Goal: Use online tool/utility: Utilize a website feature to perform a specific function

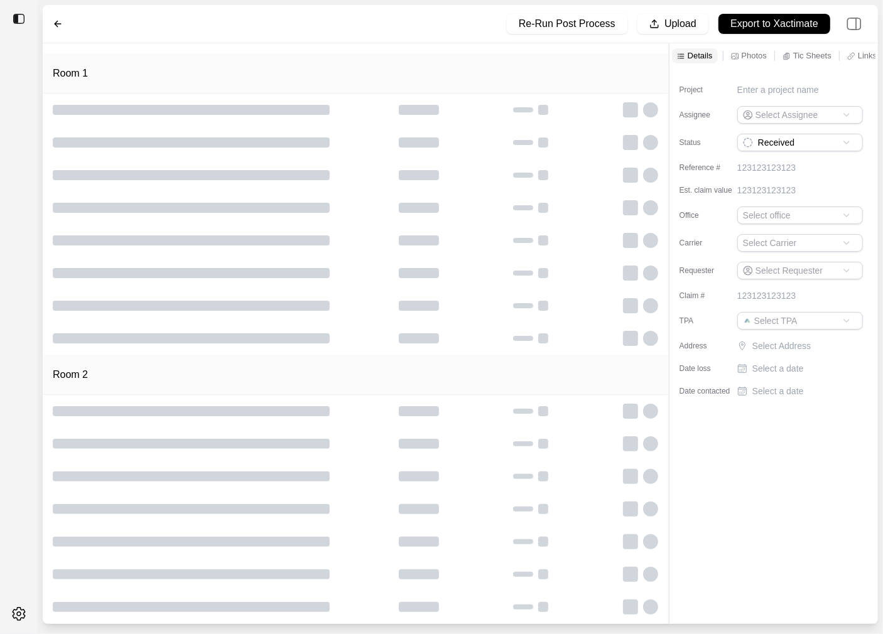
type input "**********"
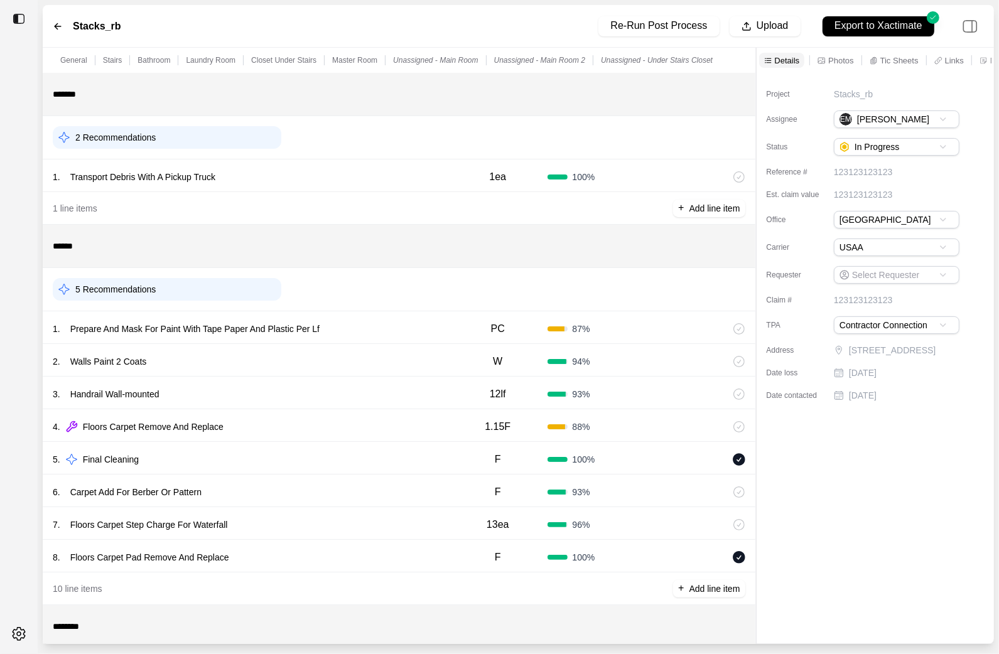
click at [367, 333] on div "1 . Prepare And Mask For Paint With Tape Paper And Plastic Per Lf" at bounding box center [251, 329] width 396 height 18
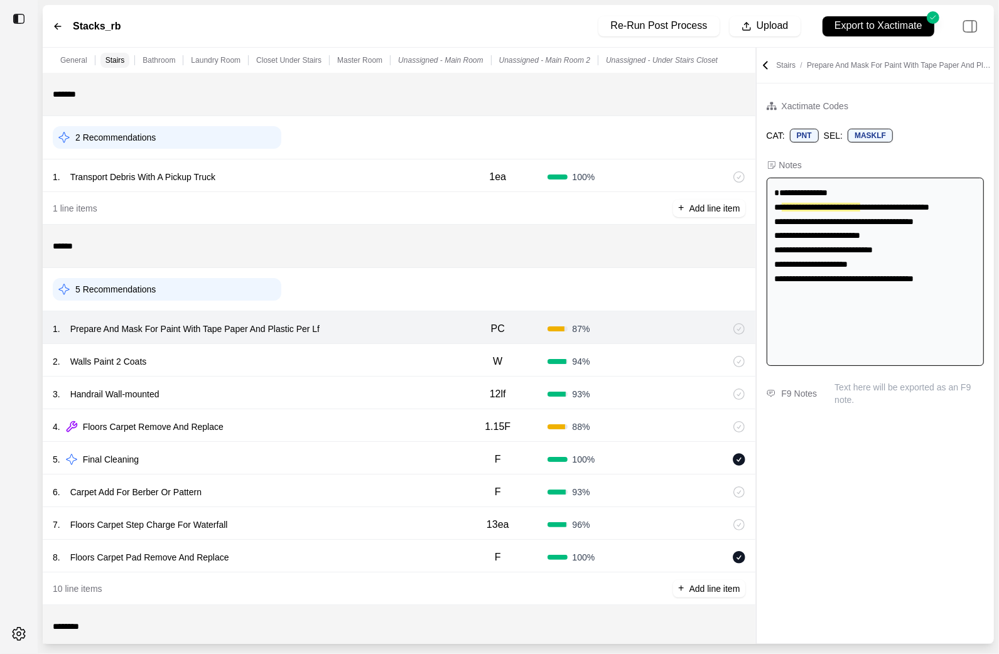
click at [360, 362] on div "2 . Walls Paint 2 Coats" at bounding box center [251, 362] width 396 height 18
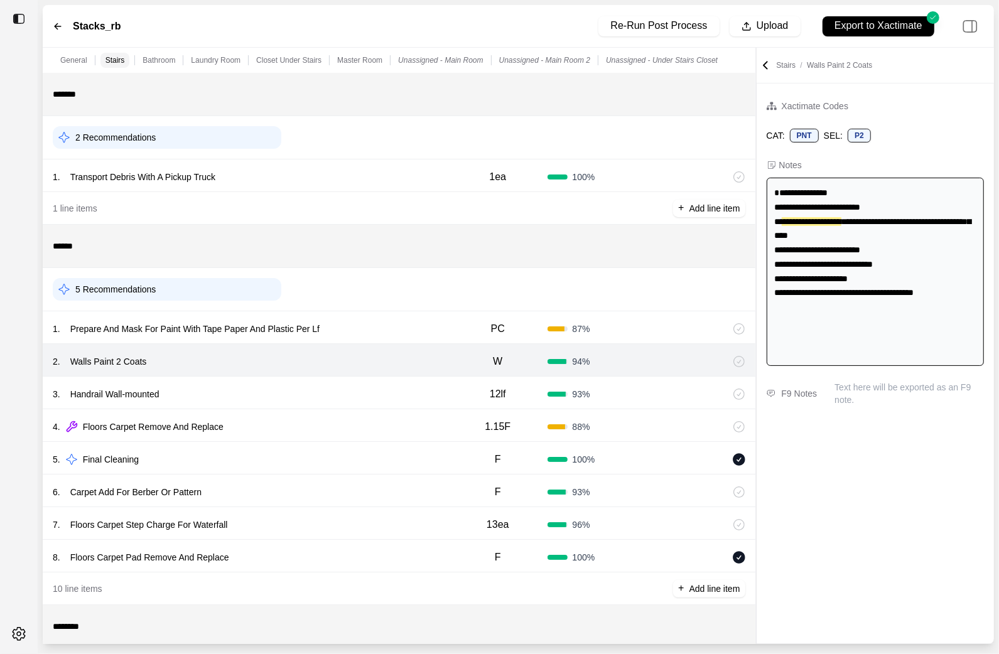
click at [347, 396] on div "3 . Handrail Wall-mounted" at bounding box center [251, 395] width 396 height 18
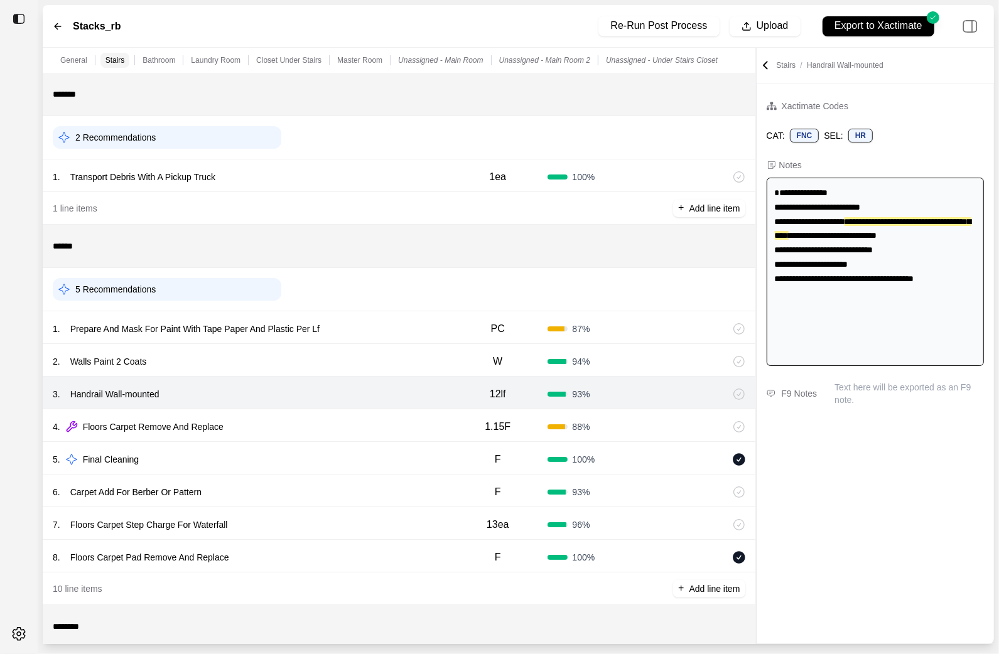
click at [347, 426] on div "4 . Floors Carpet Remove And Replace" at bounding box center [251, 427] width 396 height 18
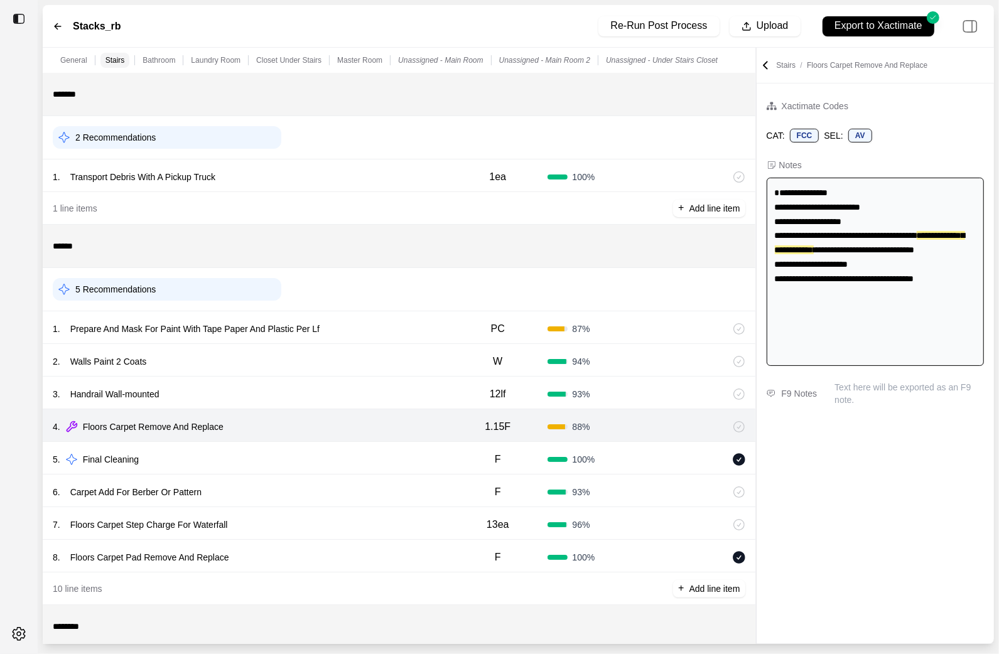
click at [342, 445] on div "5 . Final Cleaning F 100 %" at bounding box center [399, 458] width 713 height 33
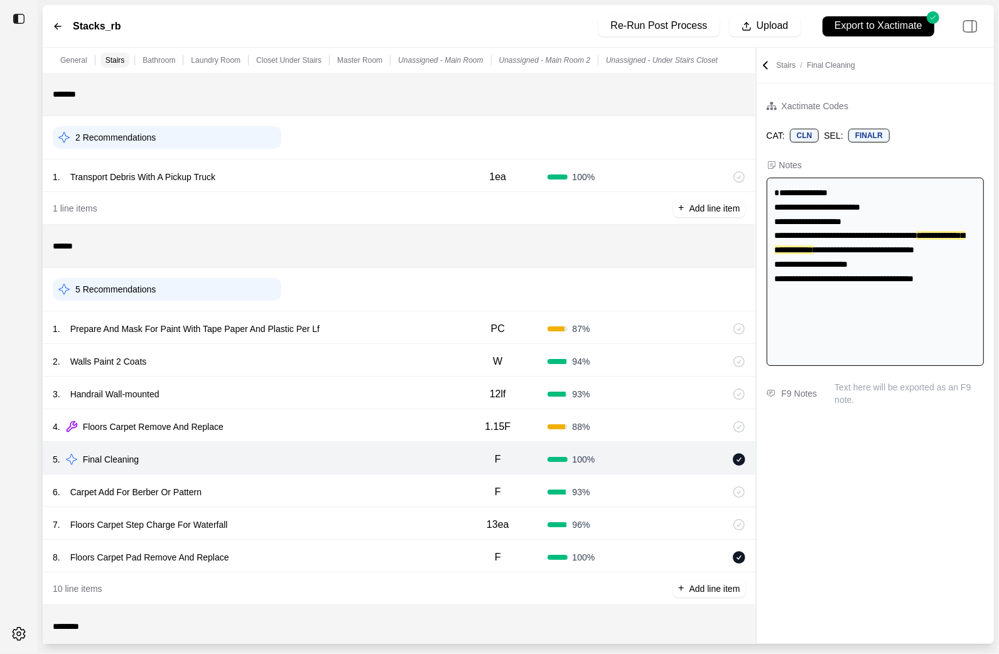
click at [342, 470] on div "5 . Final Cleaning F 100 %" at bounding box center [399, 458] width 713 height 33
click at [338, 480] on div "6 . Carpet Add For Berber Or Pattern F 93 %" at bounding box center [399, 491] width 713 height 33
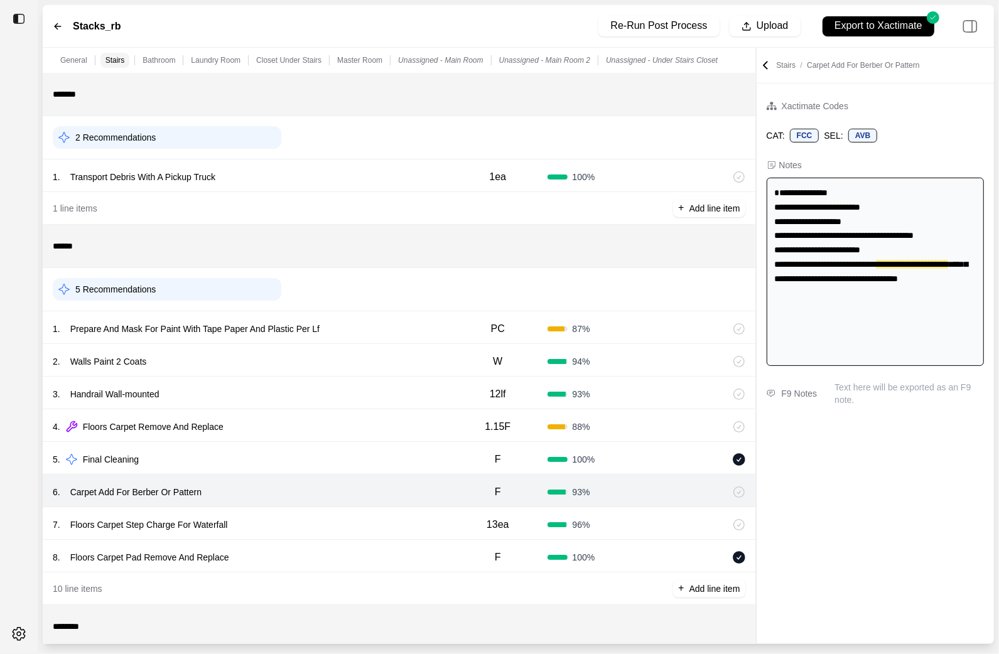
click at [326, 523] on div "7 . Floors Carpet Step Charge For Waterfall" at bounding box center [251, 525] width 396 height 18
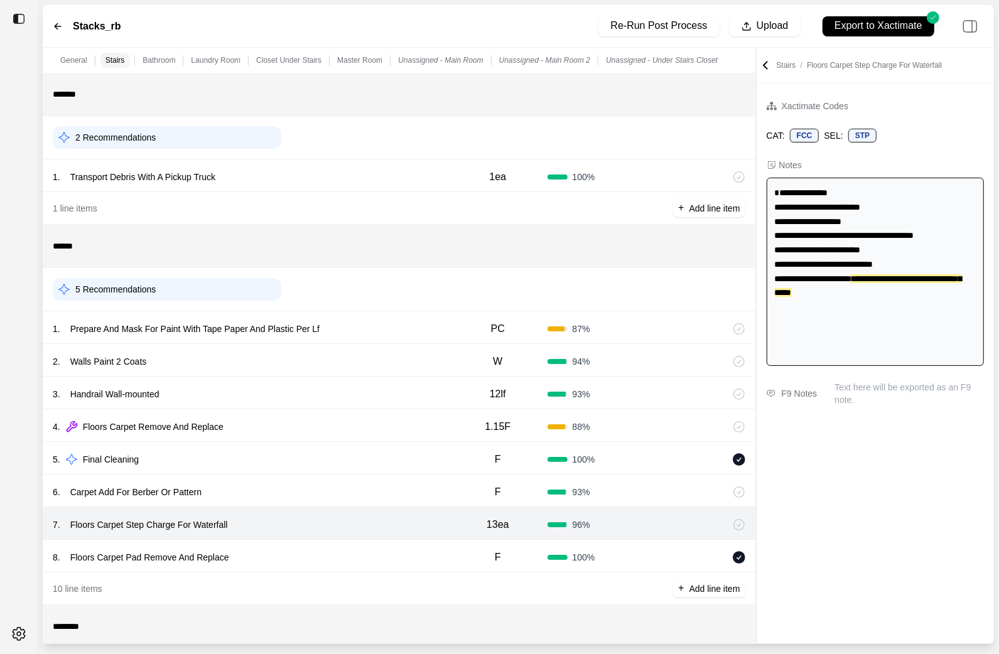
click at [326, 556] on div "8 . Floors Carpet Pad Remove And Replace" at bounding box center [251, 558] width 396 height 18
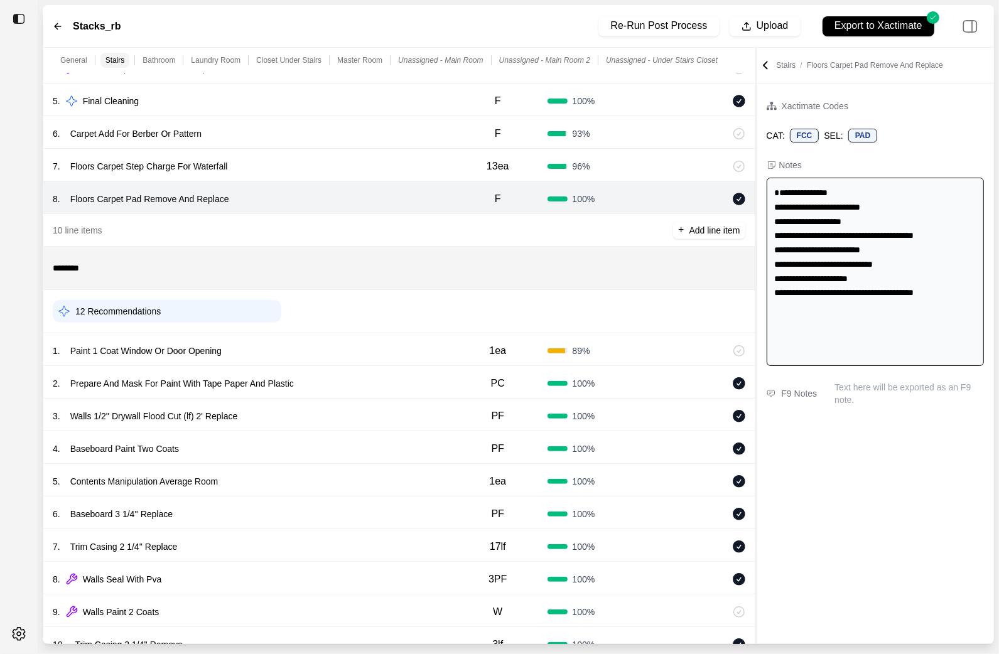
scroll to position [371, 0]
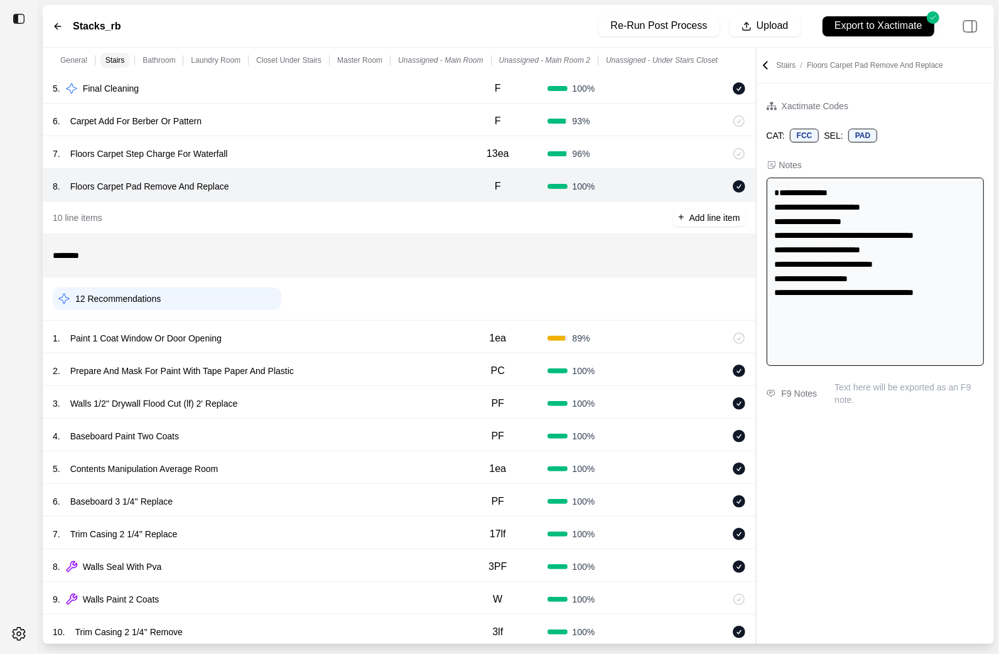
click at [344, 336] on div "1 . Paint 1 Coat Window Or Door Opening" at bounding box center [251, 339] width 396 height 18
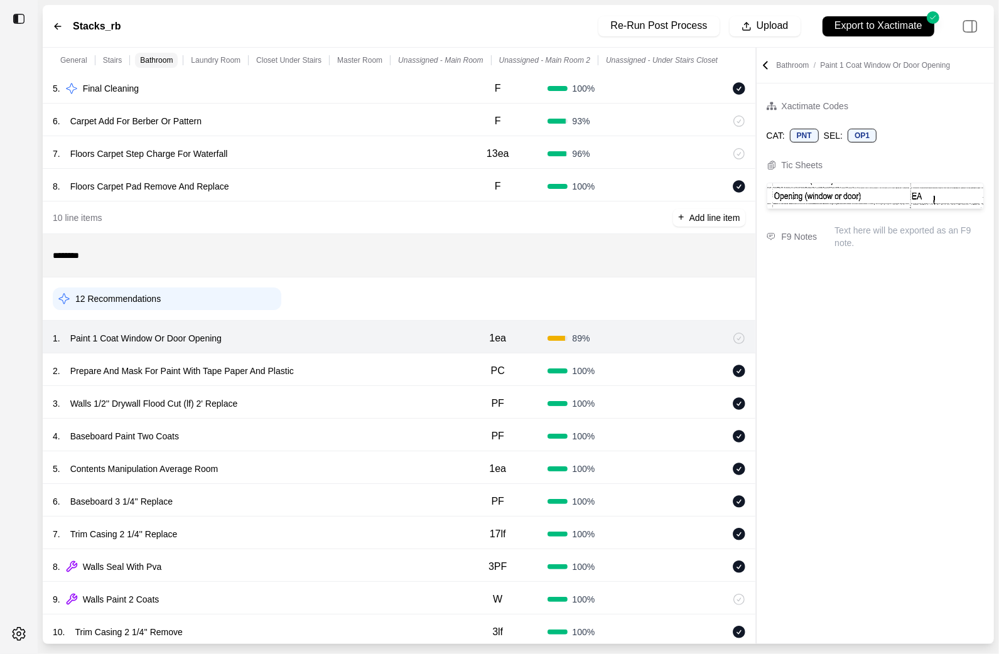
click at [354, 357] on div "2 . Prepare And Mask For Paint With Tape Paper And Plastic PC 100 %" at bounding box center [399, 370] width 713 height 33
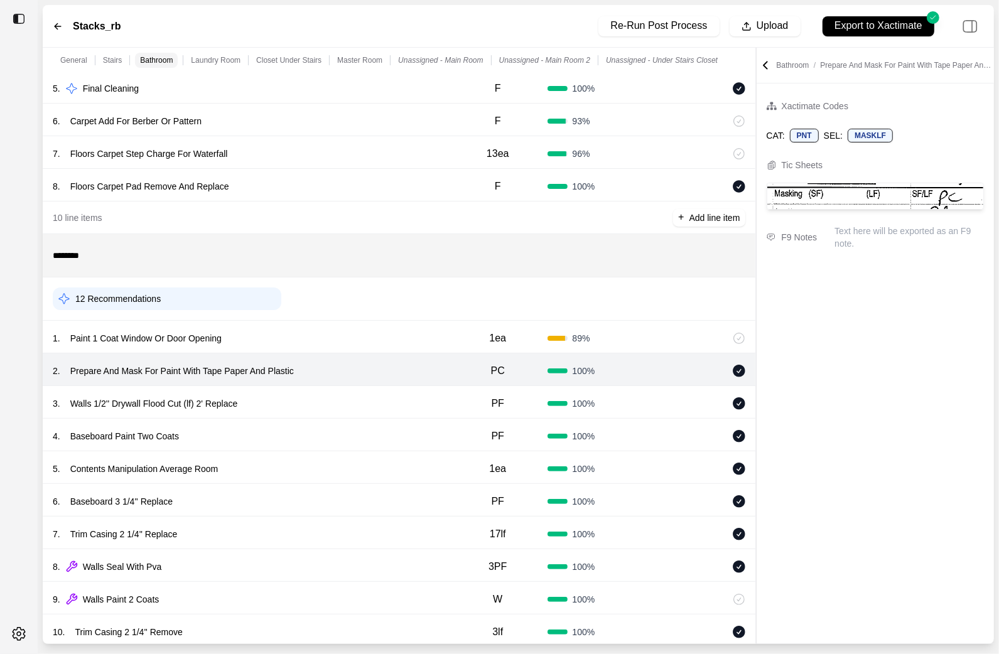
click at [352, 342] on div "1 . Paint 1 Coat Window Or Door Opening" at bounding box center [251, 339] width 396 height 18
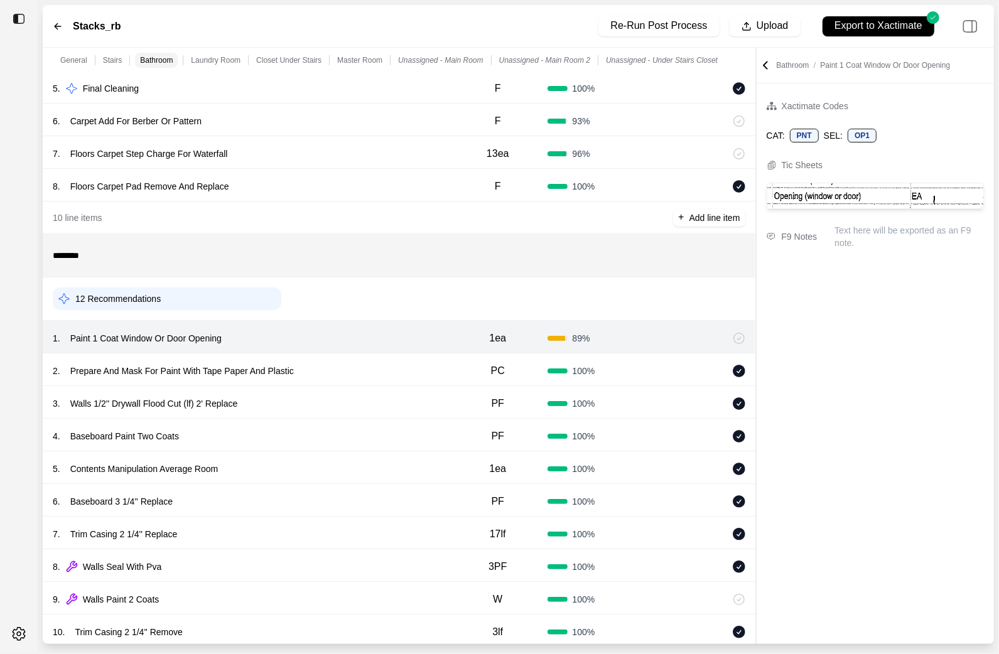
click at [349, 364] on div "2 . Prepare And Mask For Paint With Tape Paper And Plastic" at bounding box center [251, 371] width 396 height 18
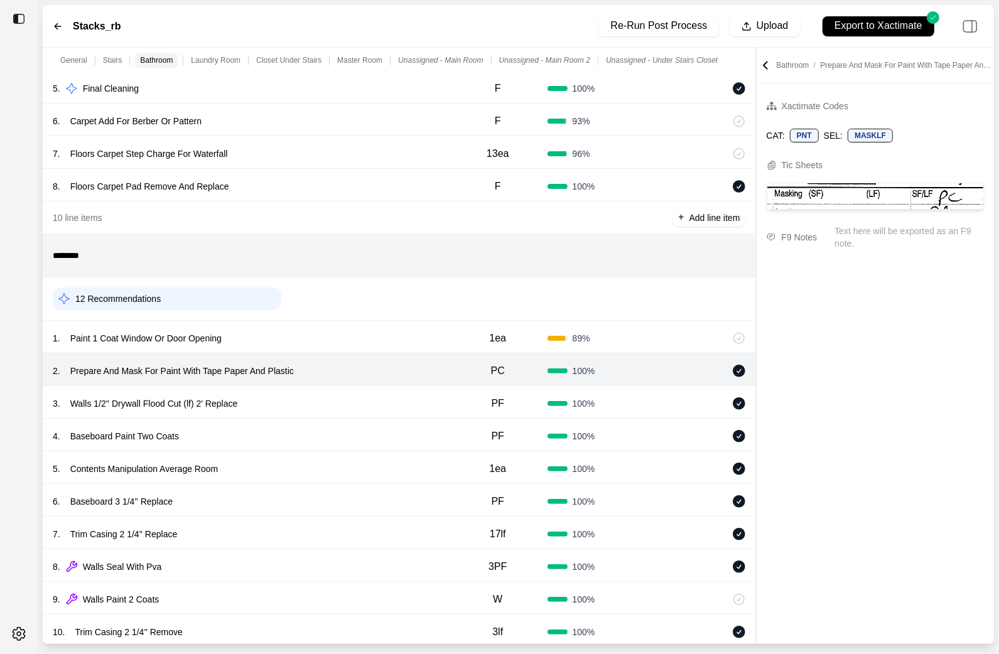
click at [349, 393] on div "3 . Walls 1/2'' Drywall Flood Cut (lf) 2' Replace PF 100 %" at bounding box center [399, 402] width 713 height 33
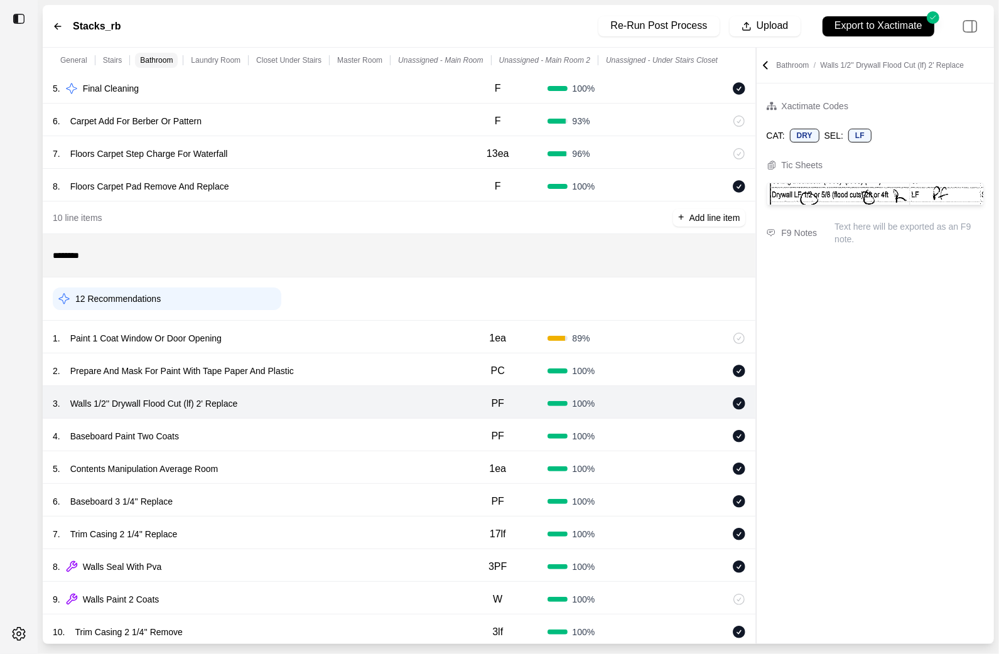
click at [349, 430] on div "4 . Baseboard Paint Two Coats" at bounding box center [251, 437] width 396 height 18
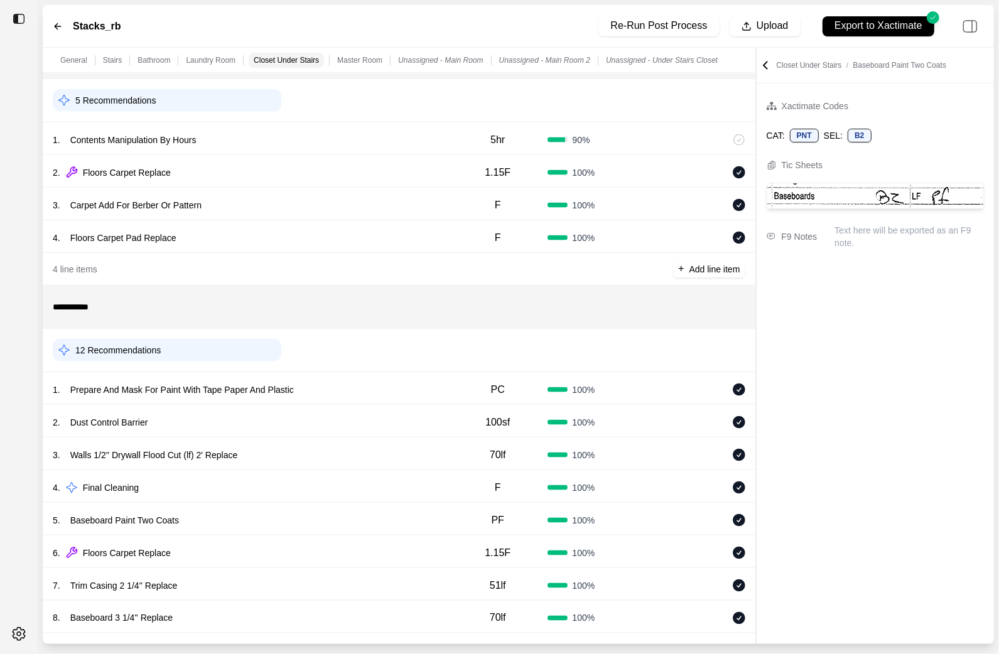
click at [350, 431] on div "2 . Dust Control Barrier" at bounding box center [251, 423] width 396 height 18
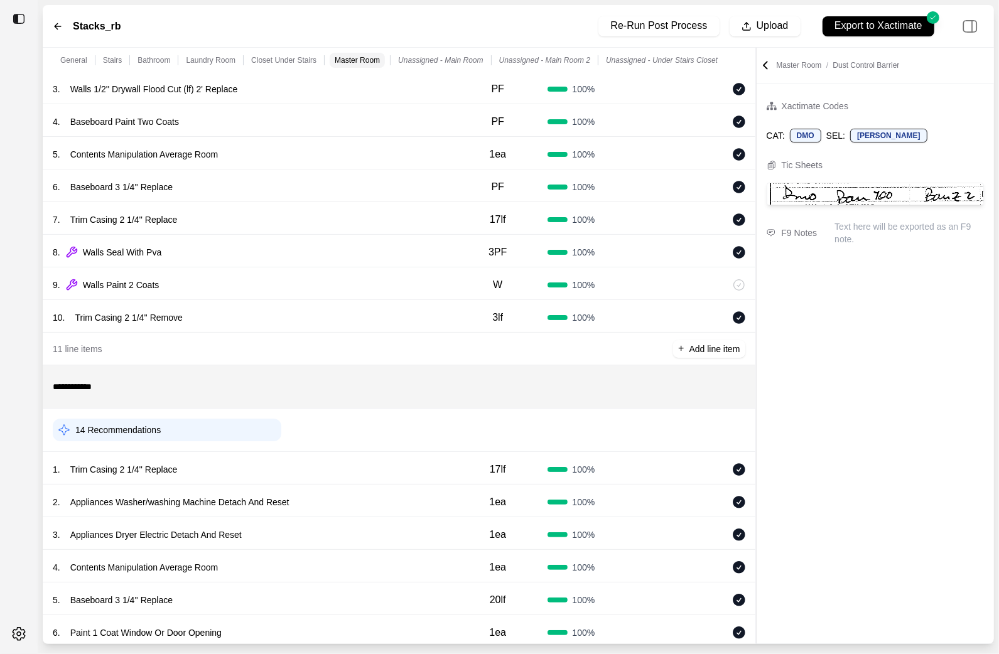
scroll to position [0, 0]
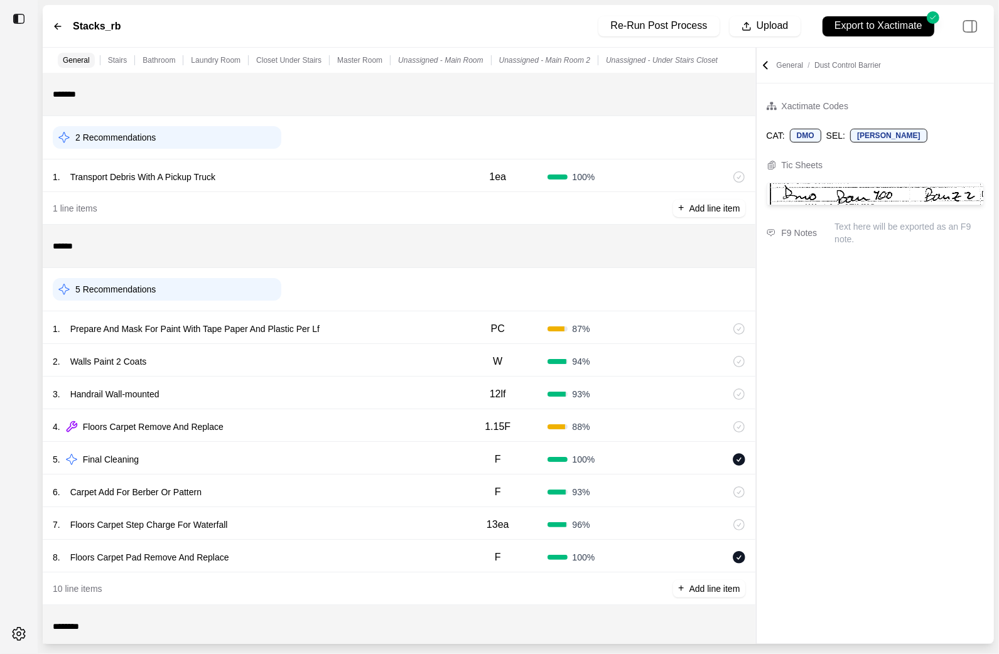
click at [219, 280] on div "5 Recommendations" at bounding box center [167, 289] width 229 height 23
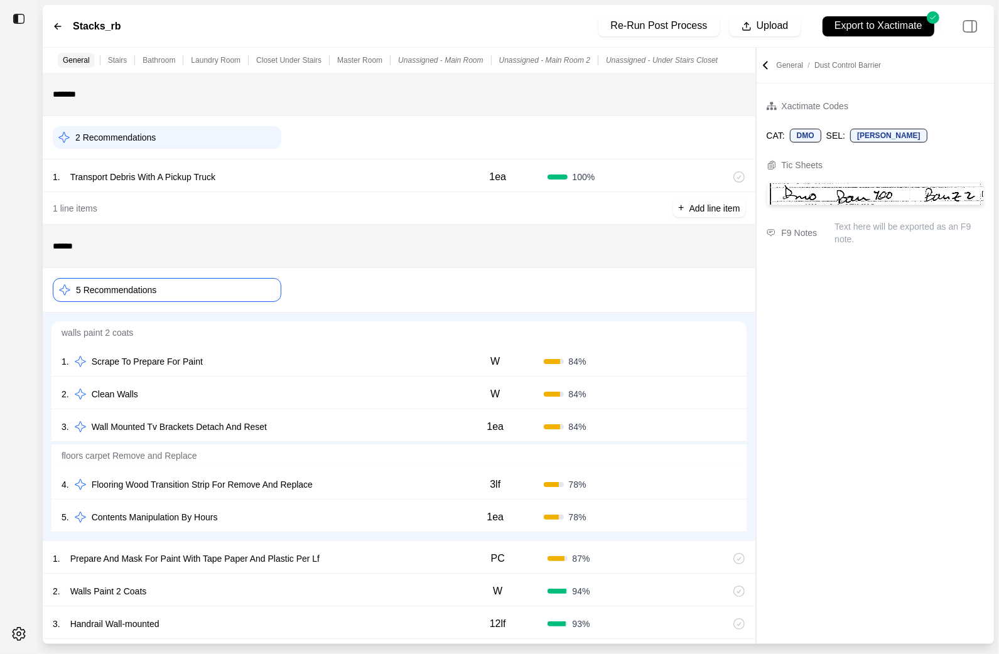
click at [317, 343] on p "walls paint 2 coats" at bounding box center [398, 332] width 695 height 23
click at [317, 357] on div "1 . Scrape To Prepare For Paint" at bounding box center [255, 362] width 386 height 18
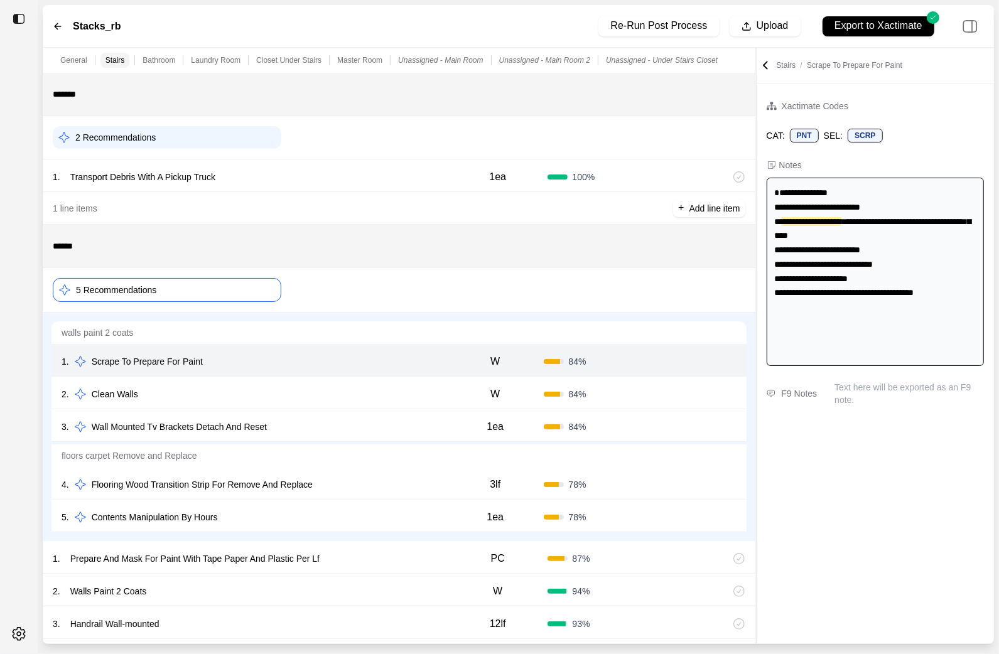
click at [320, 386] on div "2 . Clean Walls W 84 % Confirm" at bounding box center [398, 393] width 695 height 33
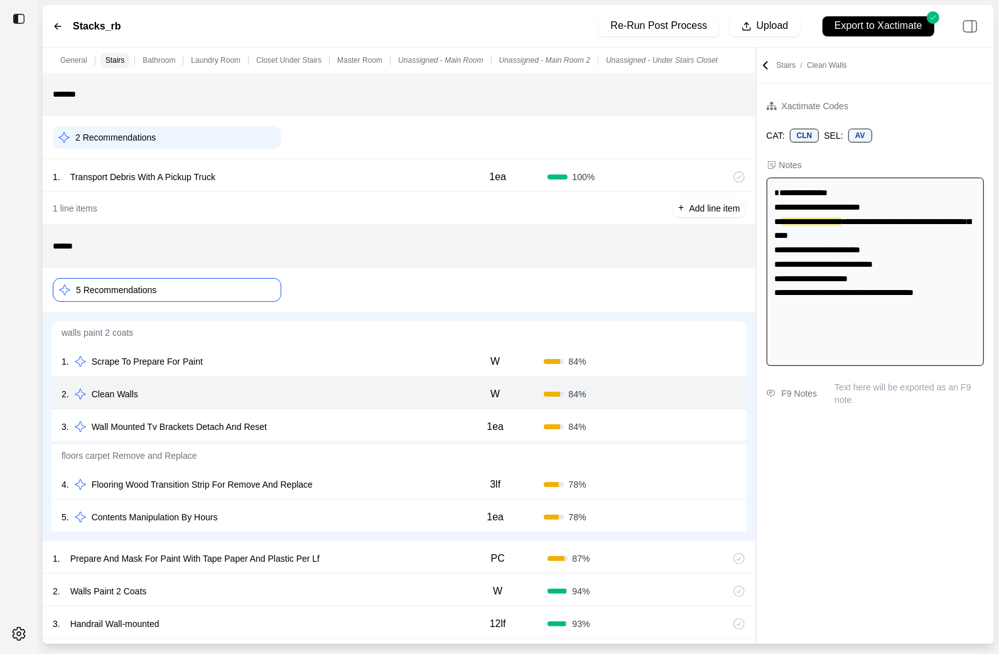
click at [326, 429] on div "3 . Wall Mounted Tv Brackets Detach And Reset" at bounding box center [255, 427] width 386 height 18
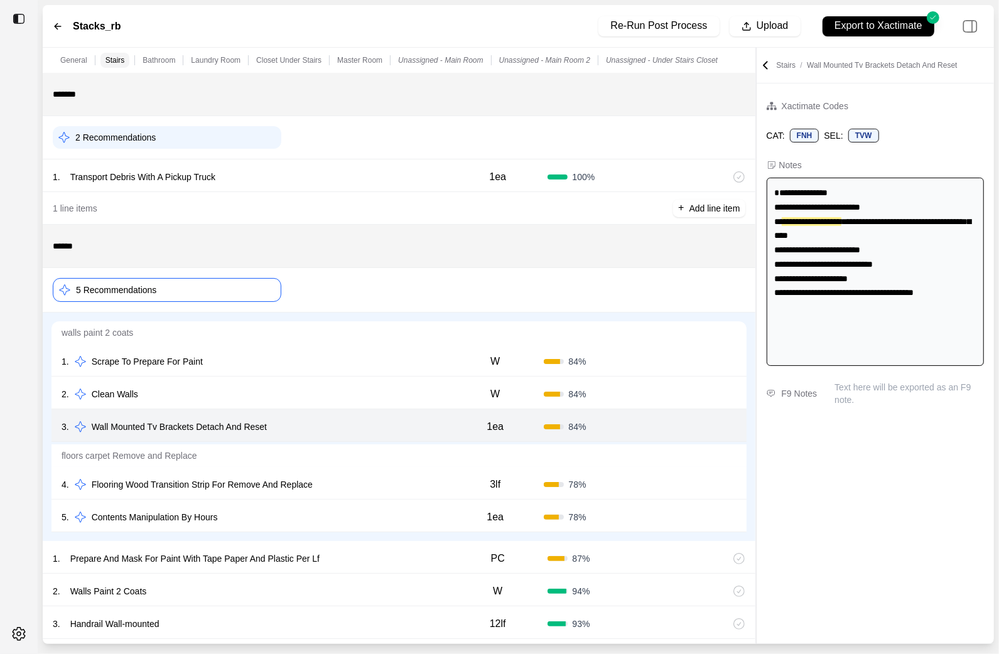
click at [349, 484] on div "4 . Flooring Wood Transition Strip For Remove And Replace" at bounding box center [255, 485] width 386 height 18
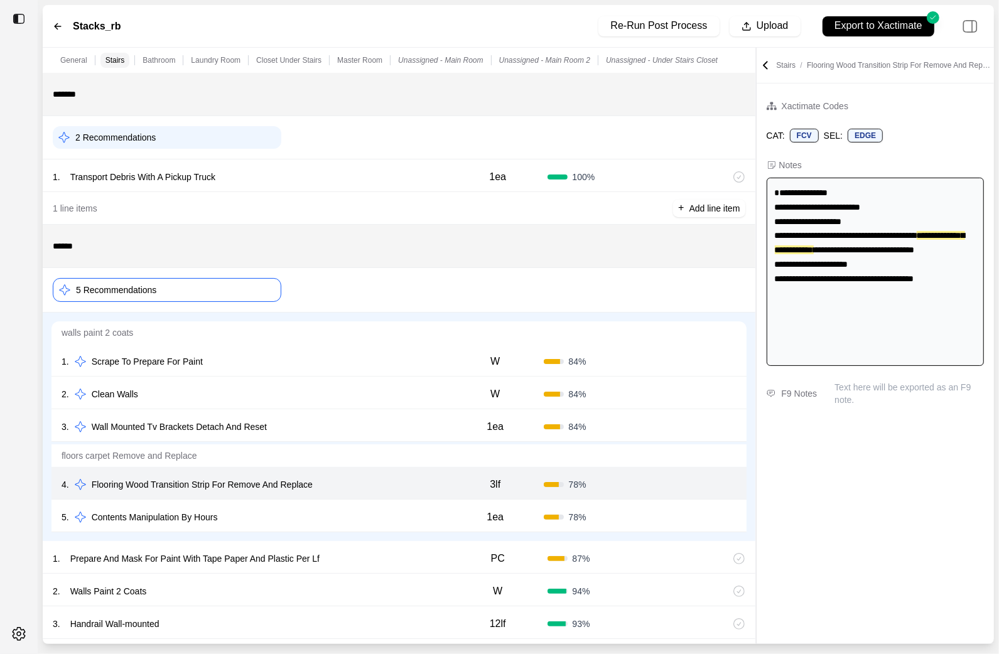
click at [349, 512] on div "5 . Contents Manipulation By Hours" at bounding box center [255, 518] width 386 height 18
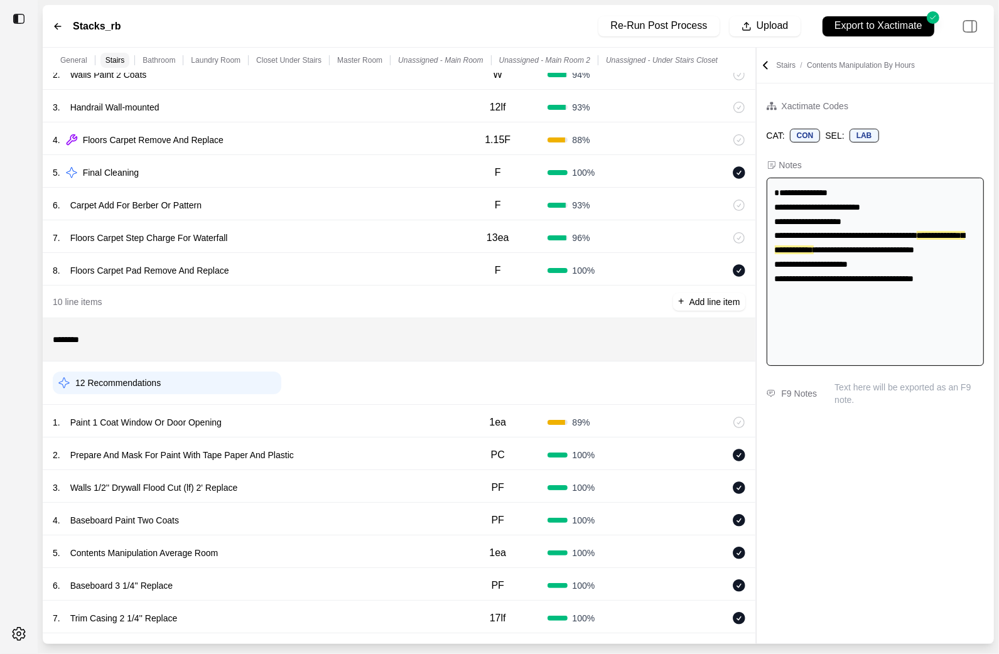
scroll to position [625, 0]
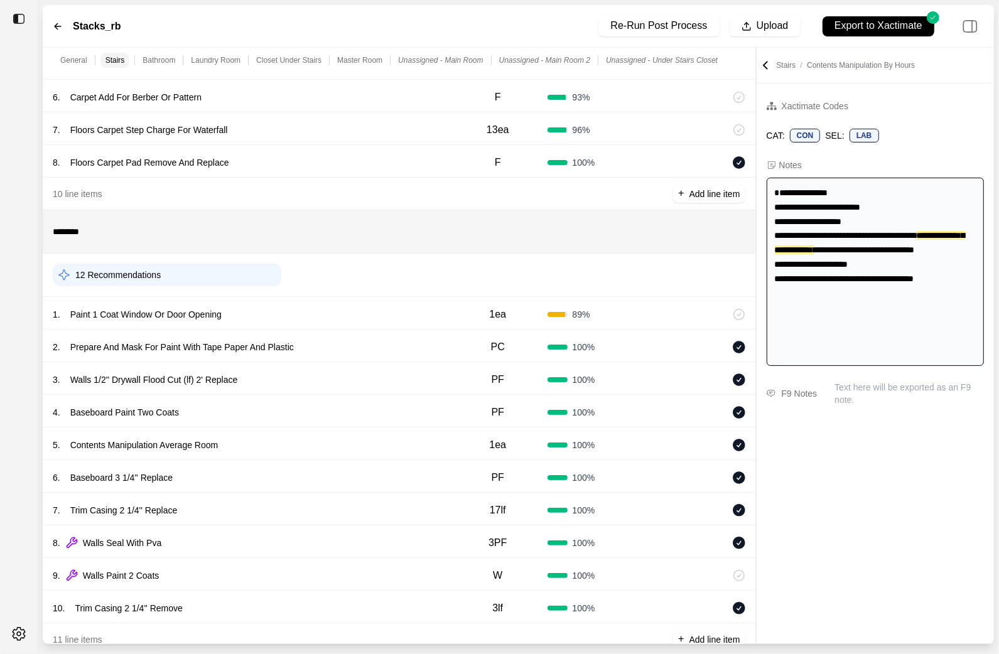
click at [222, 267] on div "12 Recommendations" at bounding box center [167, 275] width 229 height 23
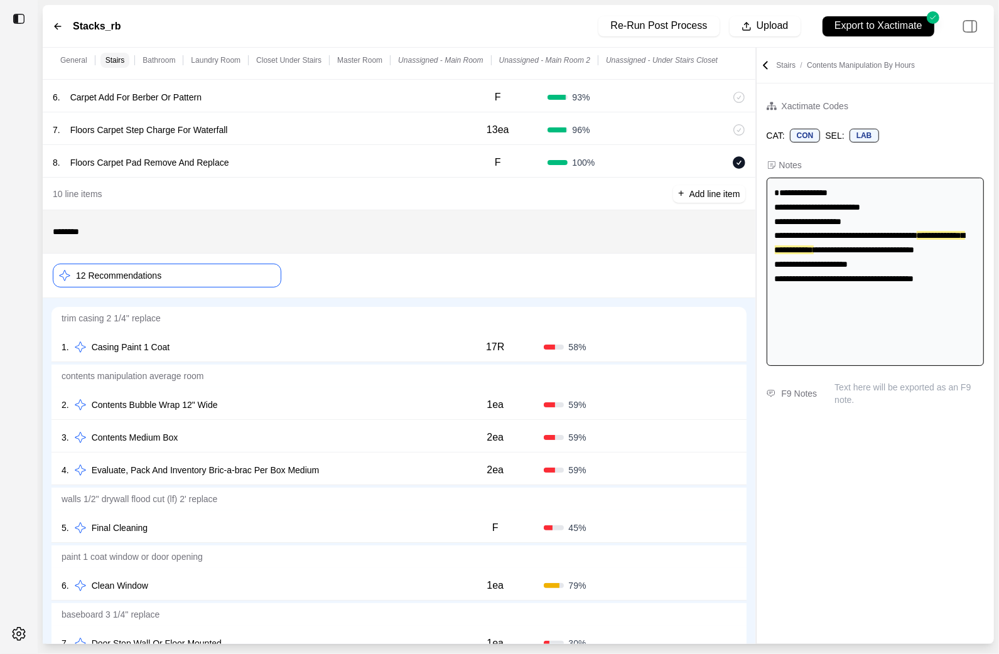
click at [329, 351] on div "1 . Casing Paint 1 Coat" at bounding box center [255, 347] width 386 height 18
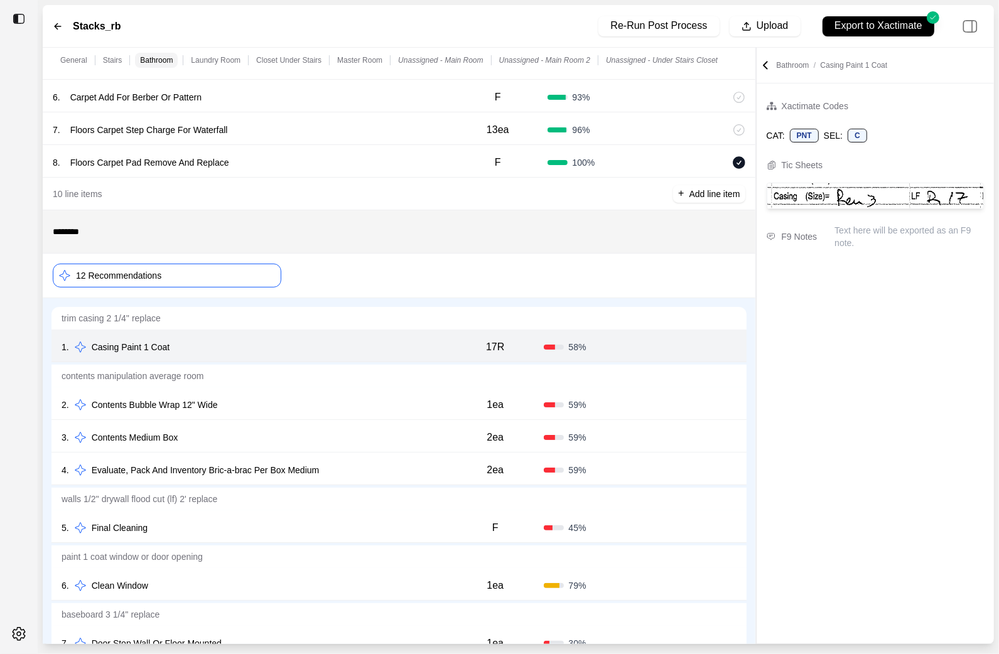
click at [329, 401] on div "2 . Contents Bubble Wrap 12" Wide" at bounding box center [255, 405] width 386 height 18
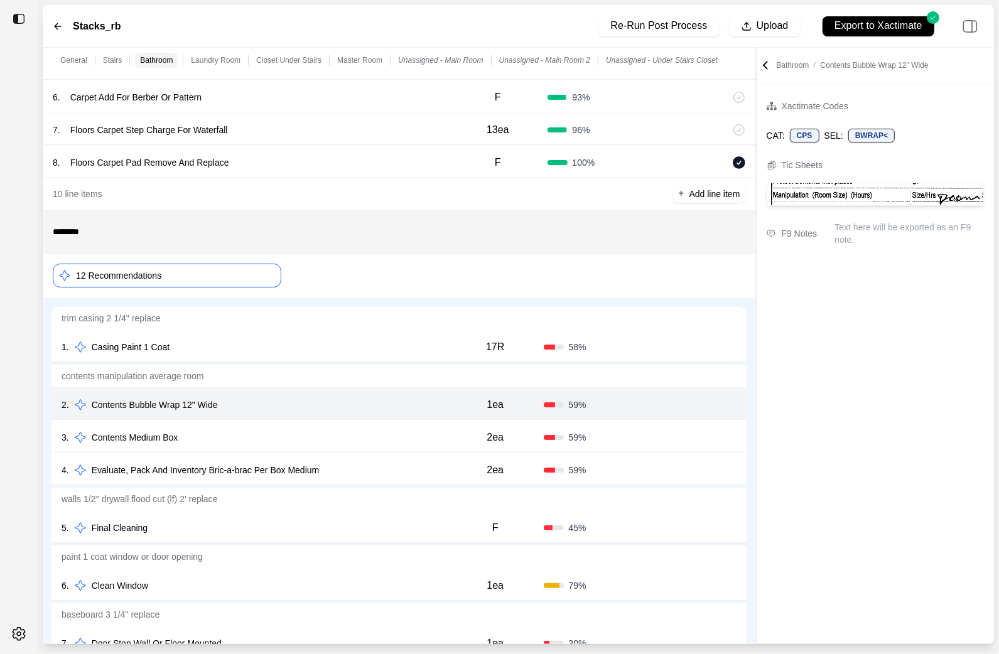
click at [348, 446] on div "3 . Contents Medium Box" at bounding box center [255, 438] width 386 height 18
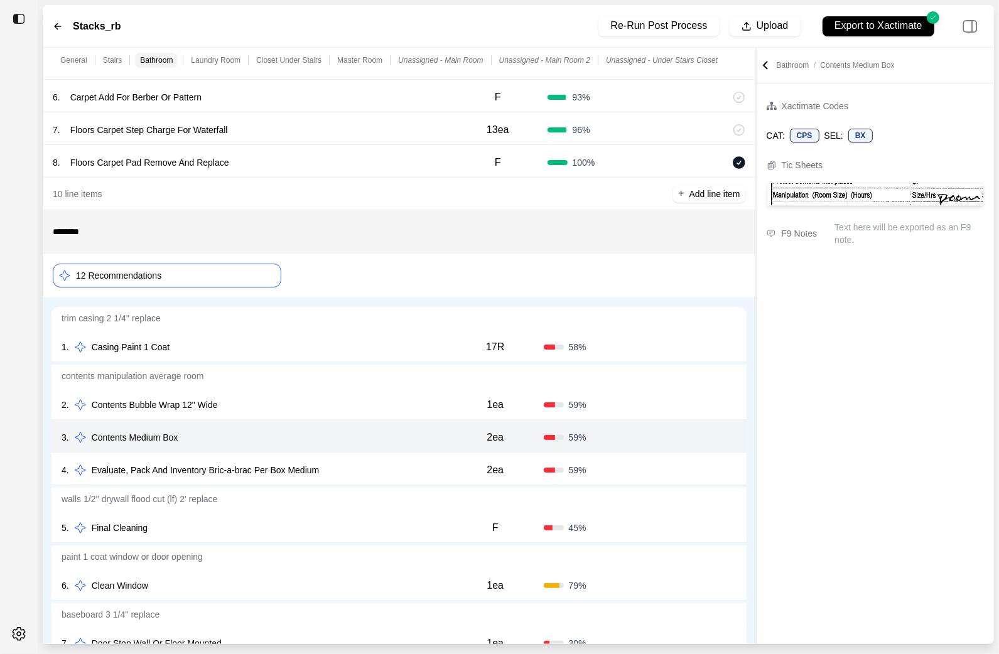
click at [355, 471] on div "4 . Evaluate, Pack And Inventory Bric-a-brac Per Box Medium" at bounding box center [255, 471] width 386 height 18
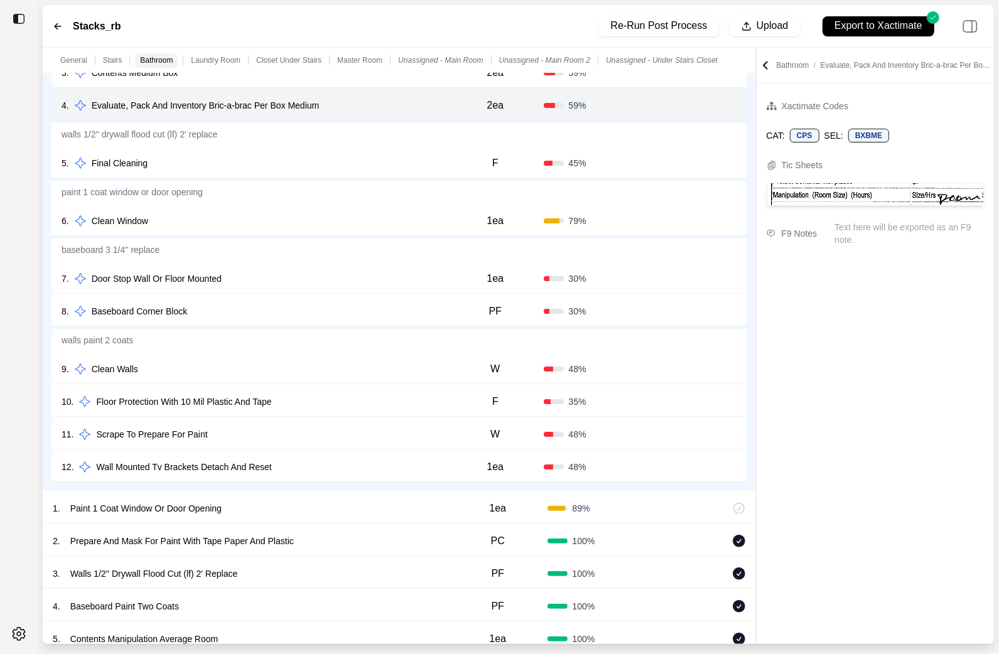
scroll to position [1069, 0]
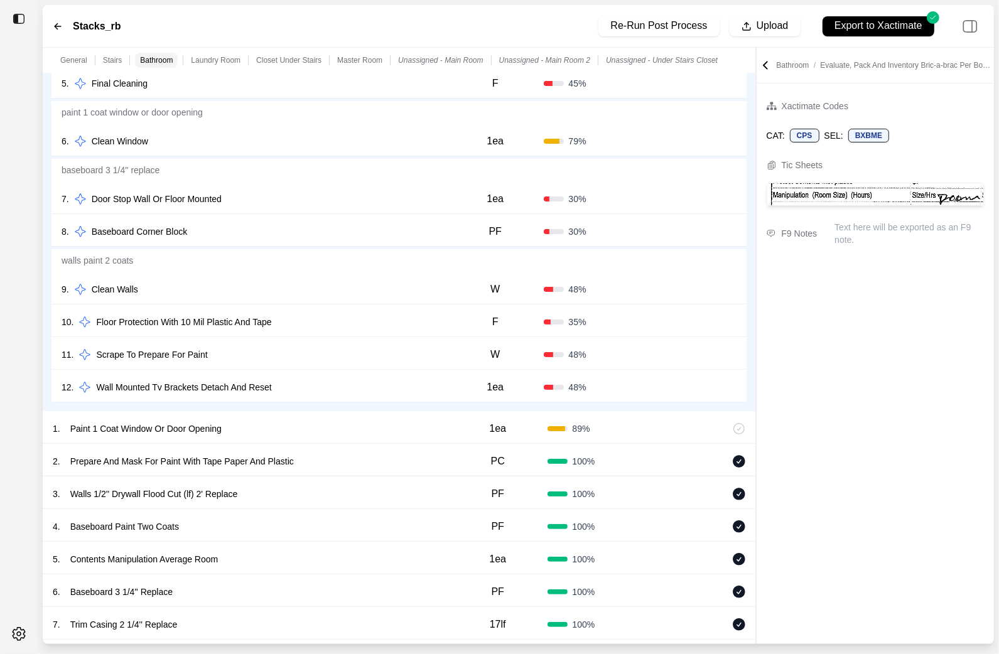
click at [333, 331] on div "10 . Floor Protection With 10 Mil Plastic And Tape" at bounding box center [255, 322] width 386 height 18
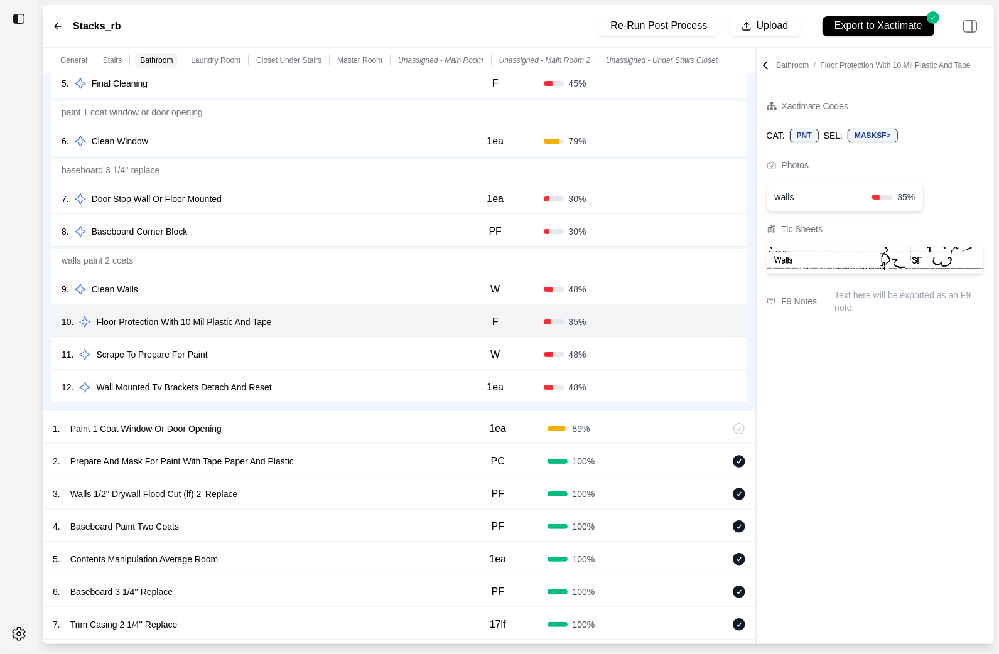
click at [333, 353] on div "11 . Scrape To Prepare For Paint" at bounding box center [255, 355] width 386 height 18
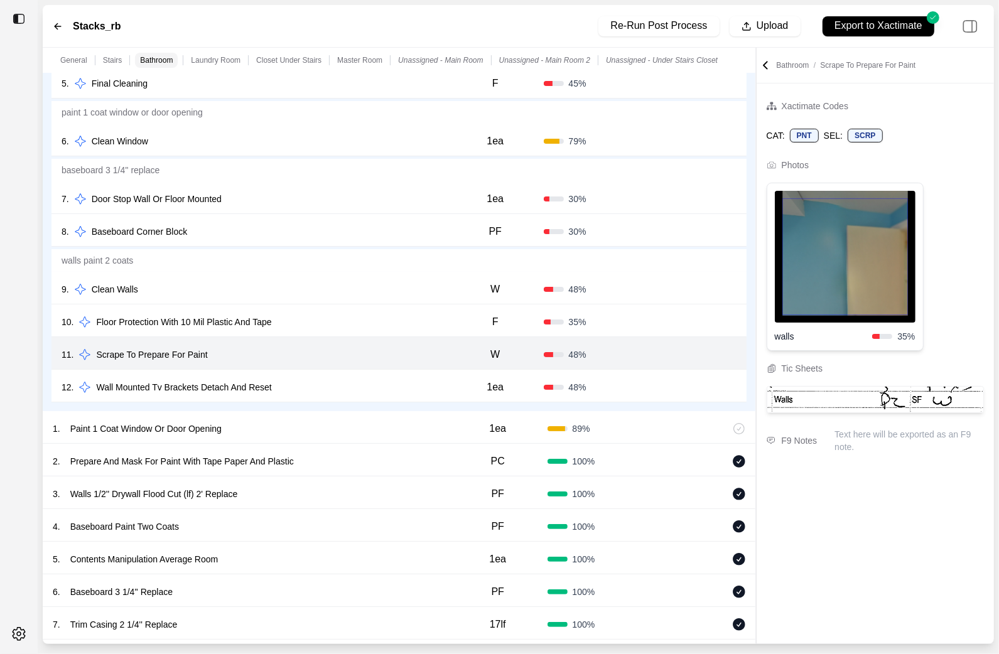
click at [382, 373] on div "12 . Wall Mounted Tv Brackets Detach And Reset 1ea 48 % Confirm" at bounding box center [398, 386] width 695 height 33
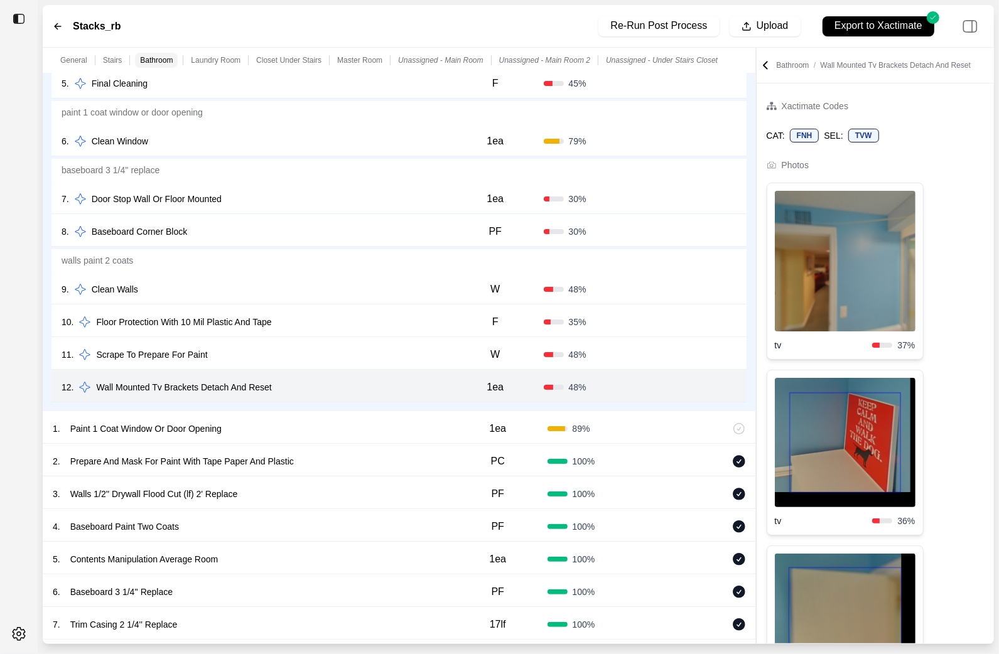
click at [352, 291] on div "9 . Clean Walls" at bounding box center [255, 290] width 386 height 18
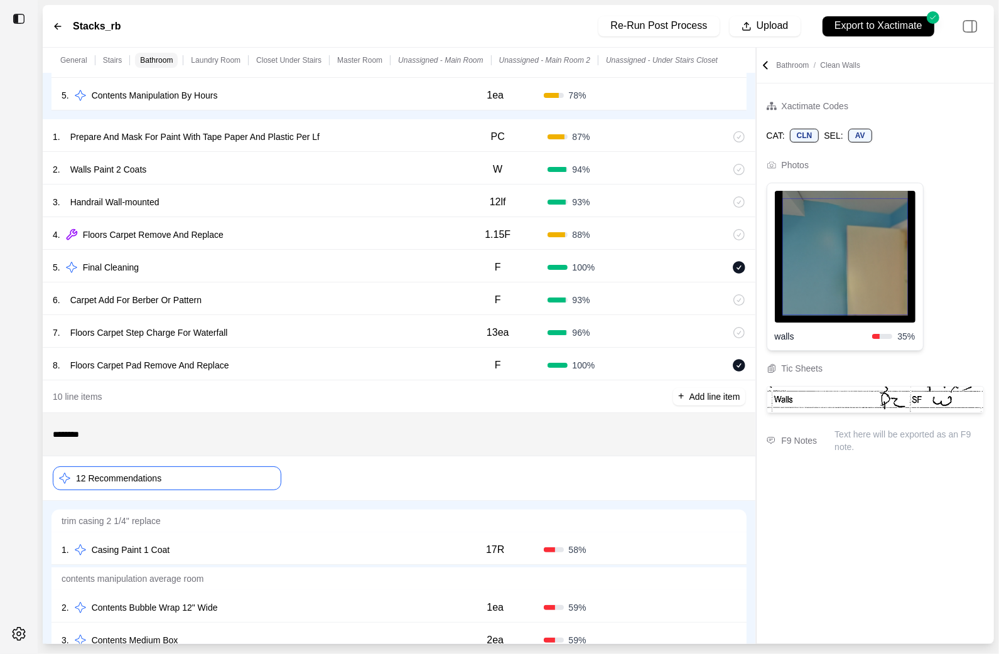
scroll to position [0, 0]
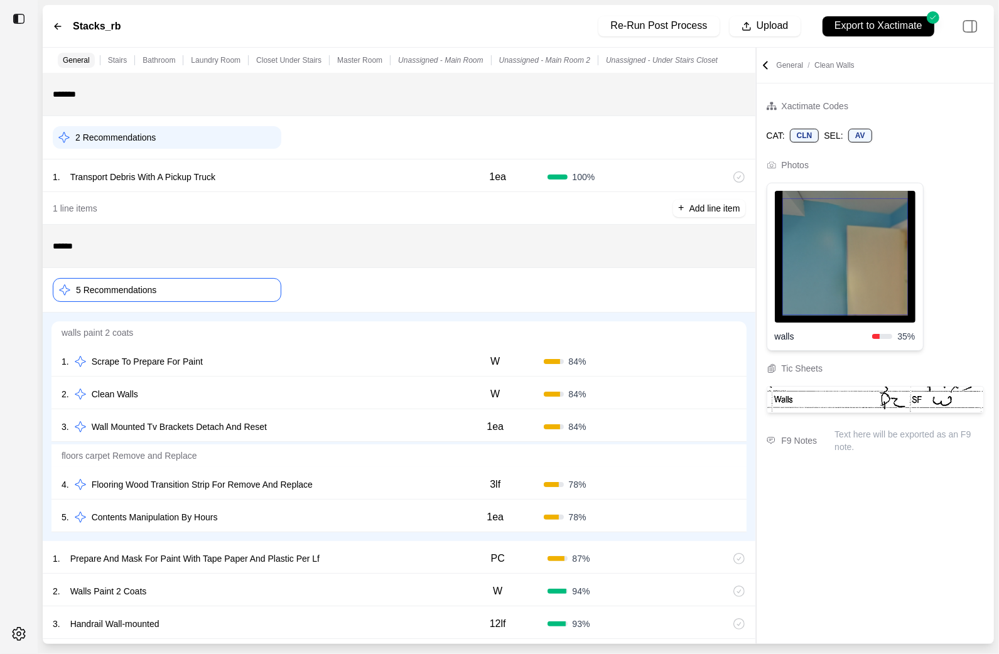
click at [352, 368] on div "1 . Scrape To Prepare For Paint" at bounding box center [255, 362] width 386 height 18
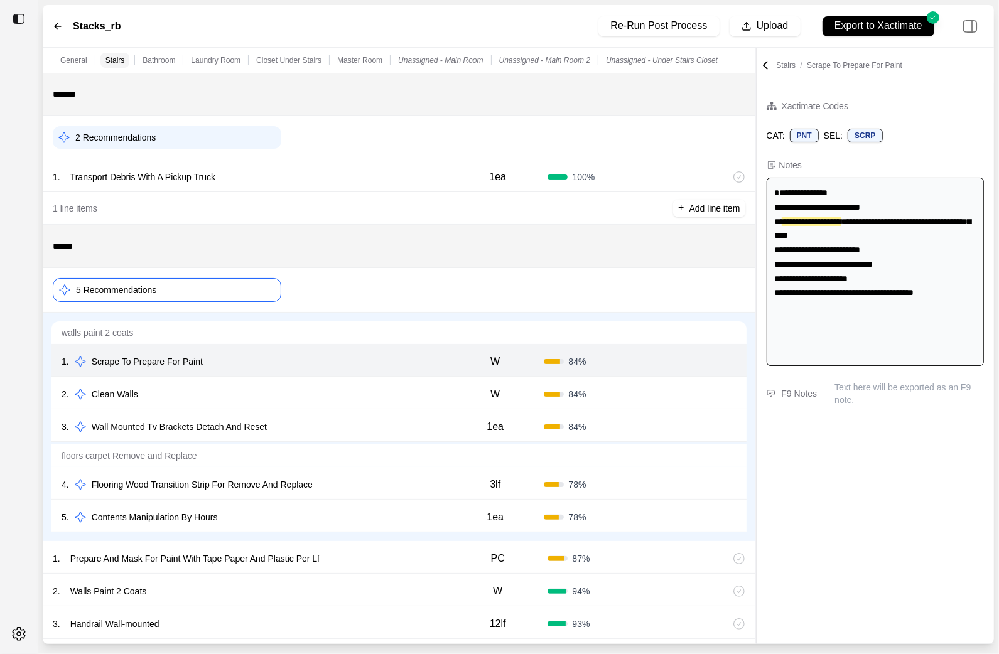
click at [350, 389] on div "2 . Clean Walls" at bounding box center [255, 395] width 386 height 18
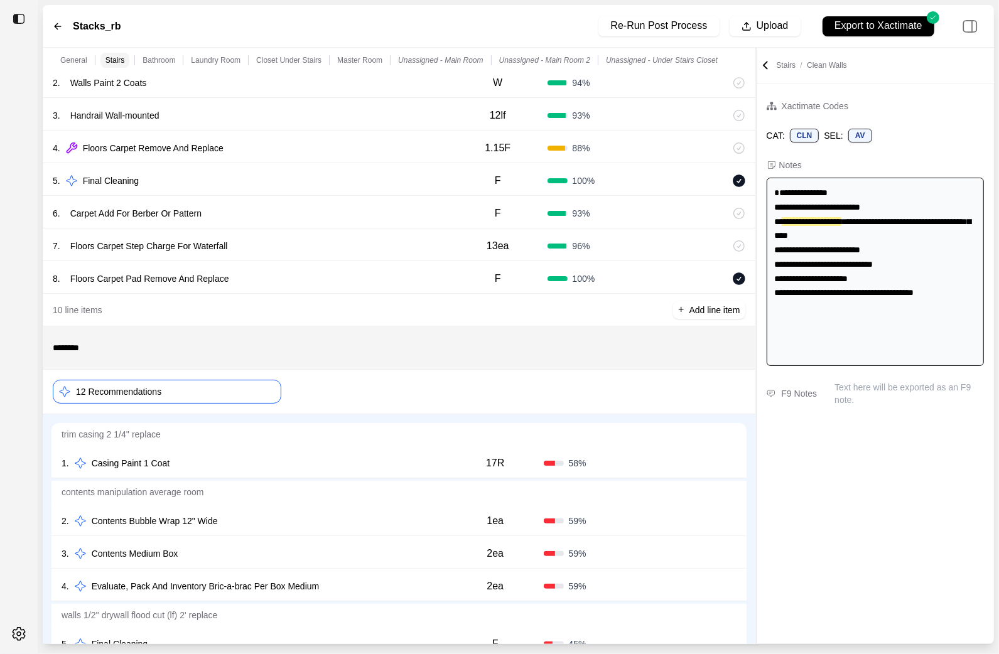
scroll to position [652, 0]
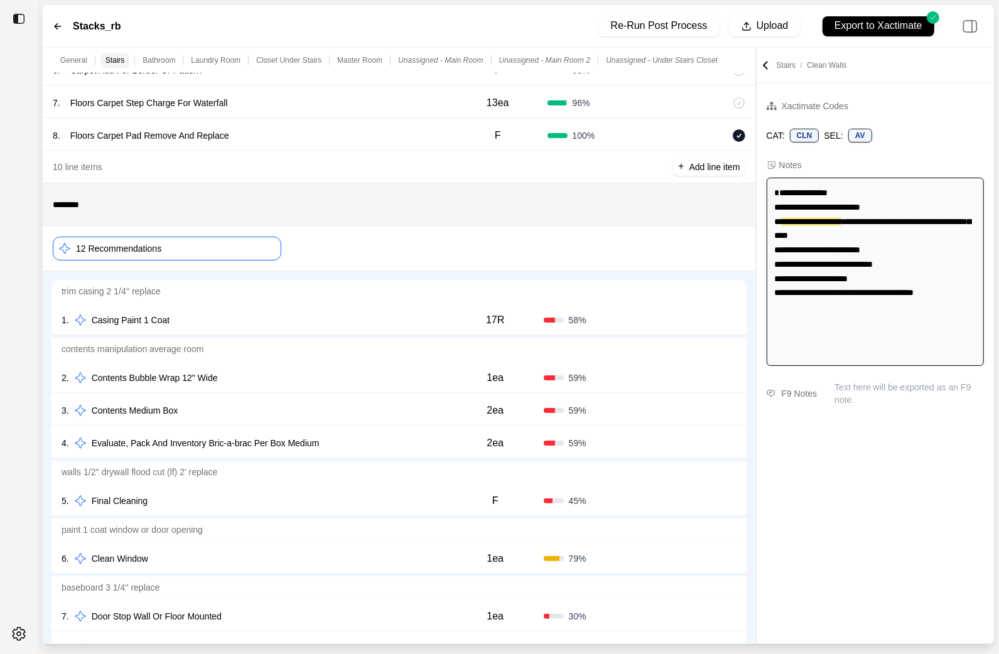
click at [332, 311] on div "1 . Casing Paint 1 Coat 17R 58 % Confirm" at bounding box center [398, 319] width 695 height 33
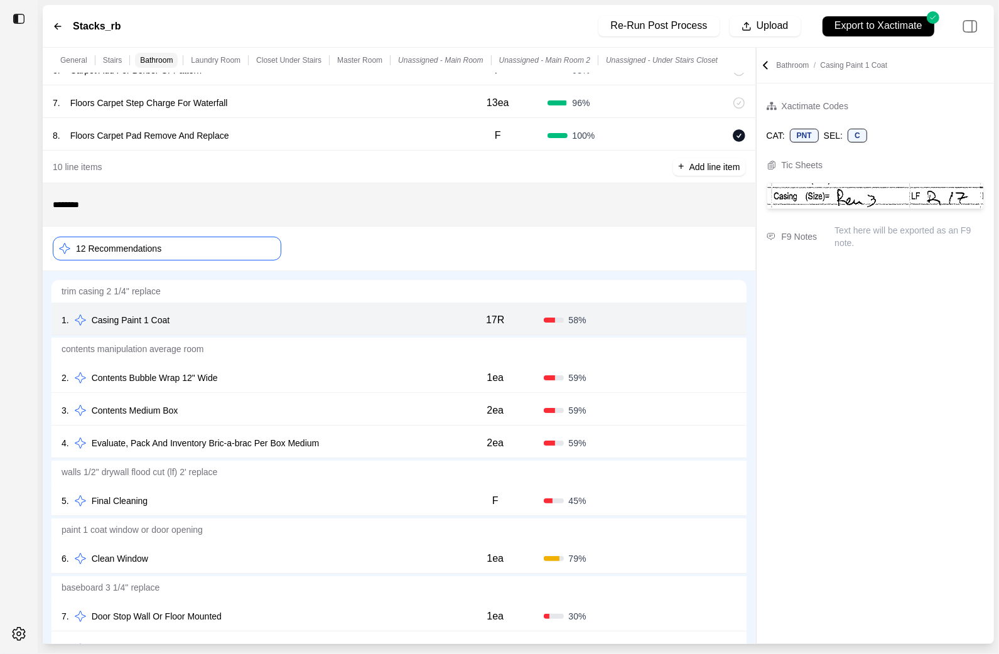
click at [337, 379] on div "2 . Contents Bubble Wrap 12" Wide" at bounding box center [255, 378] width 386 height 18
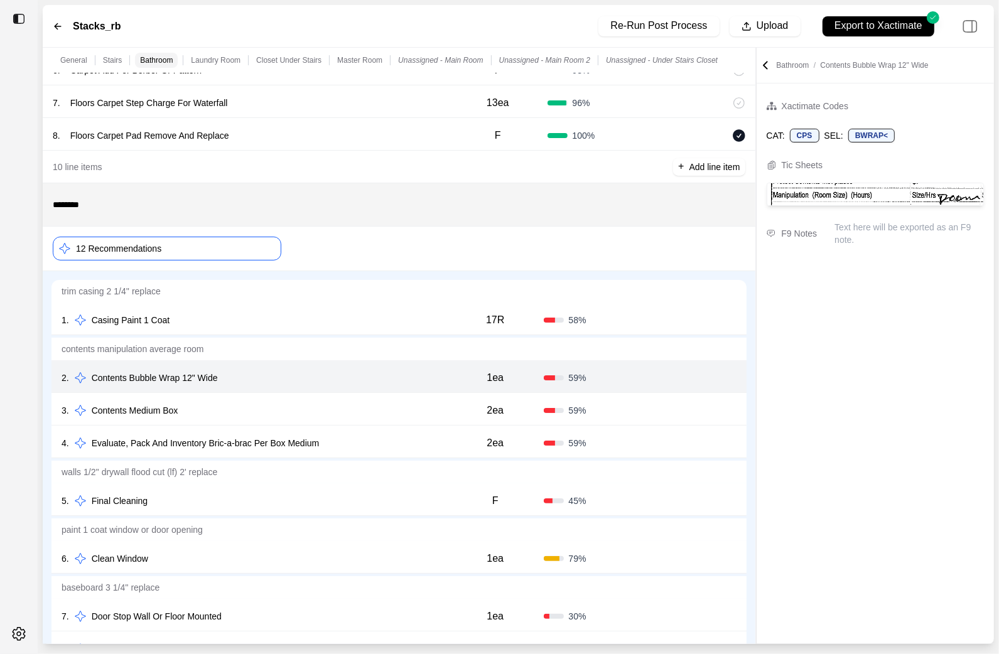
click at [337, 424] on div "3 . Contents Medium Box 2ea 59 % Confirm" at bounding box center [398, 409] width 695 height 33
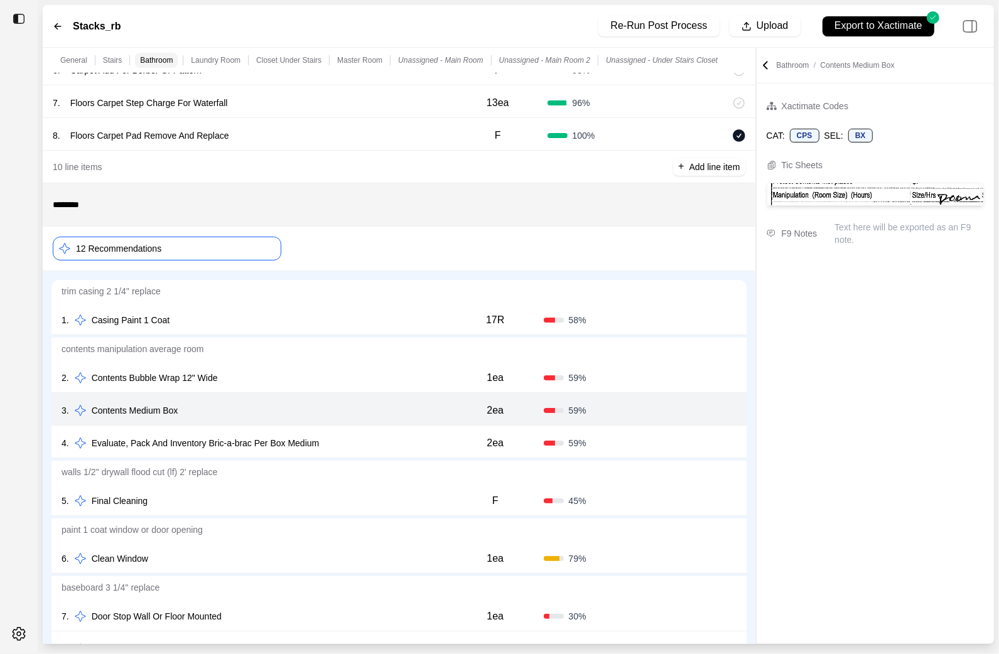
click at [343, 442] on div "4 . Evaluate, Pack And Inventory Bric-a-brac Per Box Medium" at bounding box center [255, 444] width 386 height 18
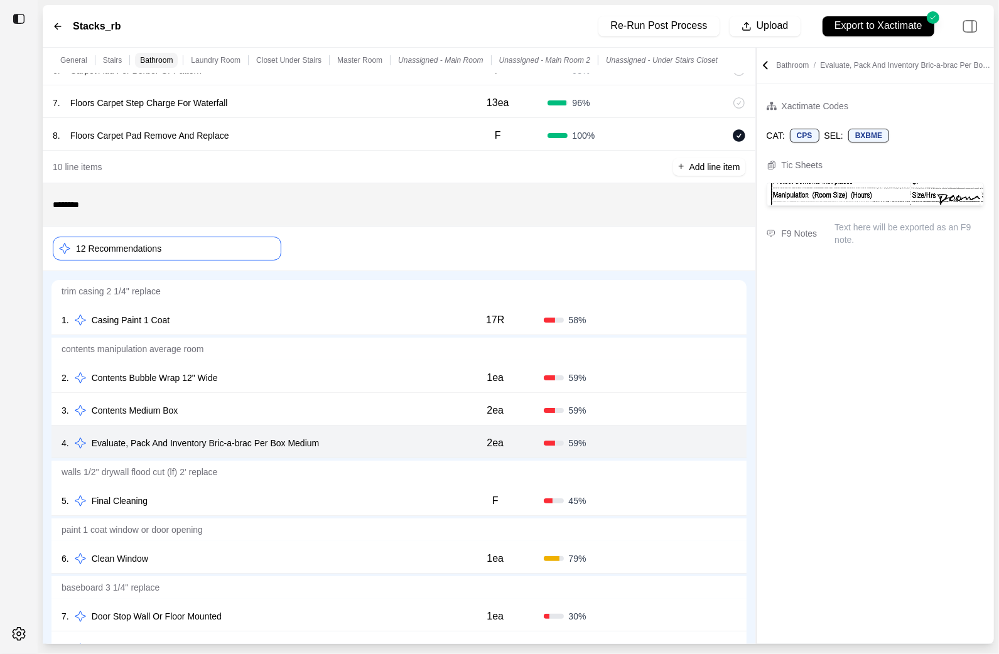
click at [331, 511] on div "5 . Final Cleaning F 45 % Confirm" at bounding box center [398, 500] width 695 height 33
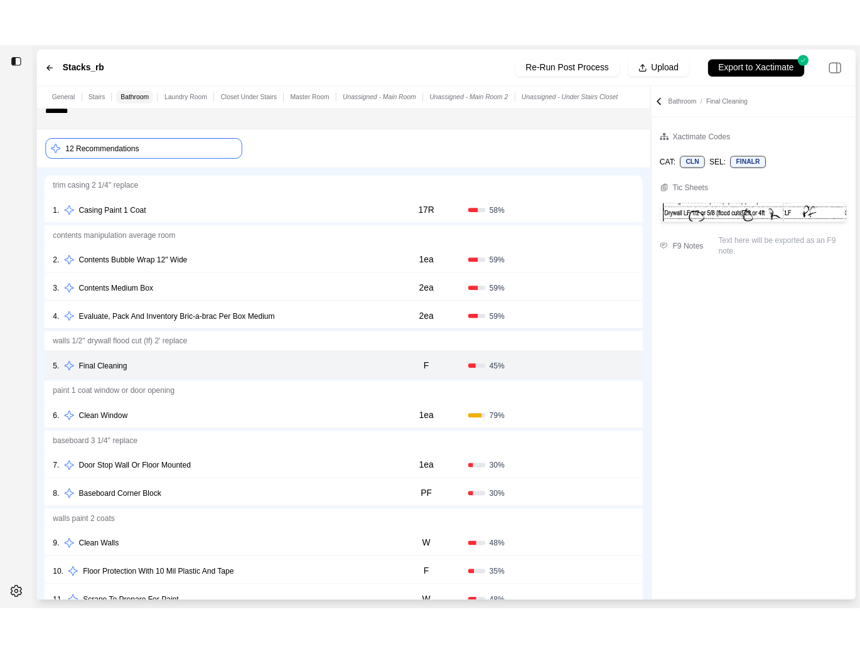
scroll to position [787, 0]
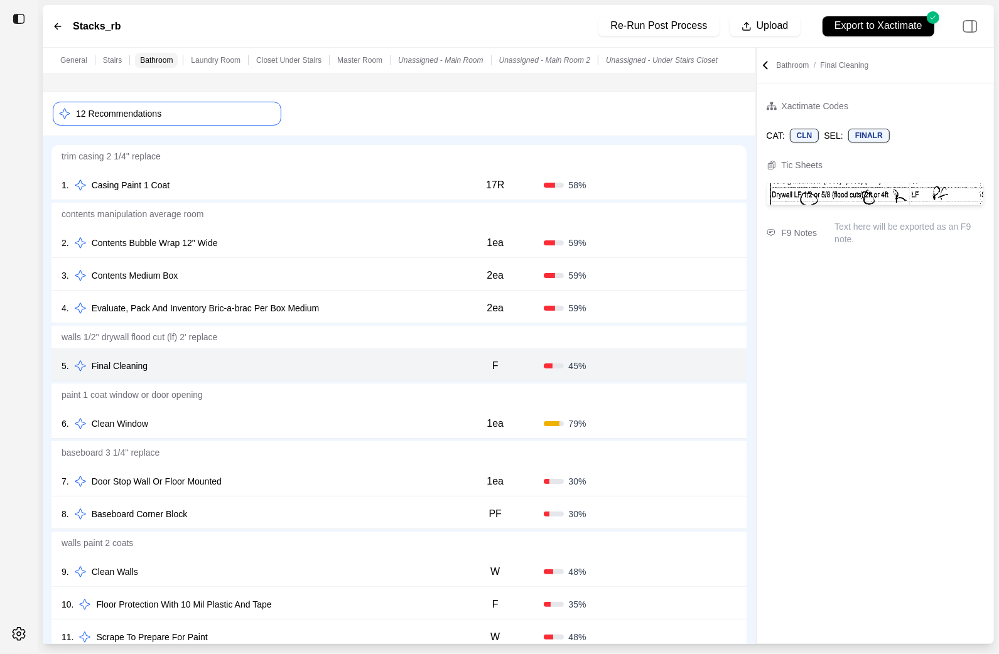
click at [304, 438] on div "6 . Clean Window 1ea 79 % Confirm" at bounding box center [398, 422] width 695 height 33
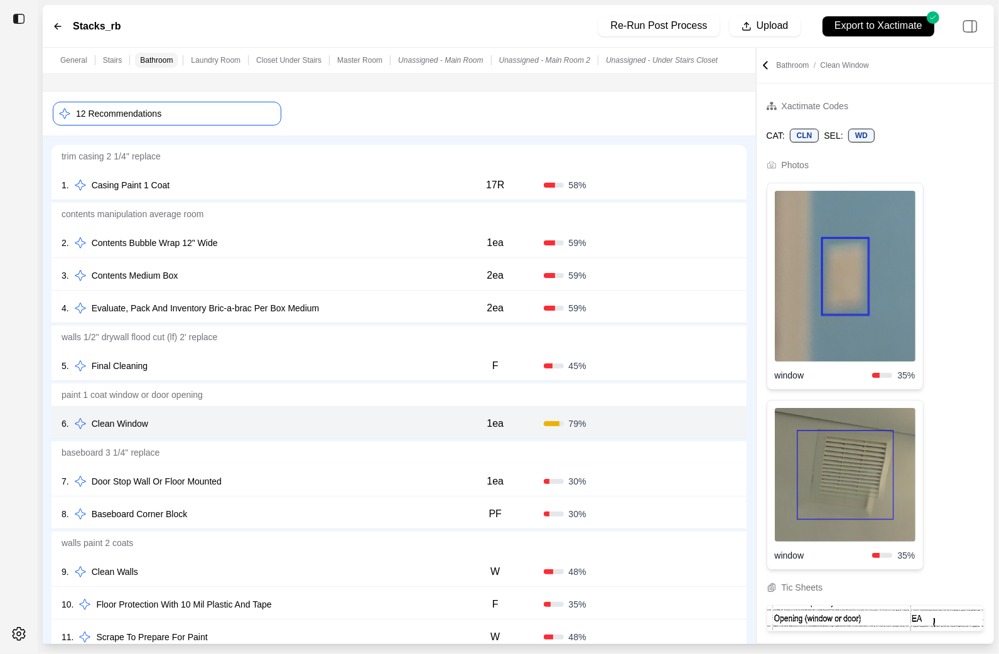
click at [309, 472] on div "7 . Door Stop Wall Or Floor Mounted 1ea 30 % Confirm" at bounding box center [398, 480] width 695 height 33
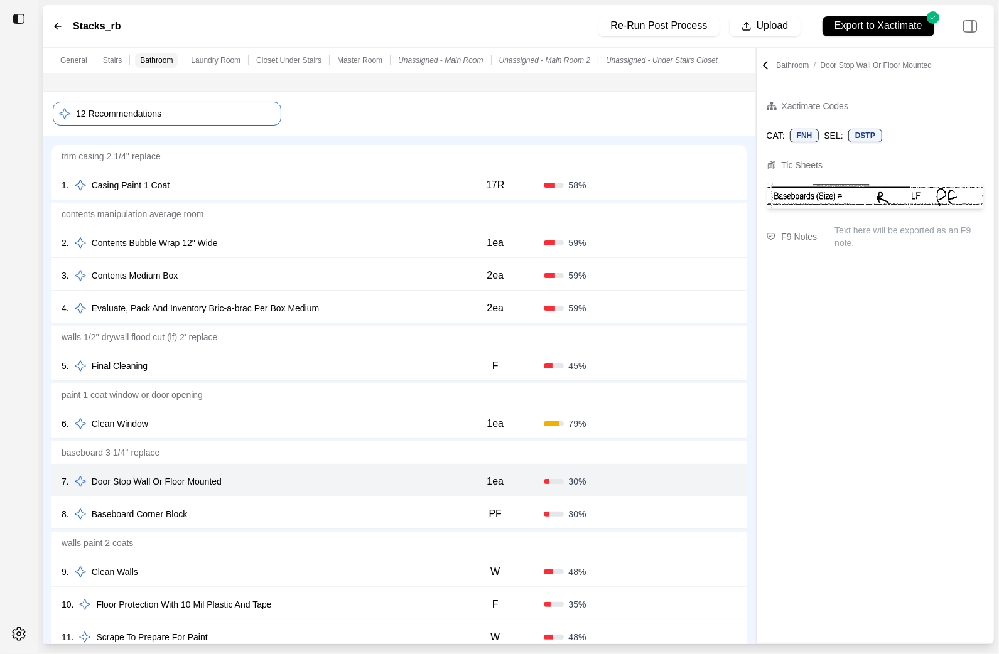
click at [286, 416] on div "6 . Clean Window" at bounding box center [255, 424] width 386 height 18
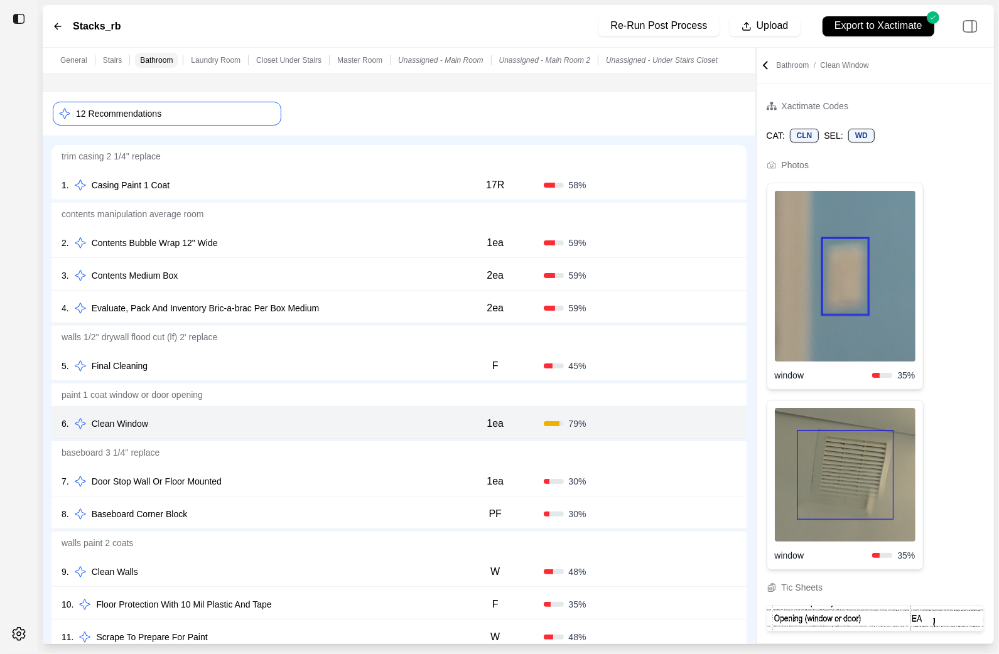
click at [2, 417] on div at bounding box center [19, 327] width 38 height 654
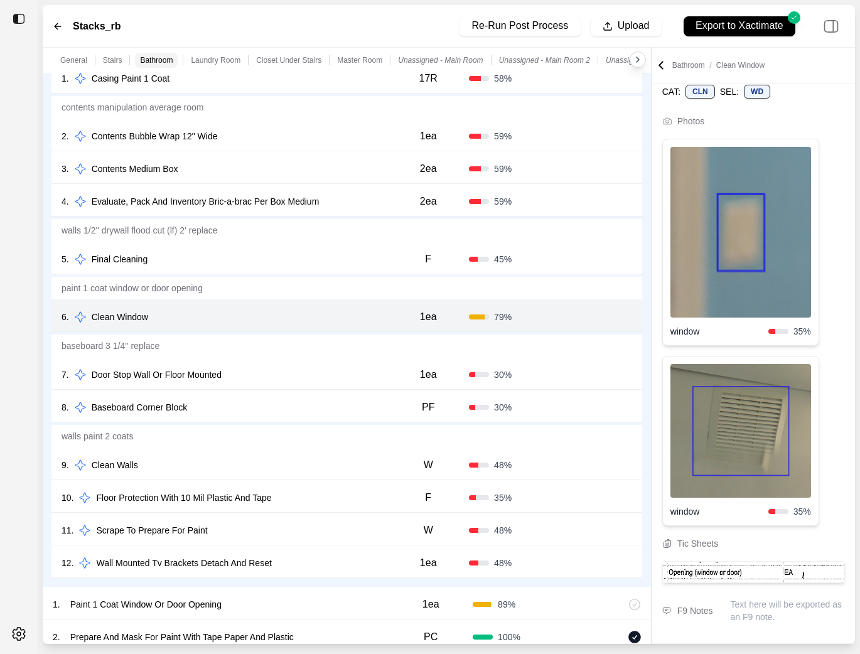
scroll to position [904, 0]
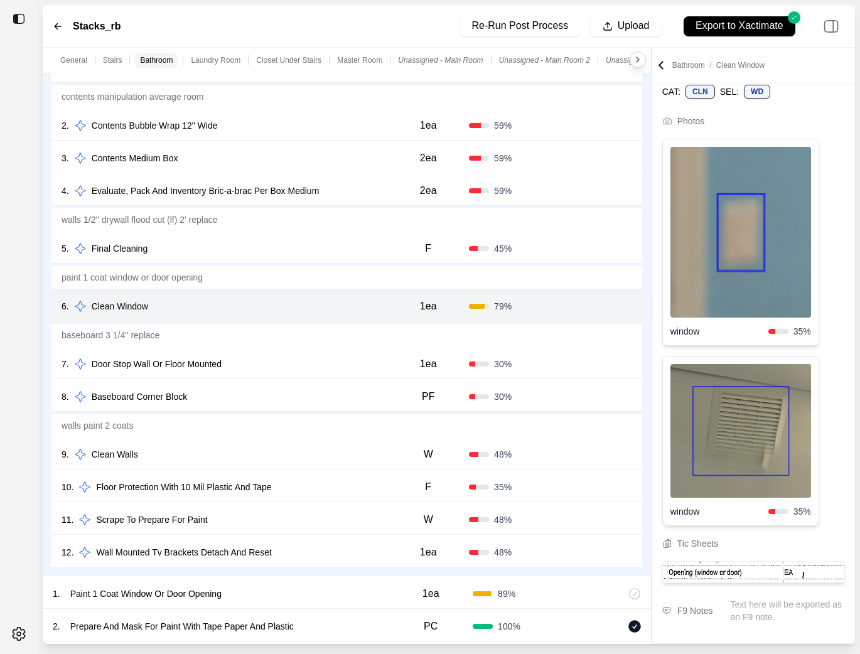
click at [309, 392] on div "8 . Baseboard Corner Block" at bounding box center [225, 397] width 326 height 18
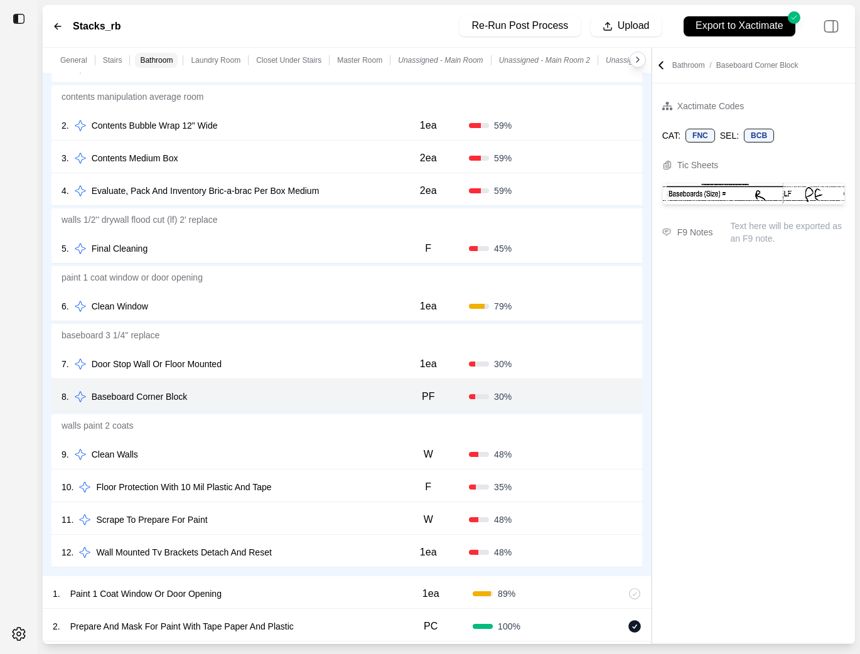
click at [309, 370] on div "7 . Door Stop Wall Or Floor Mounted" at bounding box center [225, 364] width 326 height 18
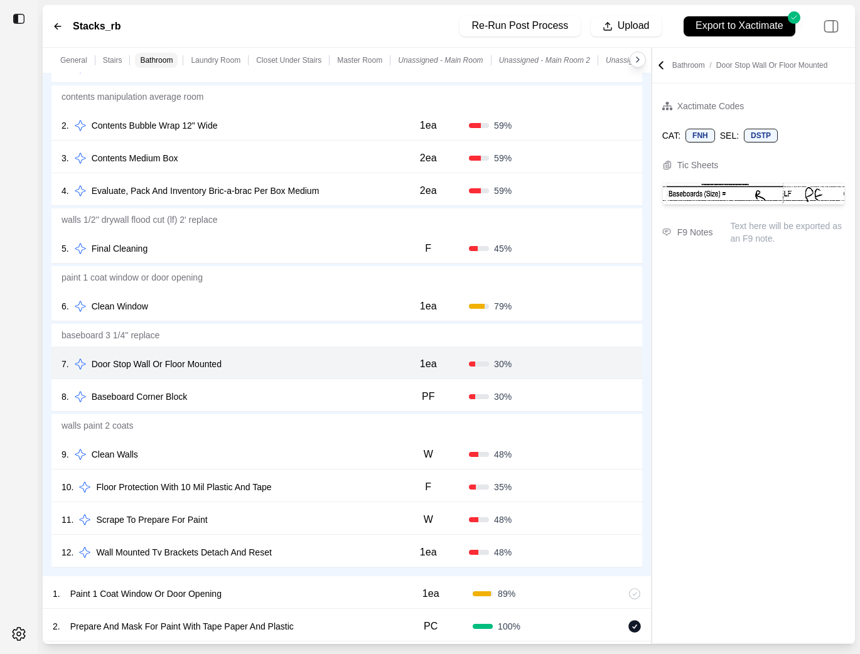
click at [277, 462] on div "9 . Clean Walls" at bounding box center [225, 455] width 326 height 18
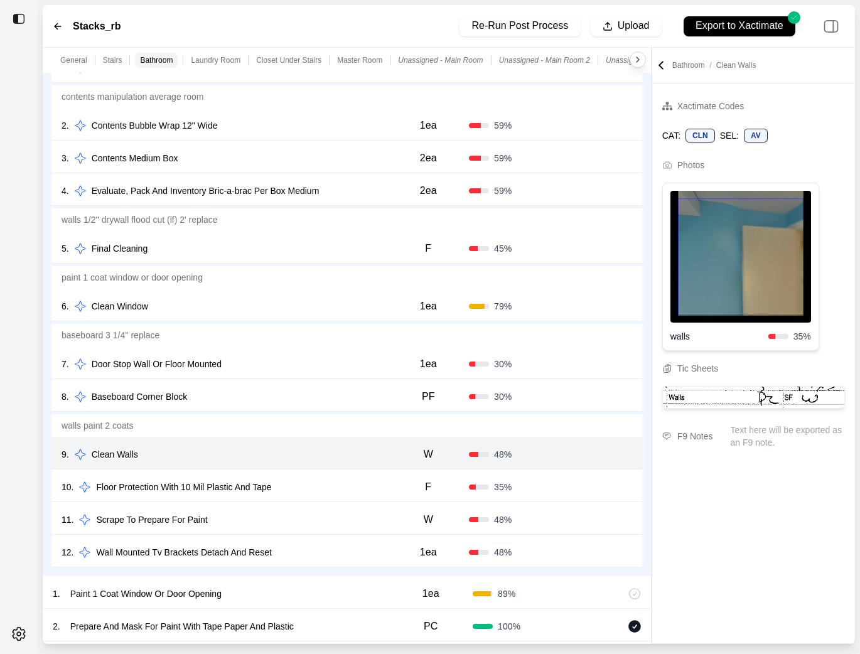
click at [313, 486] on div "10 . Floor Protection With 10 Mil Plastic And Tape" at bounding box center [225, 487] width 326 height 18
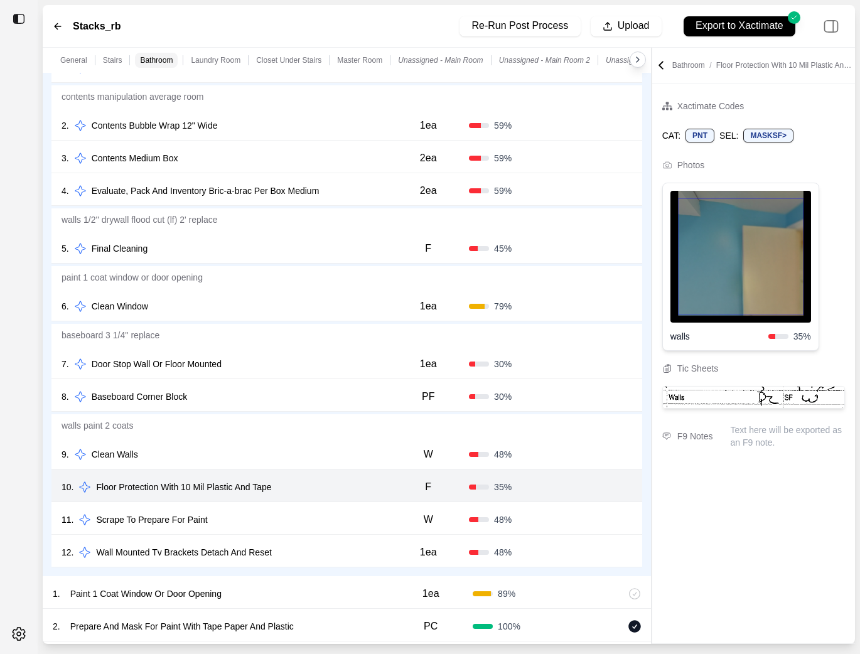
click at [313, 507] on div "11 . Scrape To Prepare For Paint W 48 % Confirm" at bounding box center [346, 518] width 591 height 33
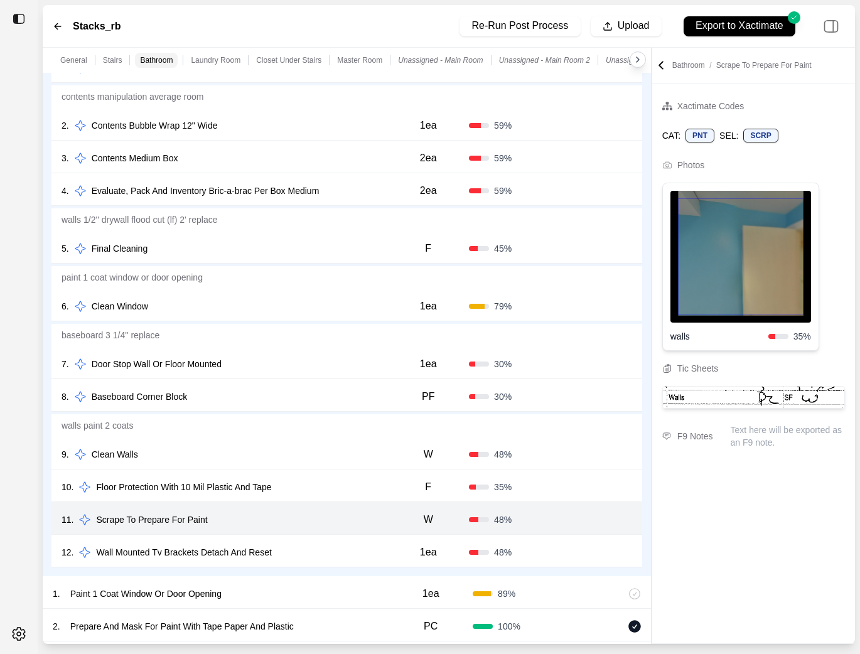
click at [316, 551] on div "12 . Wall Mounted Tv Brackets Detach And Reset" at bounding box center [225, 553] width 326 height 18
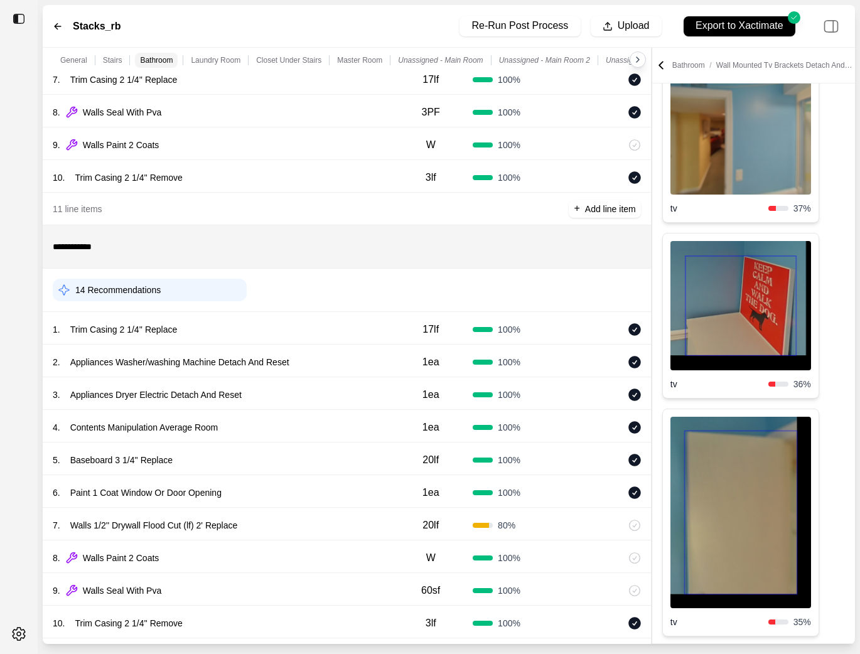
scroll to position [1636, 0]
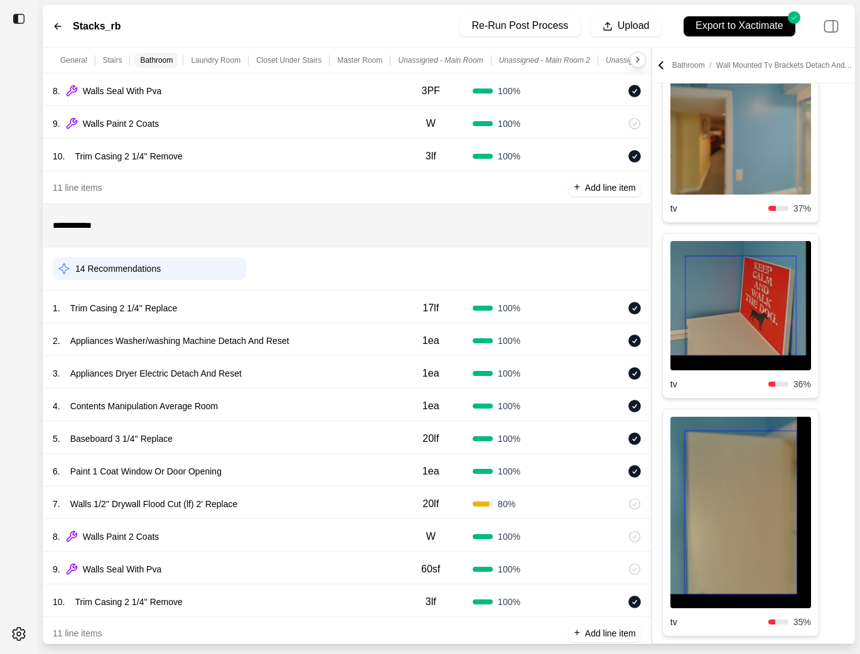
click at [205, 266] on div "14 Recommendations" at bounding box center [150, 268] width 194 height 23
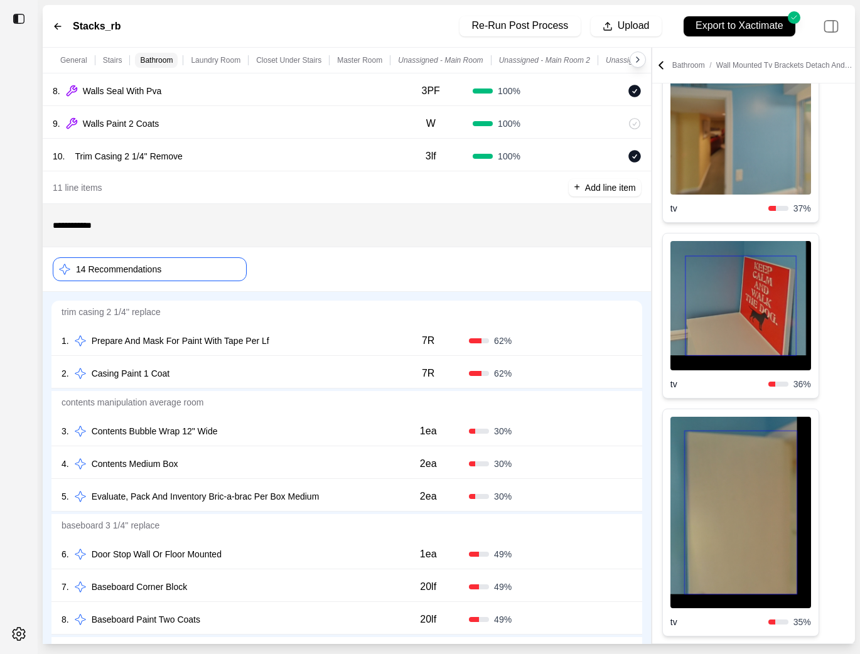
click at [340, 345] on div "1 . Prepare And Mask For Paint With Tape Per Lf" at bounding box center [225, 341] width 326 height 18
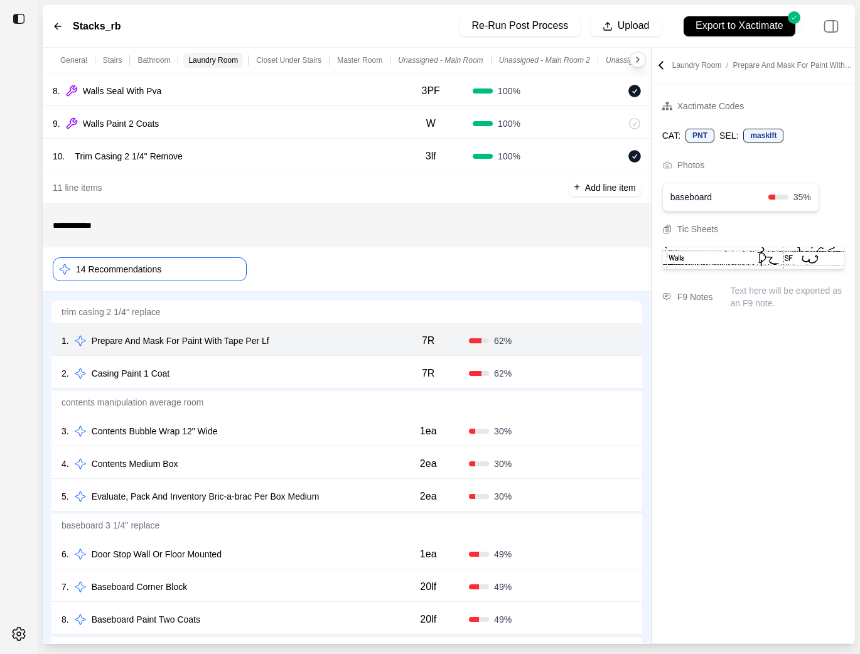
click at [328, 370] on div "2 . Casing Paint 1 Coat" at bounding box center [225, 374] width 326 height 18
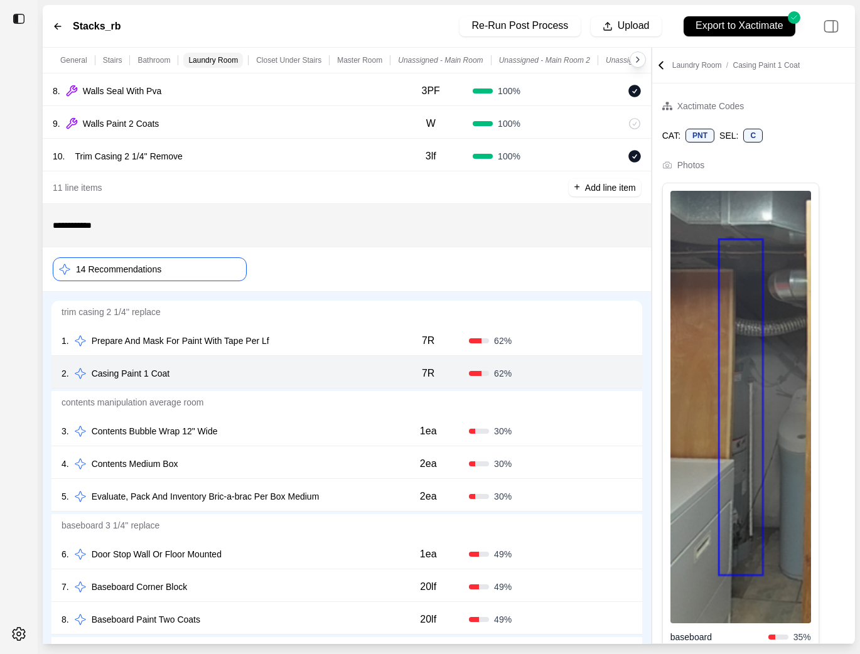
click at [315, 342] on div "1 . Prepare And Mask For Paint With Tape Per Lf" at bounding box center [225, 341] width 326 height 18
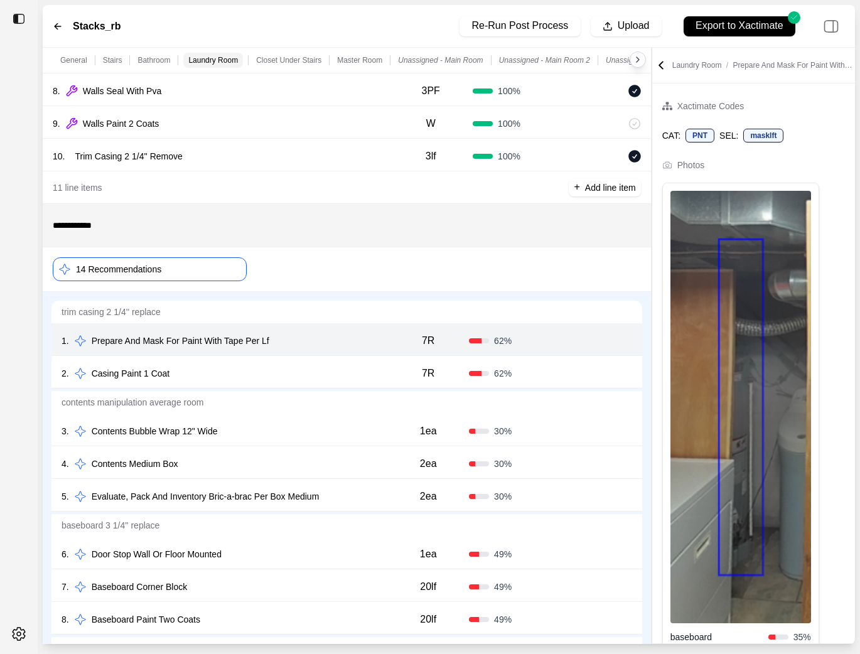
click at [285, 417] on div "3 . Contents Bubble Wrap 12" Wide 1ea 30 % Confirm" at bounding box center [346, 430] width 591 height 33
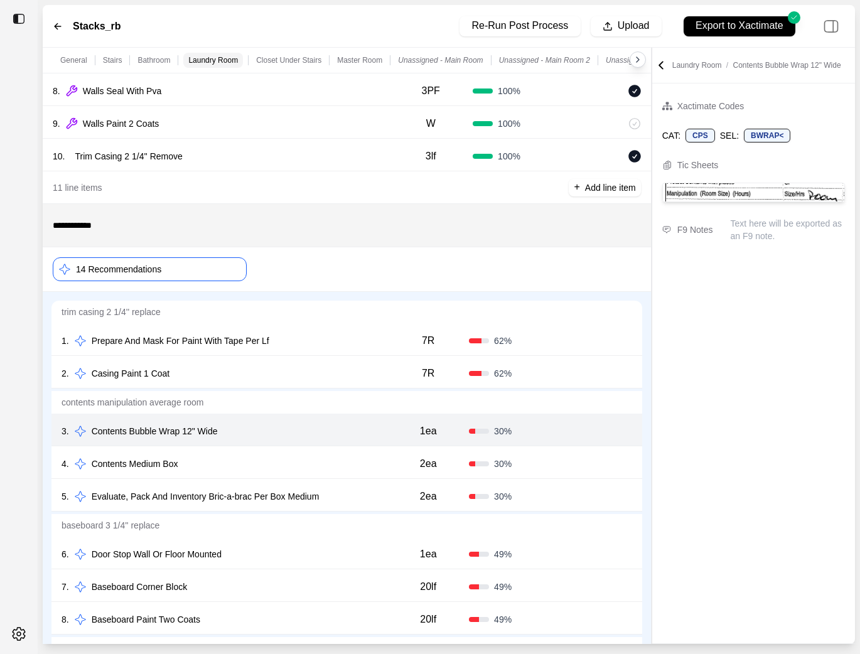
click at [289, 467] on div "4 . Contents Medium Box" at bounding box center [225, 464] width 326 height 18
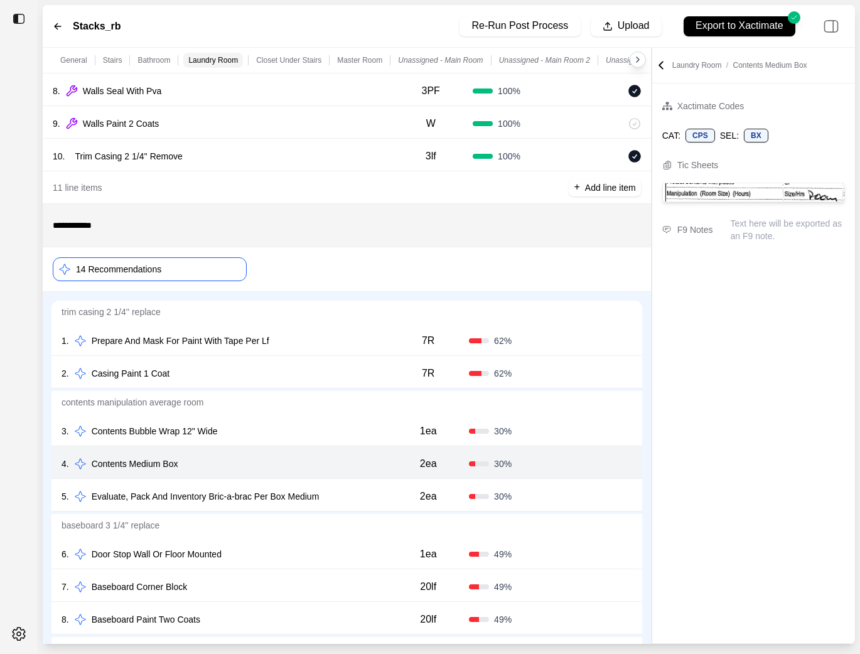
click at [374, 503] on div "5 . Evaluate, Pack And Inventory Bric-a-brac Per Box Medium" at bounding box center [225, 497] width 326 height 18
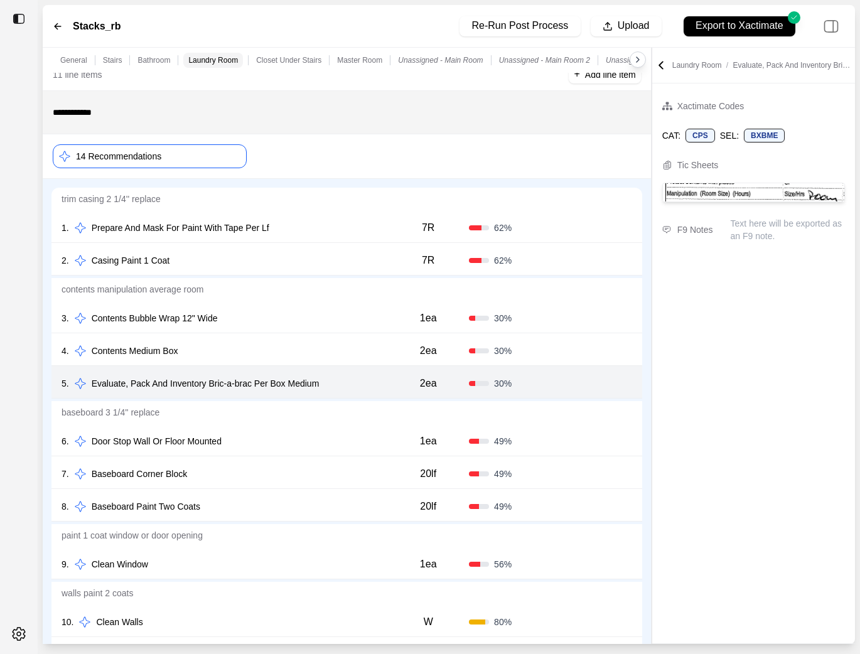
scroll to position [1759, 0]
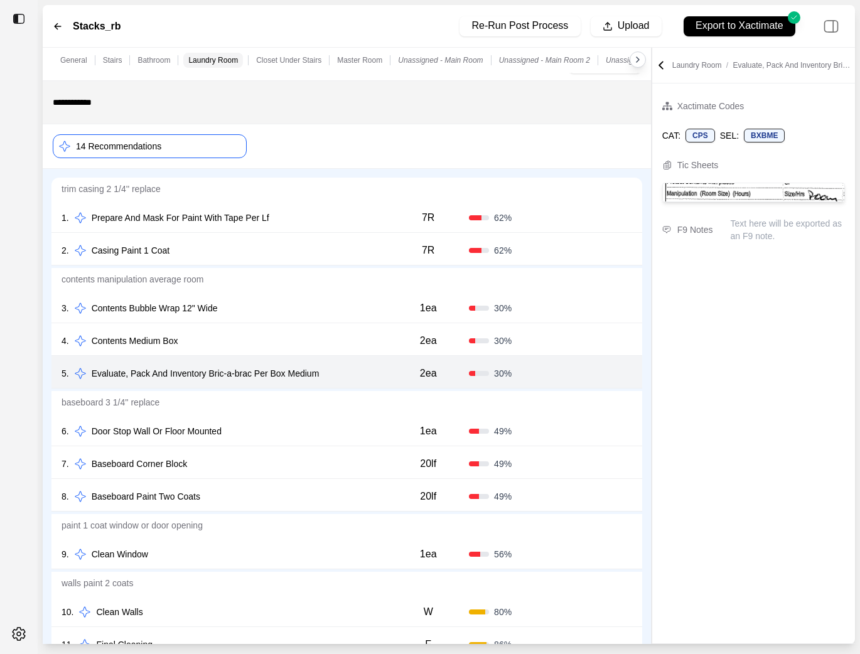
click at [326, 443] on div "6 . Door Stop Wall Or Floor Mounted 1ea 49 % Confirm" at bounding box center [346, 430] width 591 height 33
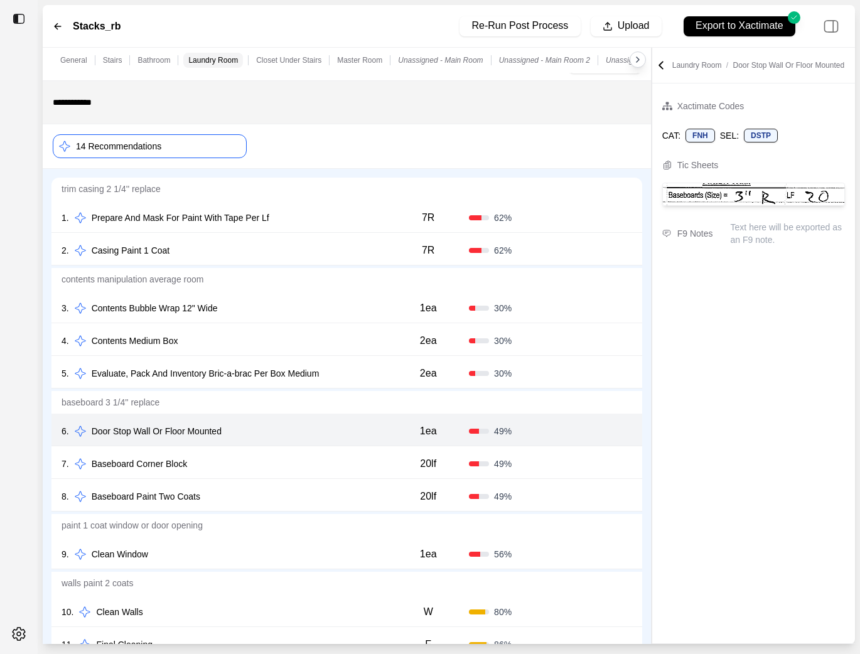
click at [323, 460] on div "7 . Baseboard Corner Block" at bounding box center [225, 464] width 326 height 18
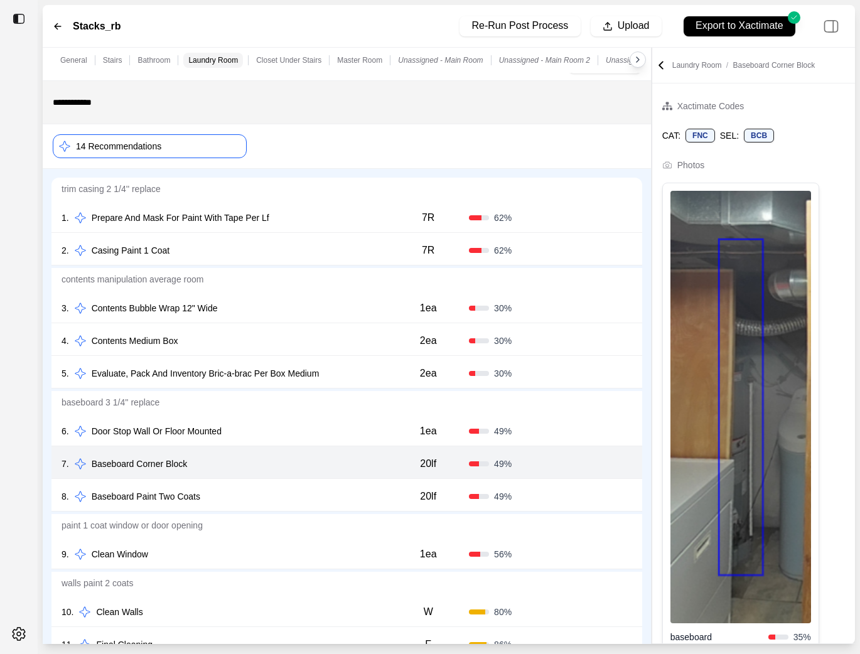
click at [323, 495] on div "8 . Baseboard Paint Two Coats" at bounding box center [225, 497] width 326 height 18
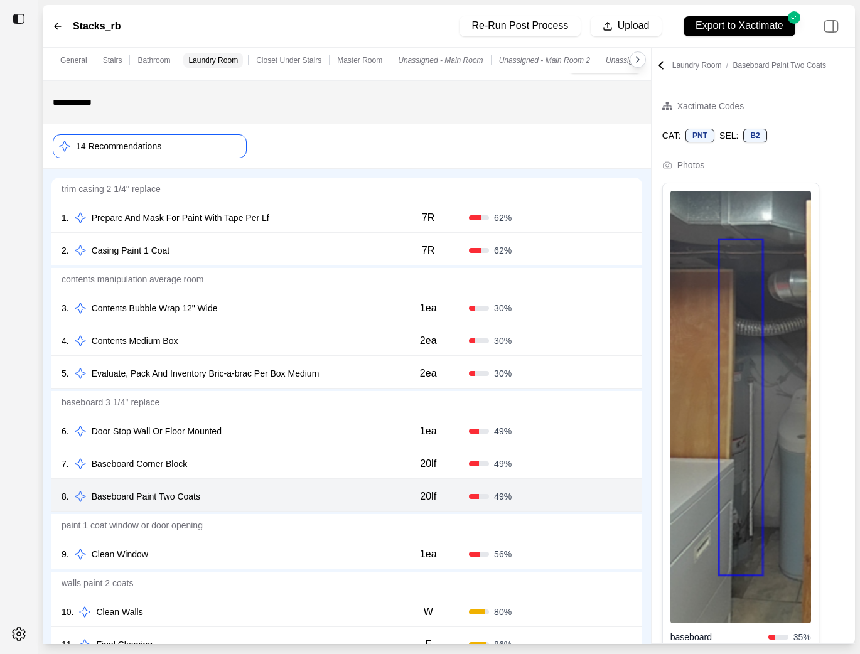
click at [310, 554] on div "9 . Clean Window" at bounding box center [225, 555] width 326 height 18
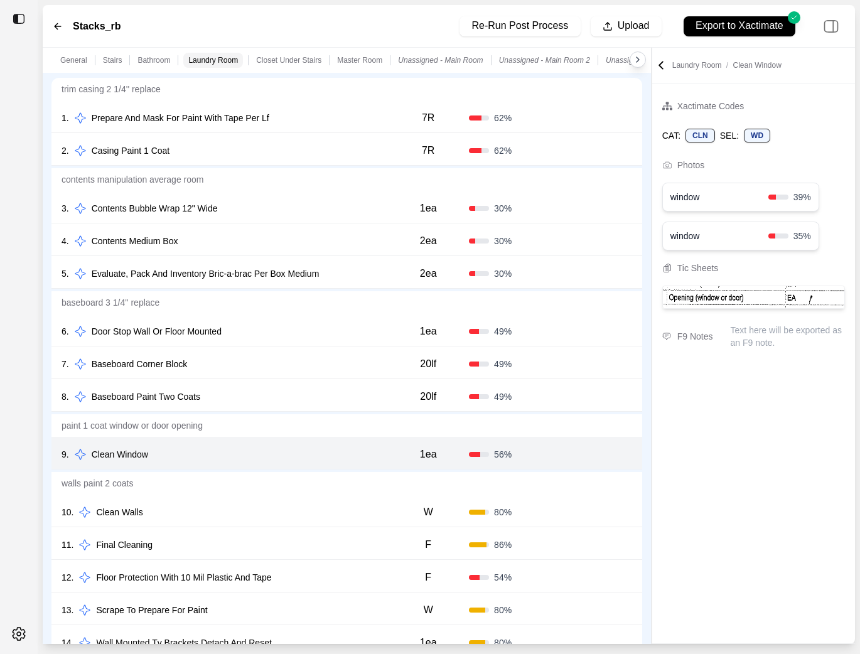
scroll to position [1881, 0]
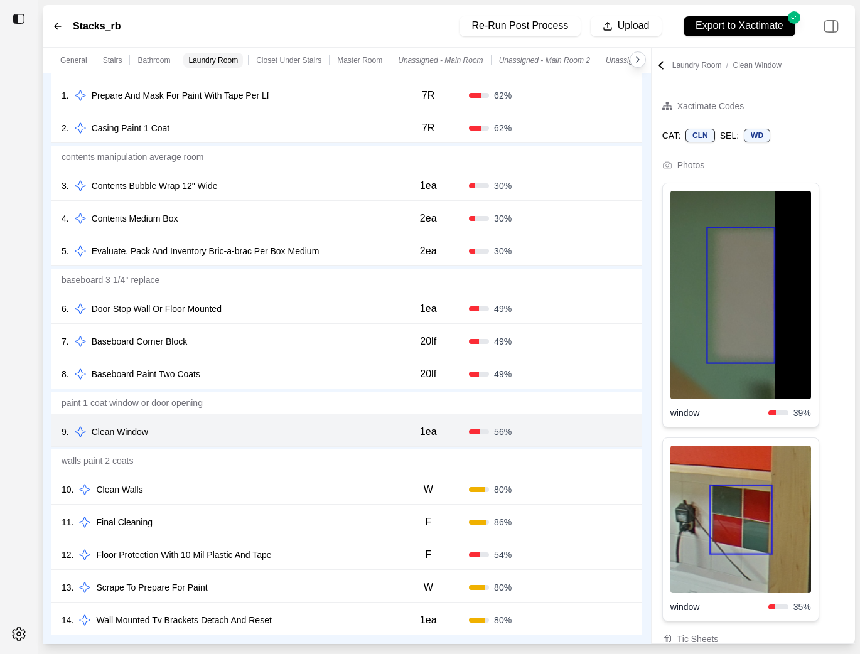
click at [308, 505] on div "10 . Clean Walls W 80 % Confirm" at bounding box center [346, 488] width 591 height 33
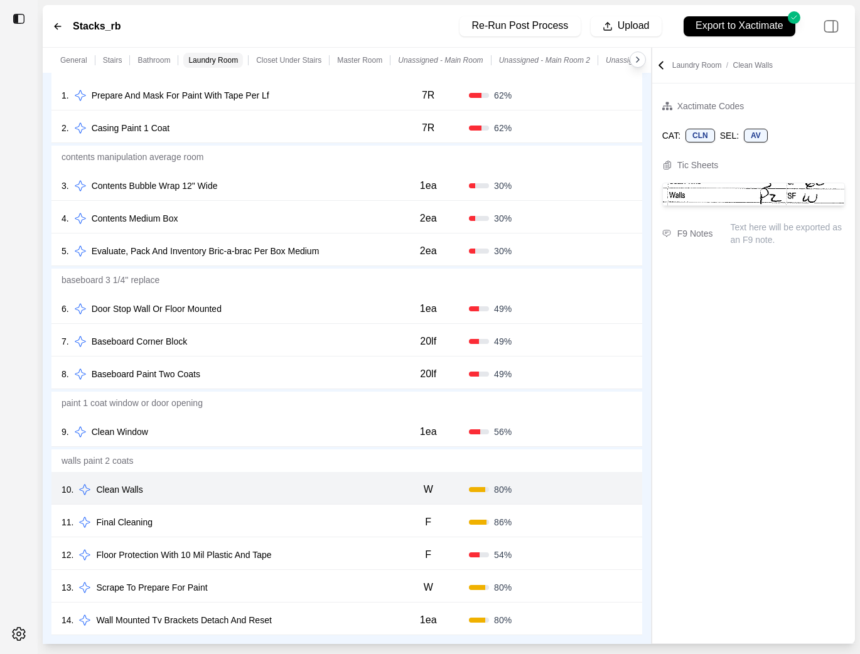
click at [306, 455] on p "walls paint 2 coats" at bounding box center [346, 461] width 591 height 23
click at [306, 437] on div "9 . Clean Window" at bounding box center [225, 432] width 326 height 18
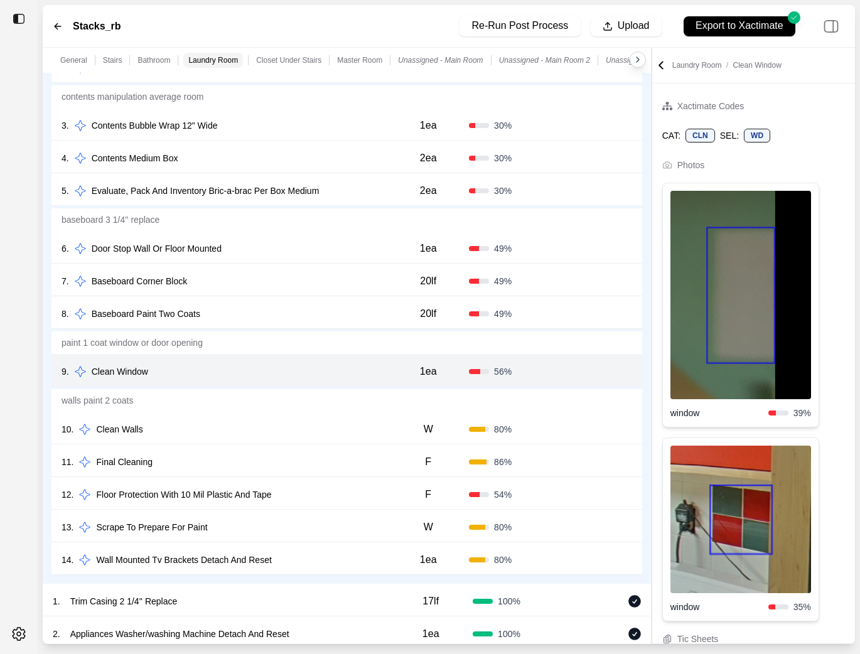
scroll to position [1943, 0]
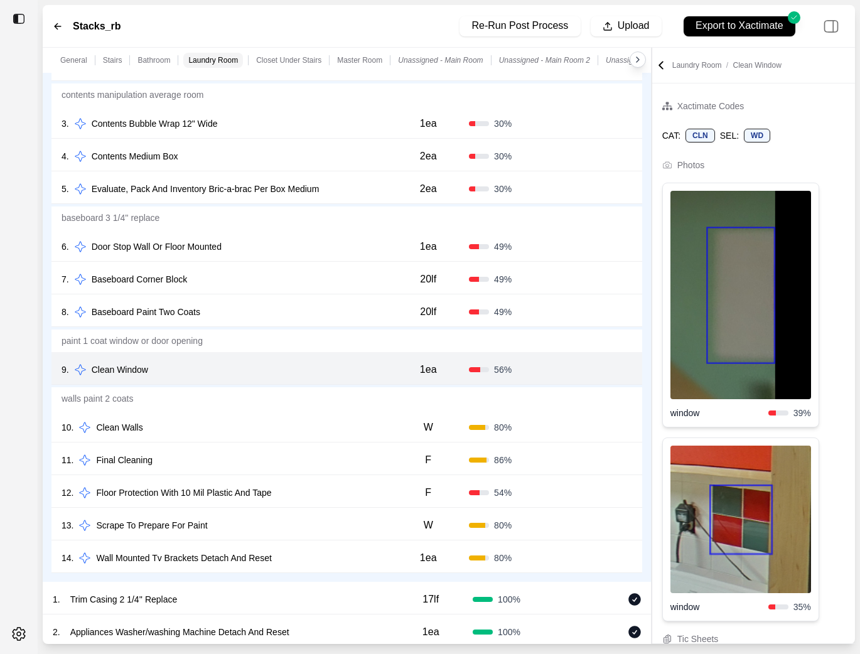
click at [306, 436] on div "10 . Clean Walls" at bounding box center [225, 428] width 326 height 18
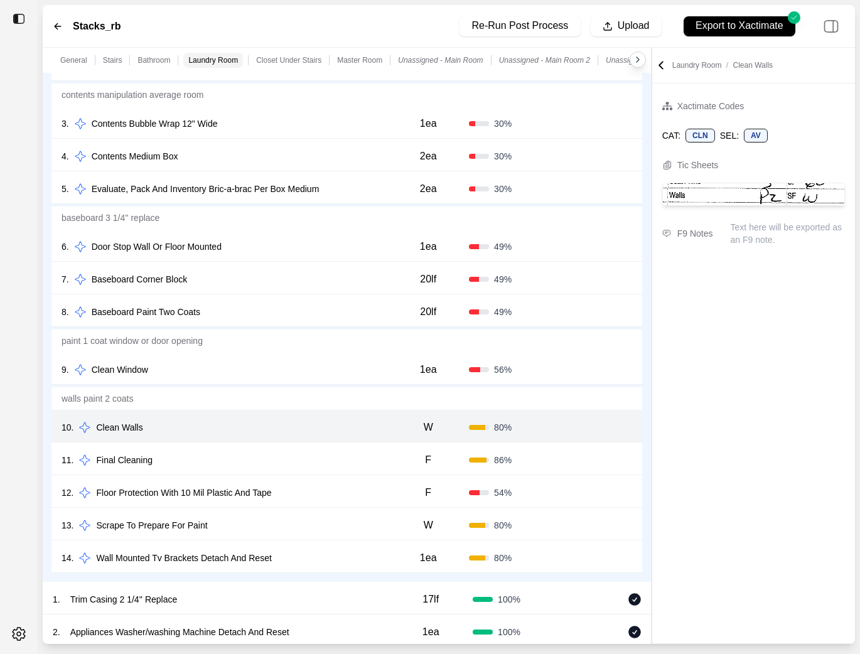
click at [314, 467] on div "11 . Final Cleaning" at bounding box center [225, 460] width 326 height 18
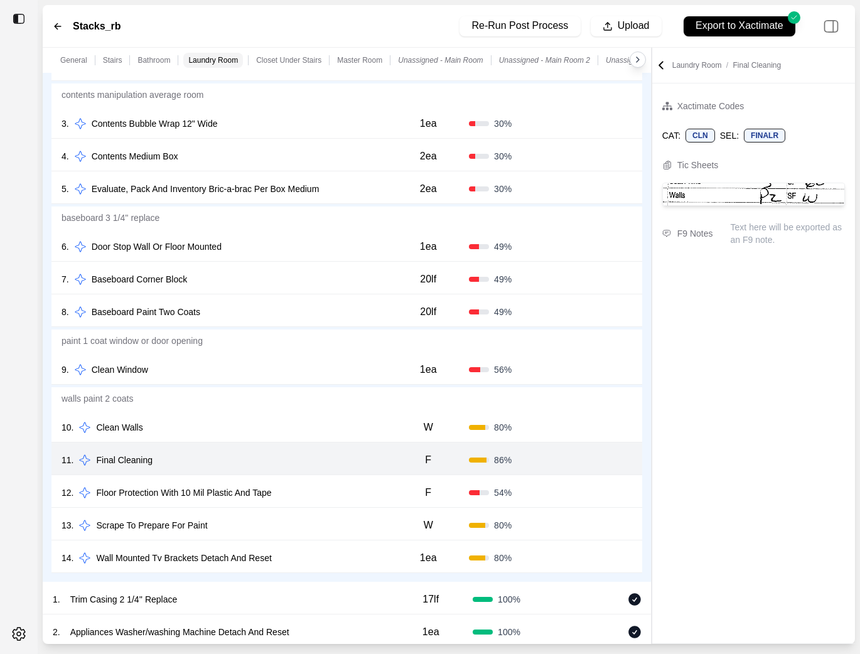
click at [287, 365] on div "9 . Clean Window" at bounding box center [225, 370] width 326 height 18
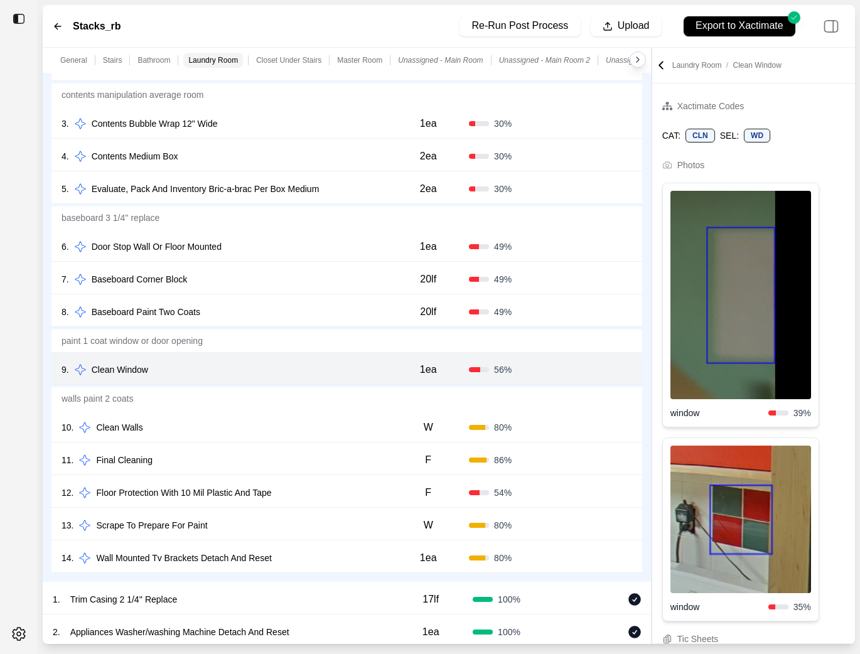
click at [313, 423] on div "10 . Clean Walls" at bounding box center [225, 428] width 326 height 18
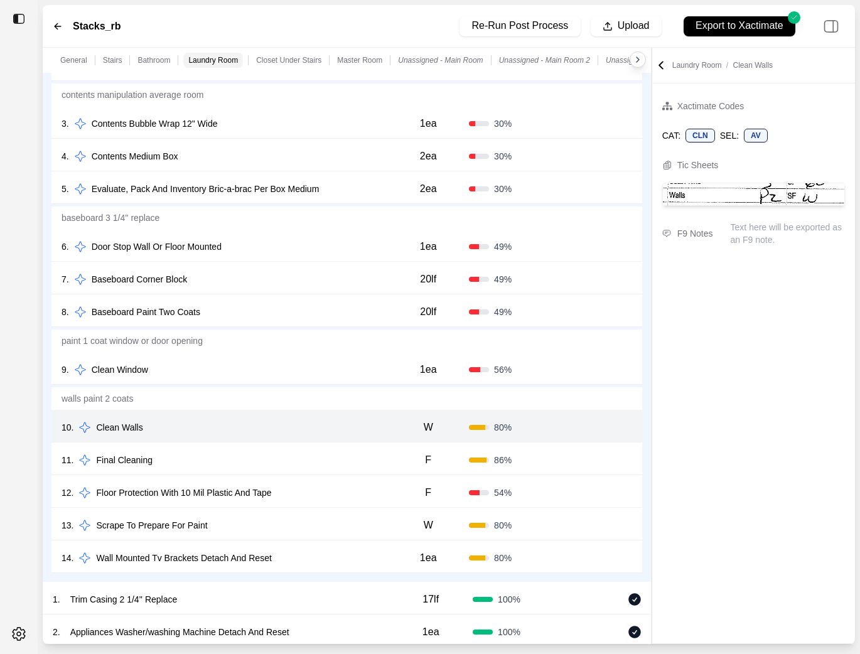
click at [309, 469] on div "11 . Final Cleaning" at bounding box center [225, 460] width 326 height 18
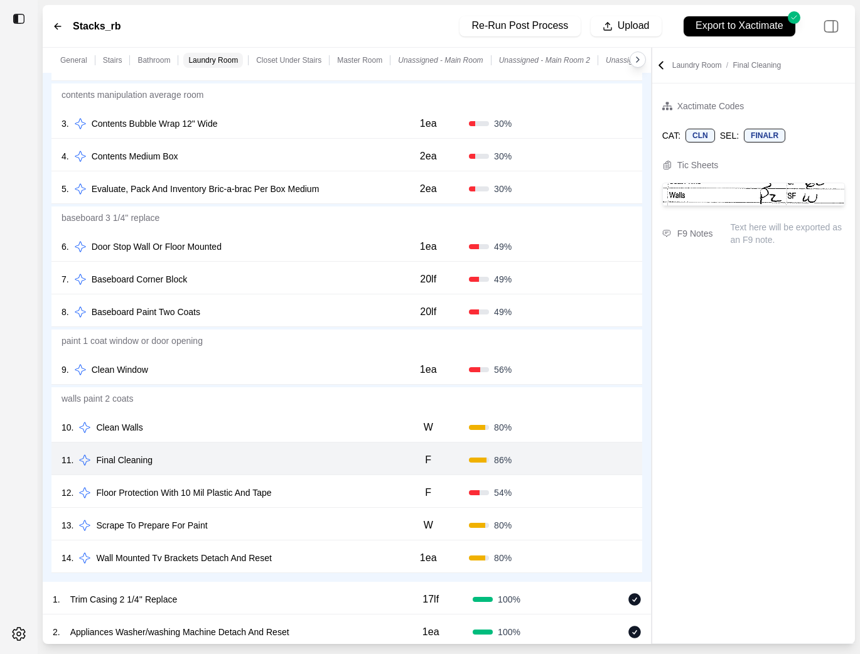
click at [332, 497] on div "12 . Floor Protection With 10 Mil Plastic And Tape" at bounding box center [225, 493] width 326 height 18
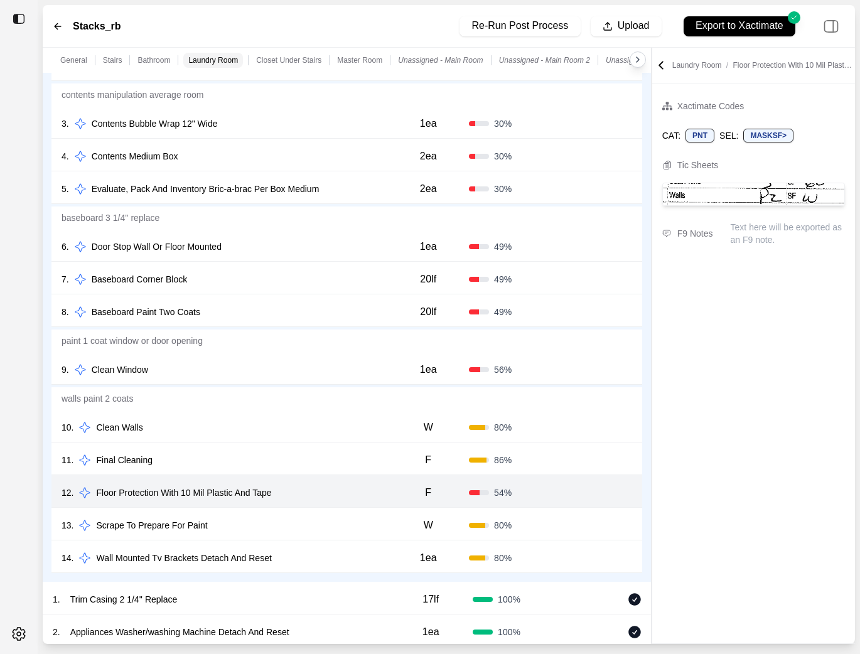
click at [332, 528] on div "13 . Scrape To Prepare For Paint" at bounding box center [225, 526] width 326 height 18
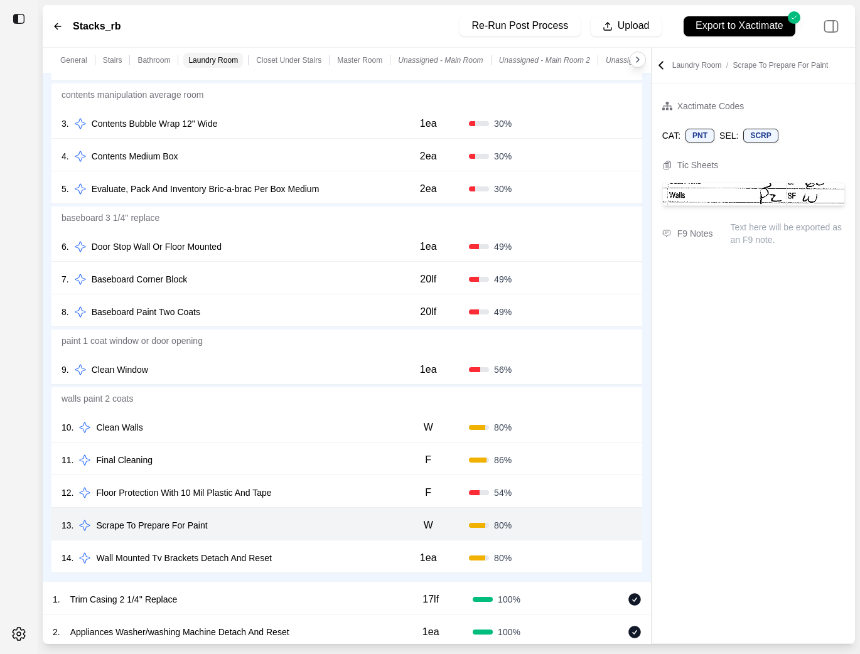
click at [332, 547] on div "14 . Wall Mounted Tv Brackets Detach And Reset 1ea 80 % Confirm" at bounding box center [346, 557] width 591 height 33
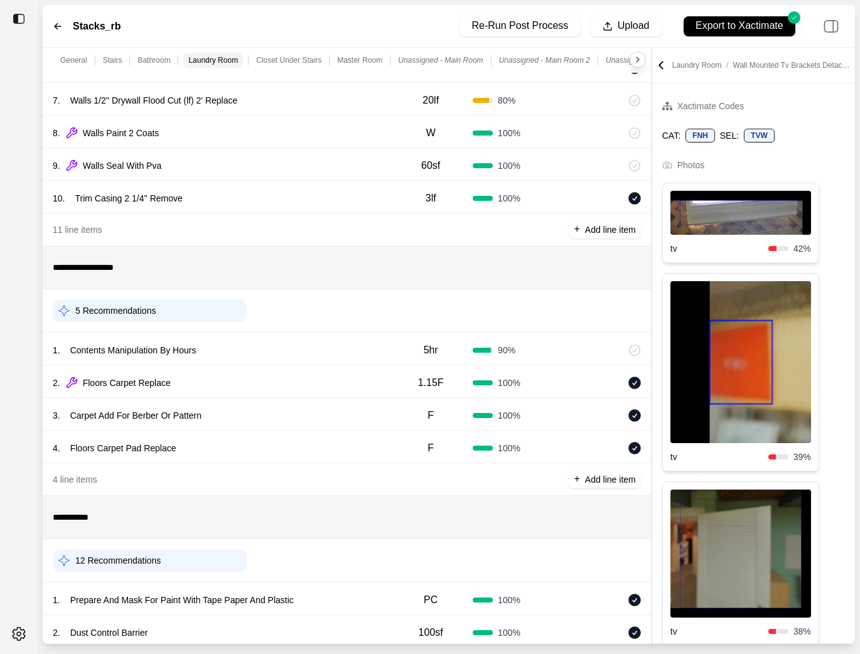
scroll to position [2749, 0]
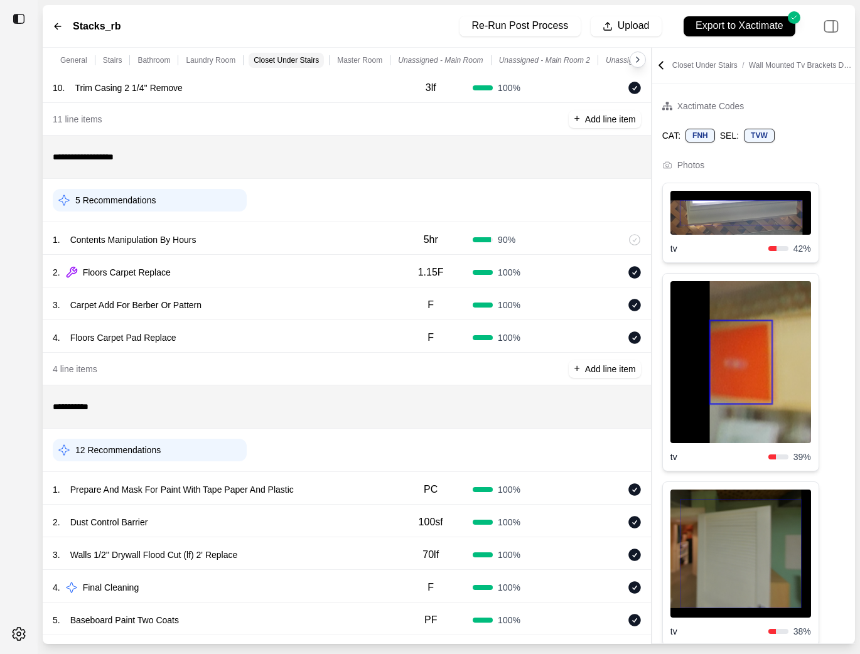
click at [178, 206] on div "5 Recommendations" at bounding box center [150, 200] width 194 height 23
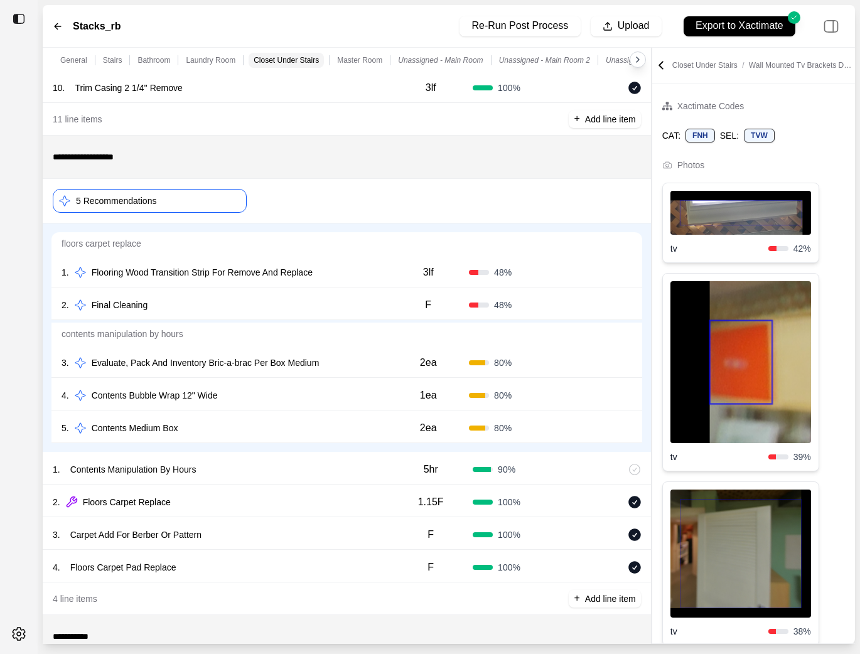
click at [354, 278] on div "1 . Flooring Wood Transition Strip For Remove And Replace" at bounding box center [225, 273] width 326 height 18
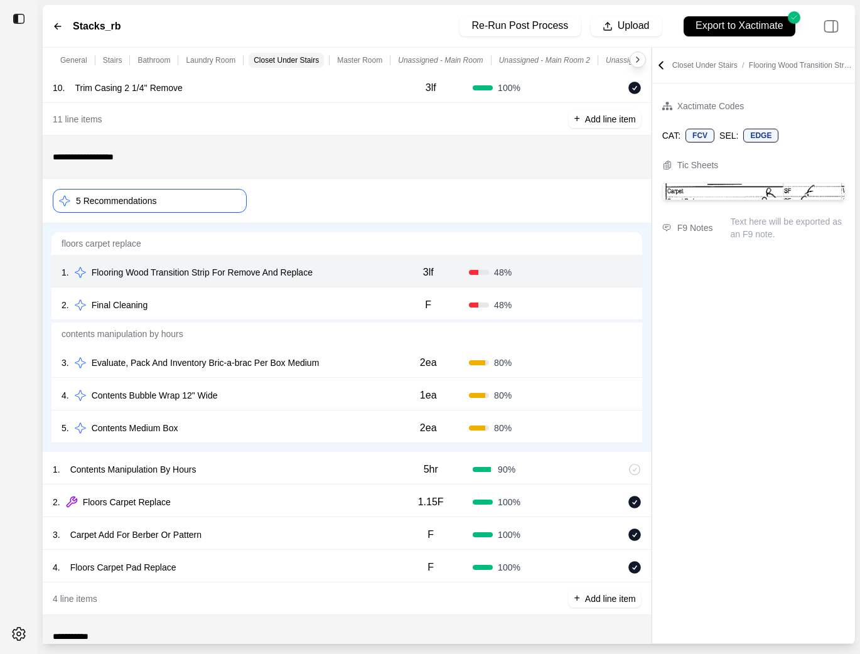
click at [354, 306] on div "2 . Final Cleaning" at bounding box center [225, 305] width 326 height 18
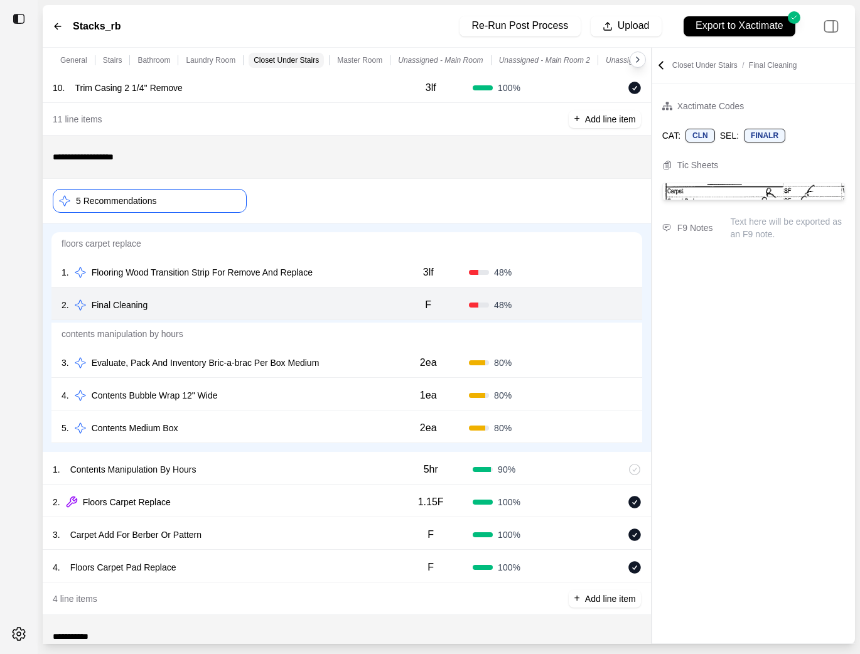
click at [359, 366] on div "3 . Evaluate, Pack And Inventory Bric-a-brac Per Box Medium" at bounding box center [225, 363] width 326 height 18
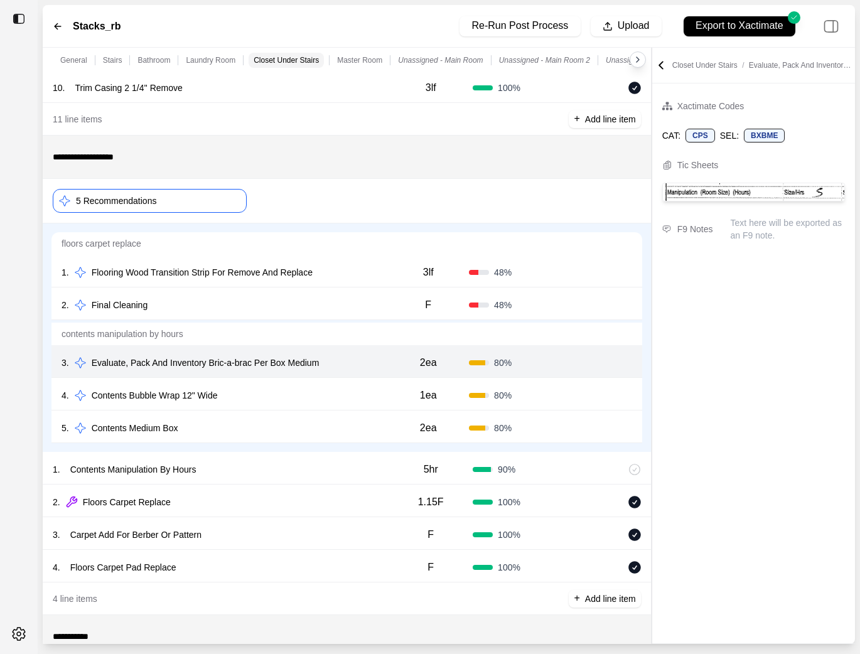
click at [350, 388] on div "4 . Contents Bubble Wrap 12" Wide" at bounding box center [225, 396] width 326 height 18
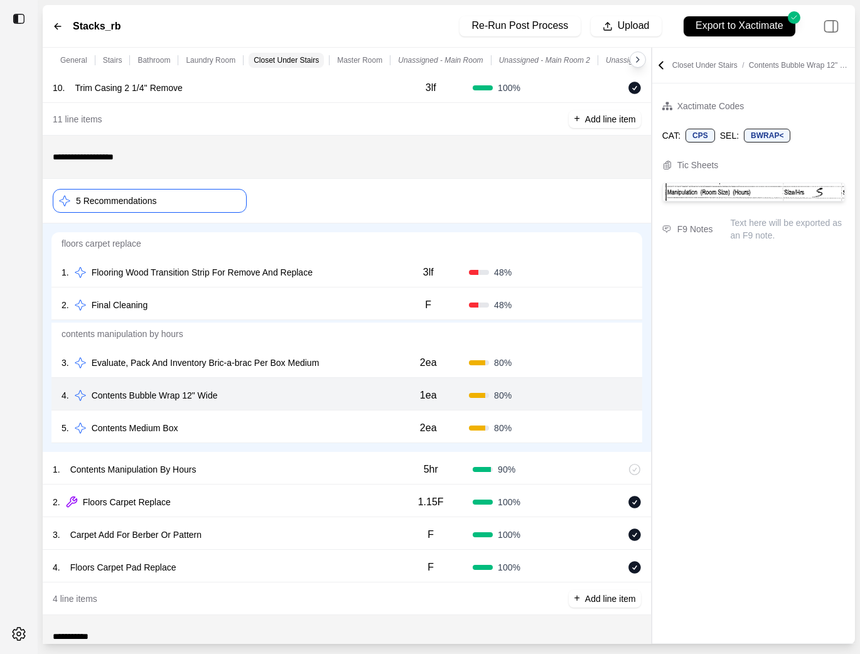
click at [340, 426] on div "5 . Contents Medium Box" at bounding box center [225, 428] width 326 height 18
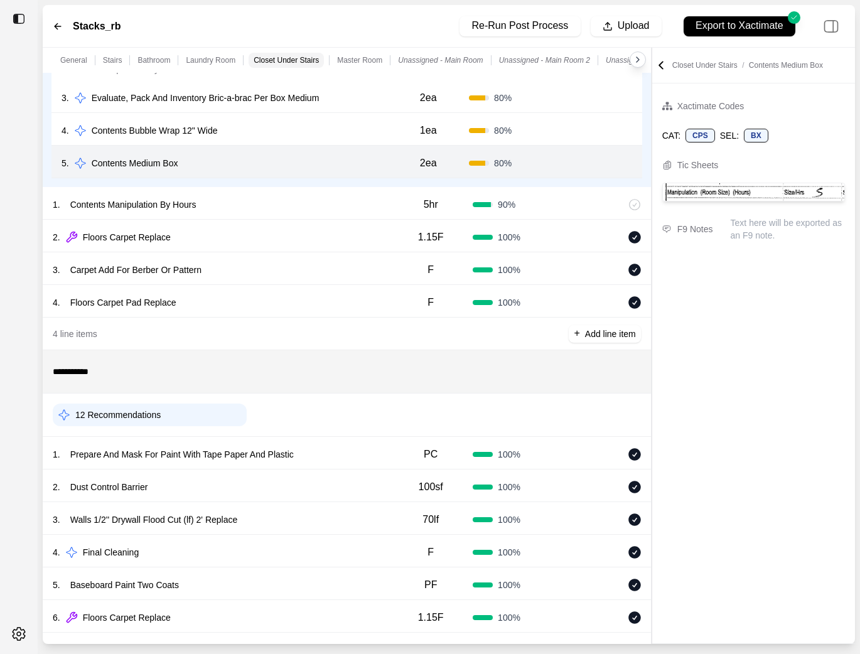
scroll to position [3235, 0]
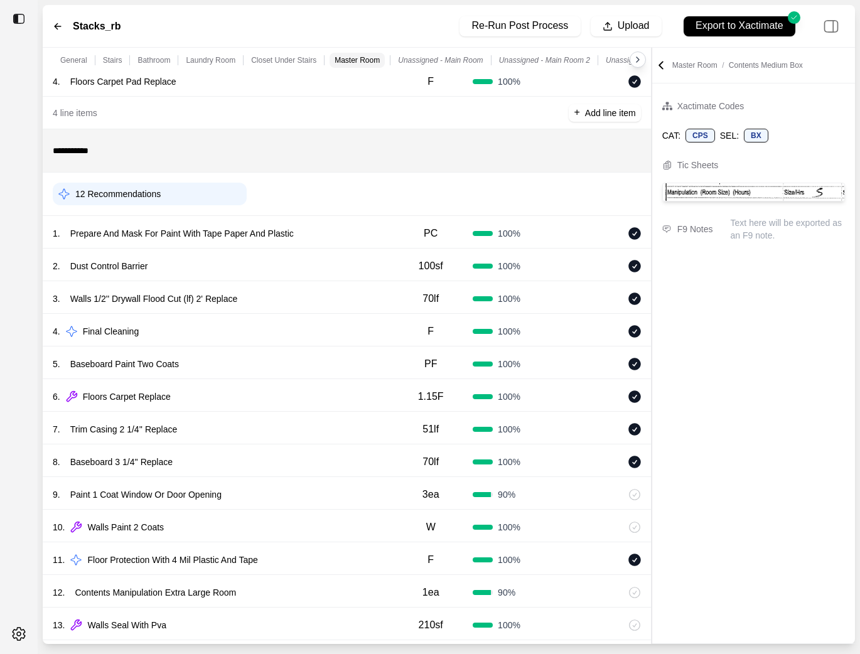
click at [220, 202] on div "12 Recommendations" at bounding box center [150, 194] width 194 height 23
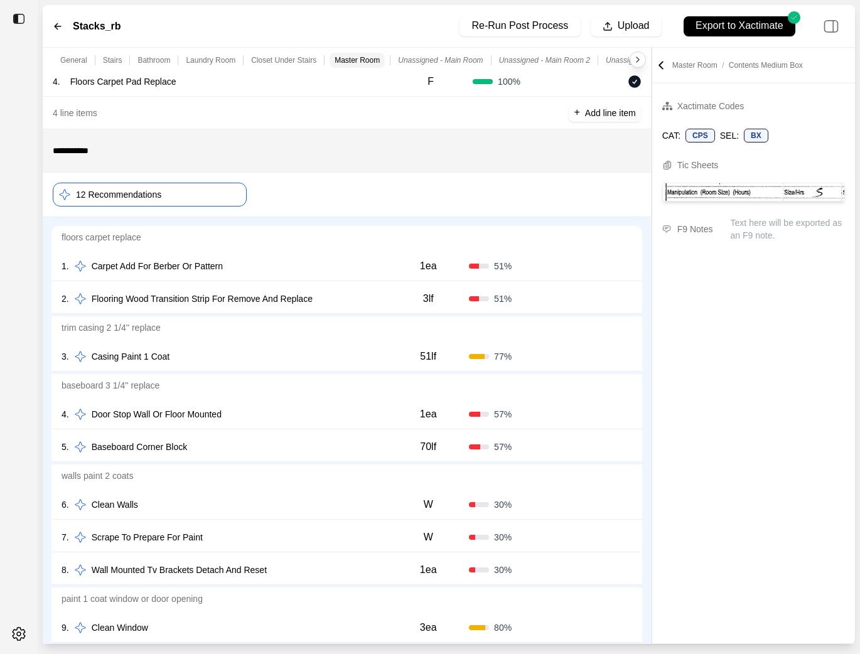
click at [309, 268] on div "1 . Carpet Add For Berber Or Pattern" at bounding box center [225, 266] width 326 height 18
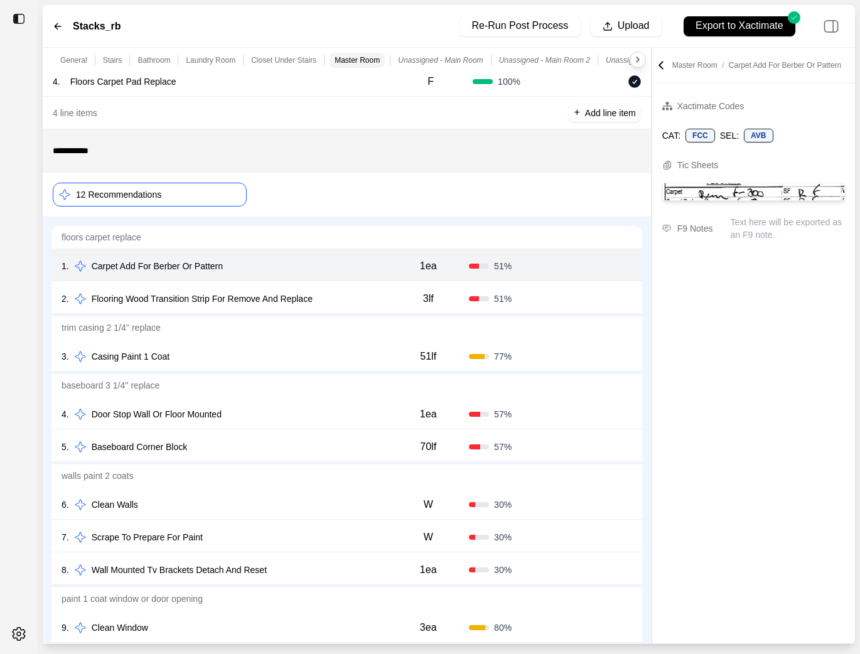
click at [297, 348] on div "3 . Casing Paint 1 Coat 51lf 77 % Confirm" at bounding box center [346, 355] width 591 height 33
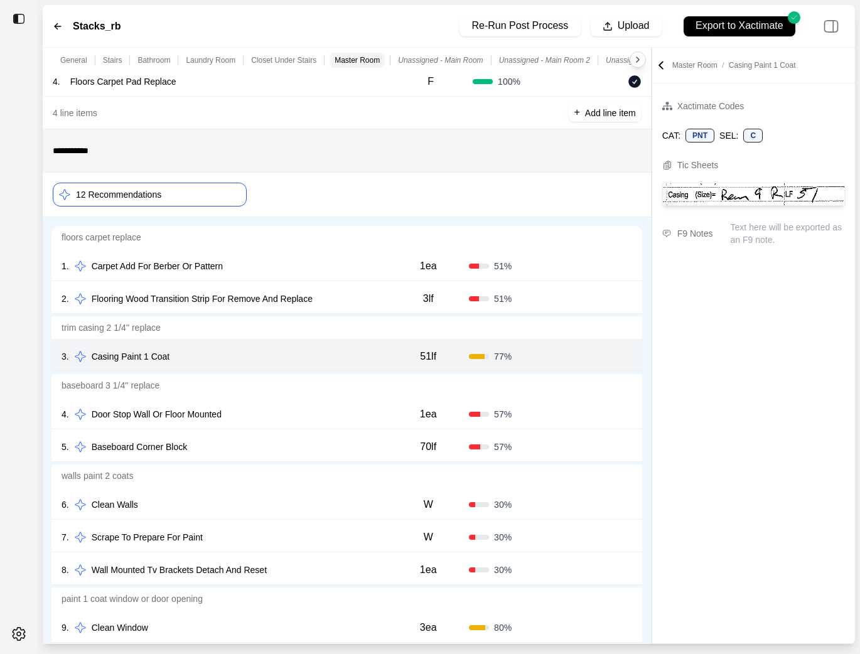
click at [273, 415] on div "4 . Door Stop Wall Or Floor Mounted" at bounding box center [225, 415] width 326 height 18
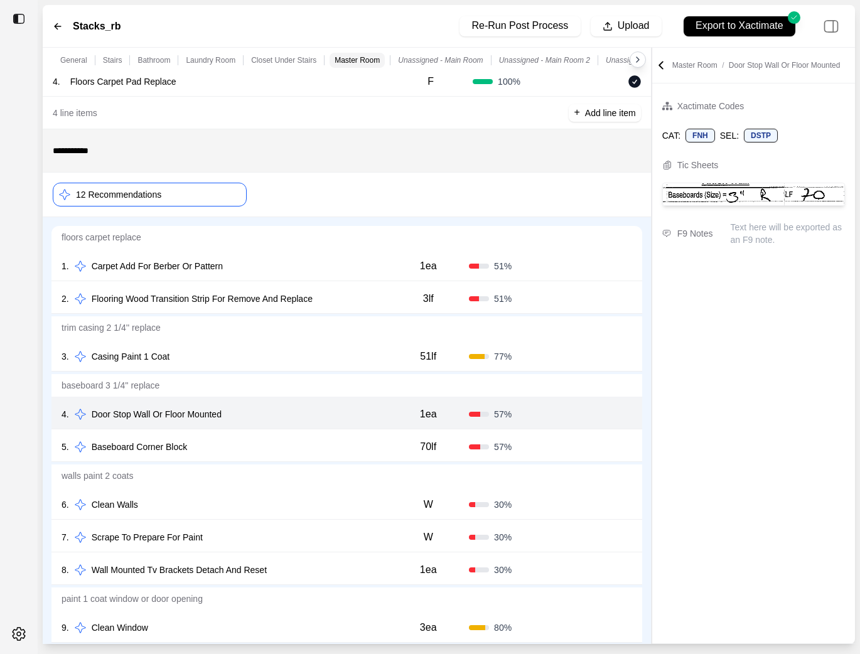
click at [274, 443] on div "5 . Baseboard Corner Block" at bounding box center [225, 447] width 326 height 18
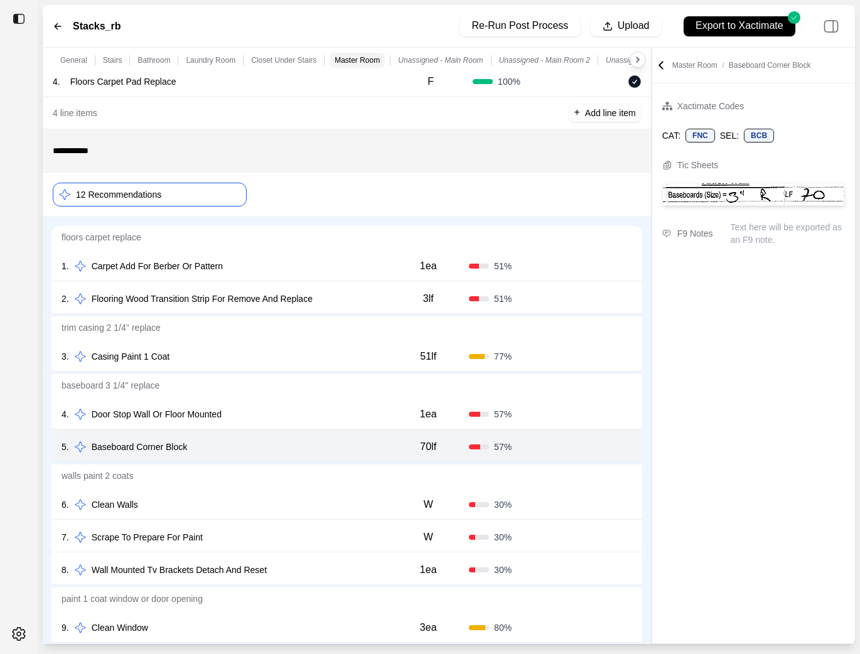
click at [274, 522] on div "7 . Scrape To Prepare For Paint W 30 % Confirm" at bounding box center [346, 536] width 591 height 33
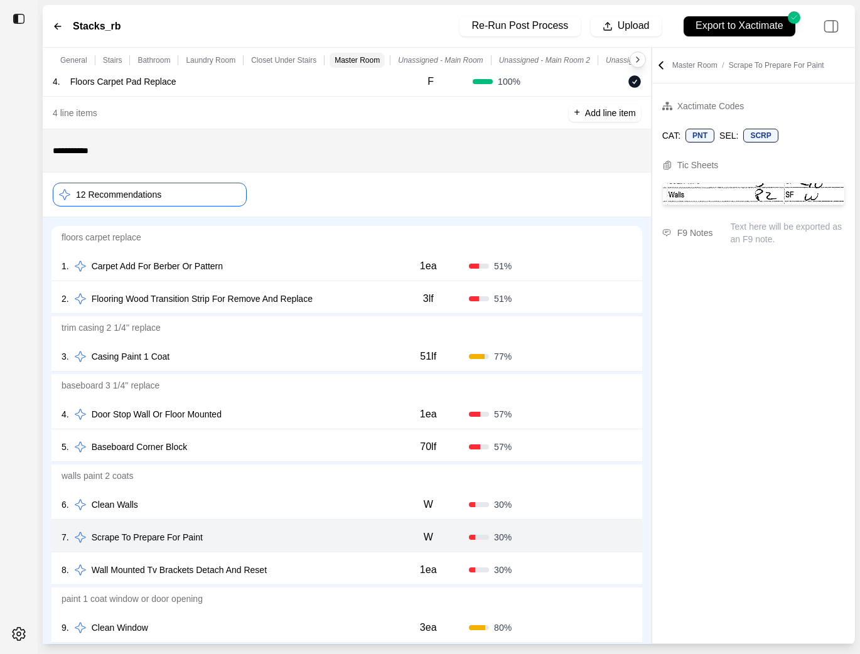
click at [283, 507] on div "6 . Clean Walls" at bounding box center [225, 505] width 326 height 18
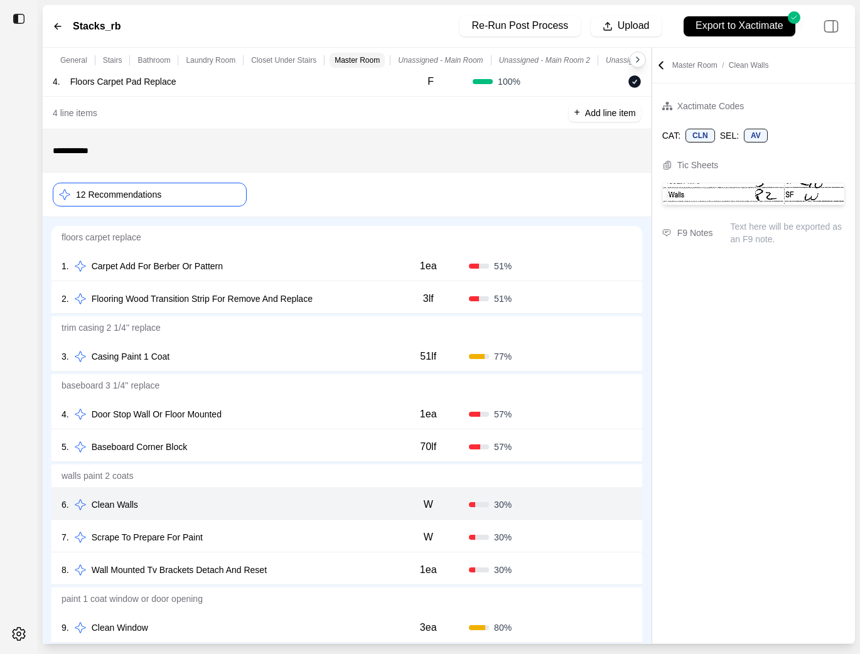
click at [292, 574] on div "8 . Wall Mounted Tv Brackets Detach And Reset" at bounding box center [225, 570] width 326 height 18
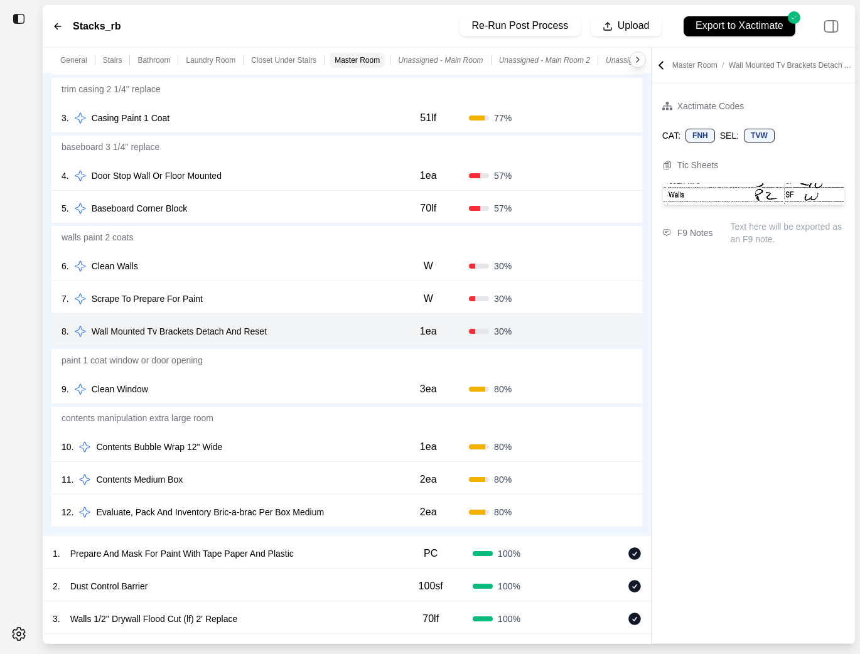
scroll to position [3477, 0]
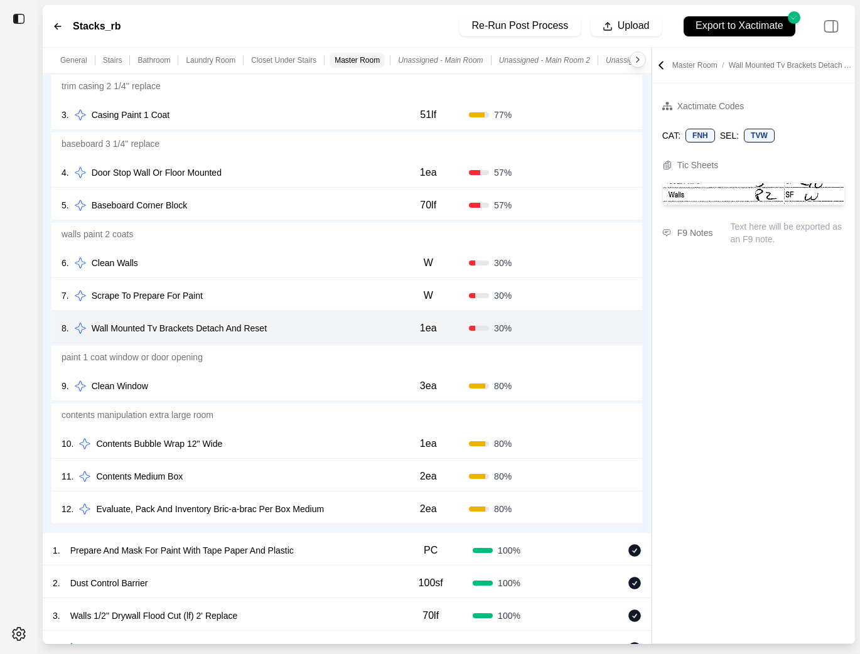
click at [264, 394] on div "9 . Clean Window" at bounding box center [225, 386] width 326 height 18
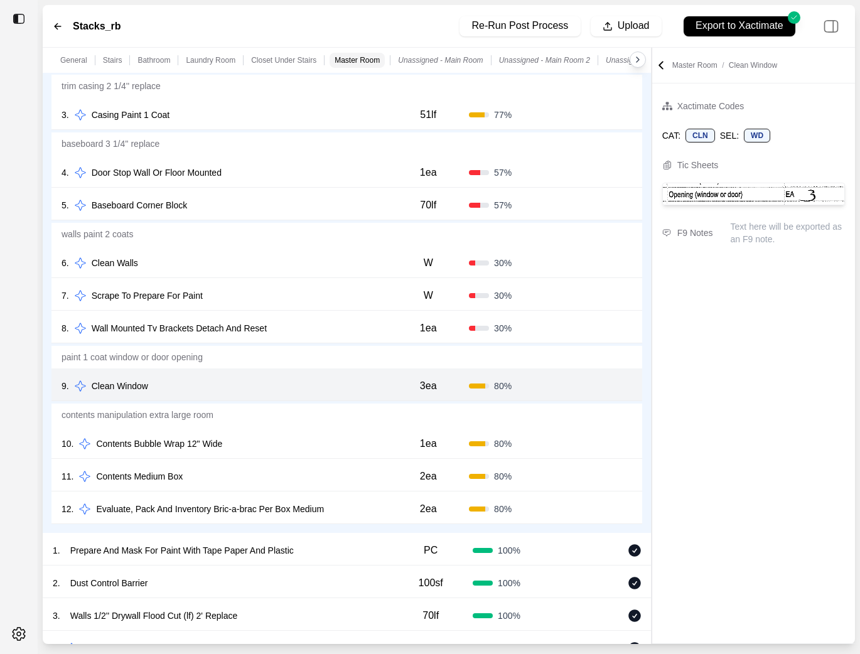
click at [276, 426] on p "contents manipulation extra large room" at bounding box center [346, 415] width 591 height 23
click at [276, 447] on div "10 . Contents Bubble Wrap 12" Wide" at bounding box center [225, 444] width 326 height 18
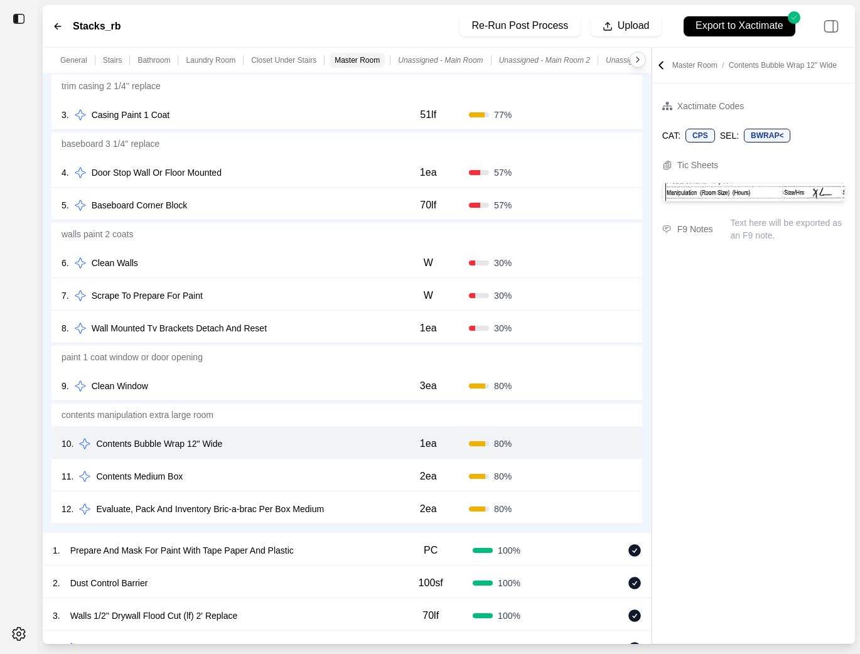
click at [281, 473] on div "11 . Contents Medium Box" at bounding box center [225, 477] width 326 height 18
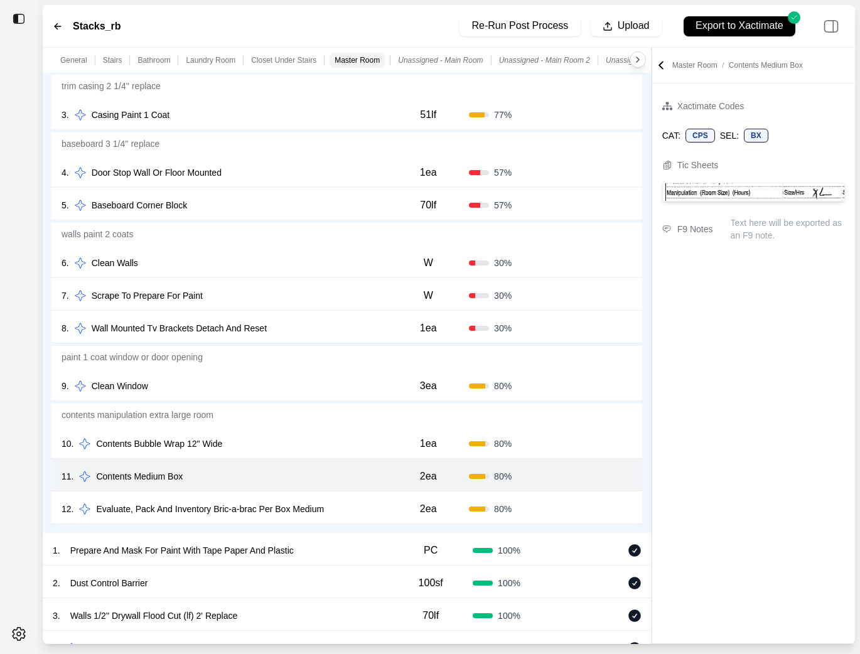
click at [349, 491] on div "11 . Contents Medium Box 2ea 80 % Confirm" at bounding box center [346, 475] width 591 height 33
click at [349, 507] on div "12 . Evaluate, Pack And Inventory Bric-a-brac Per Box Medium" at bounding box center [225, 509] width 326 height 18
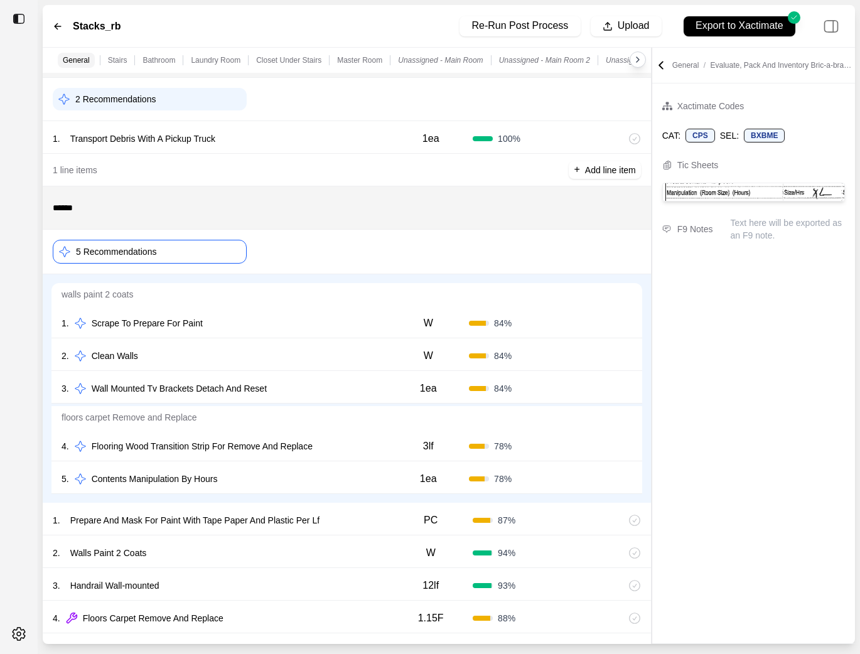
scroll to position [43, 0]
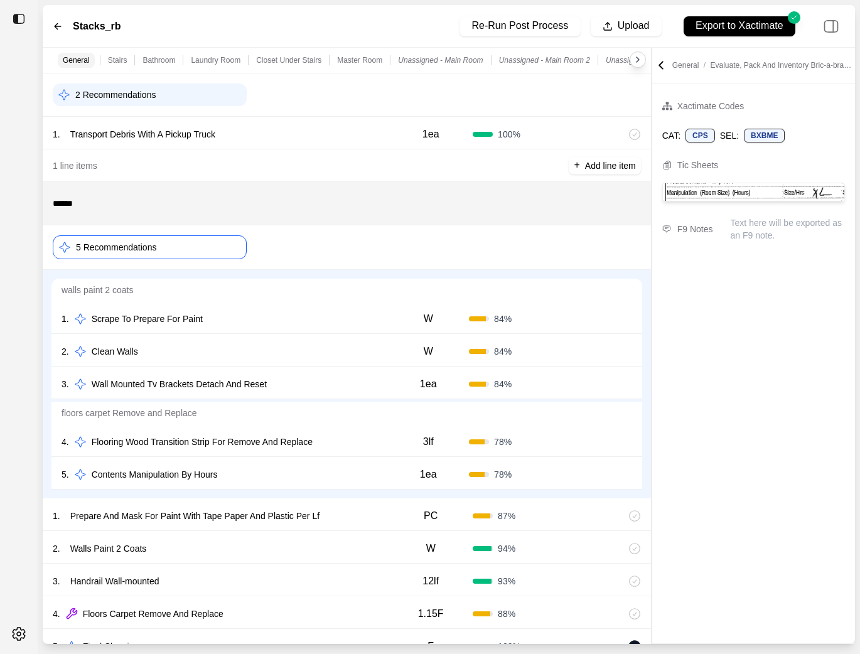
click at [267, 298] on p "walls paint 2 coats" at bounding box center [346, 290] width 591 height 23
click at [665, 69] on icon at bounding box center [661, 65] width 13 height 13
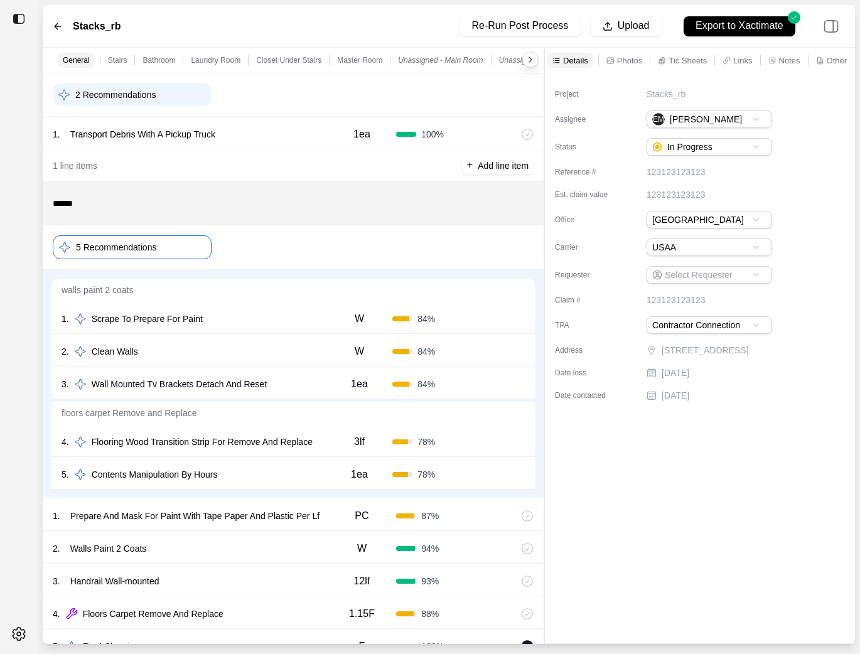
click at [545, 82] on div "General Stairs Bathroom Laundry Room Closet Under Stairs Master Room Unassigned…" at bounding box center [449, 346] width 813 height 597
click at [607, 53] on div "Photos" at bounding box center [623, 60] width 41 height 15
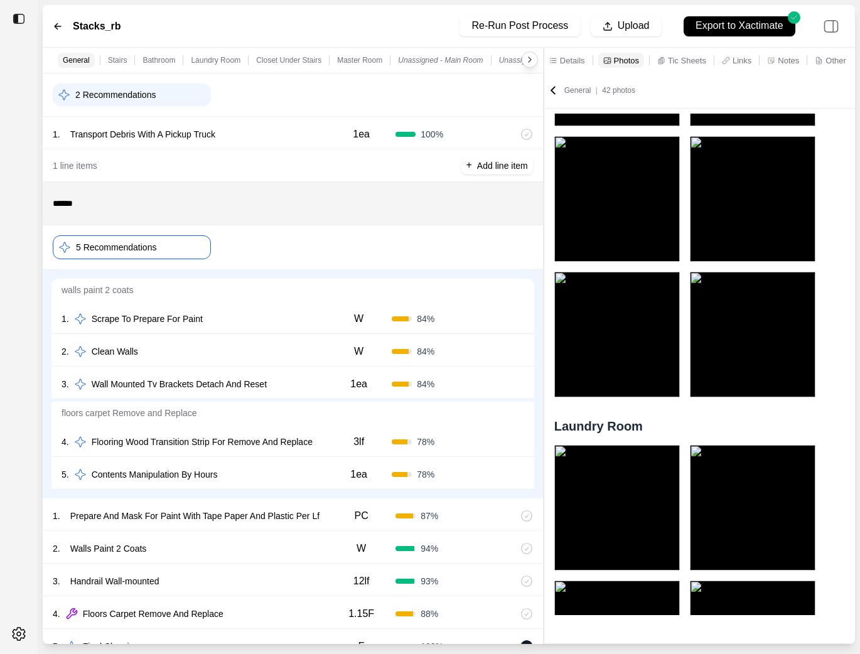
scroll to position [0, 0]
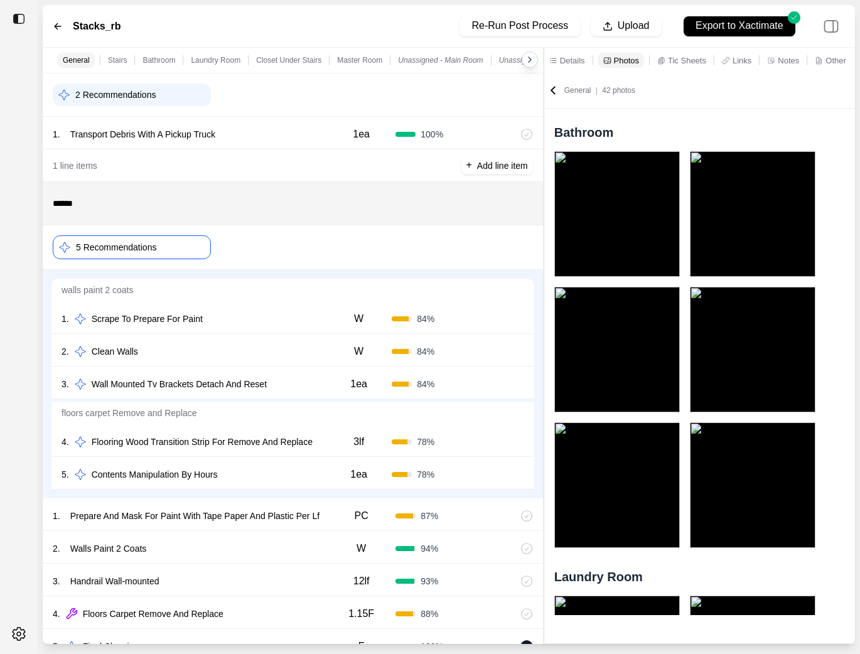
click at [572, 55] on p "Details" at bounding box center [572, 60] width 25 height 11
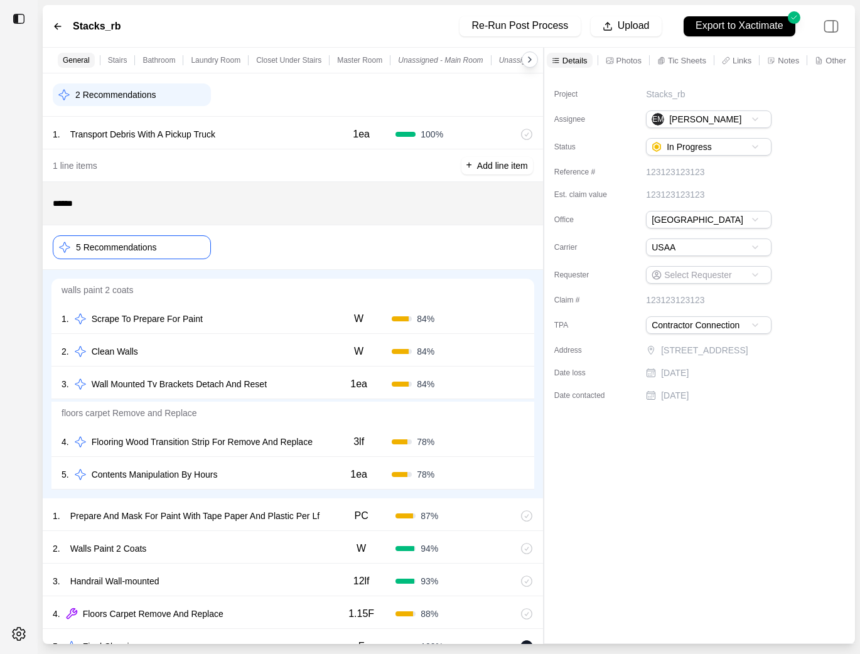
click at [692, 57] on p "Tic Sheets" at bounding box center [687, 60] width 38 height 11
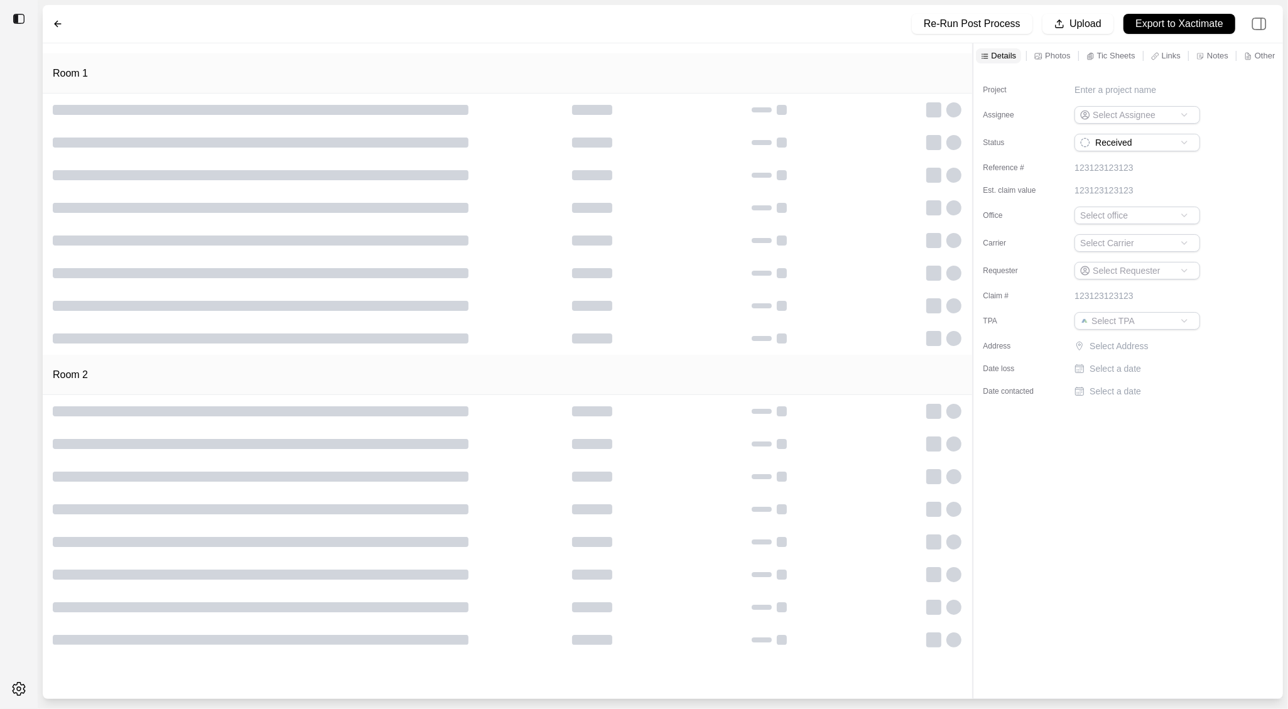
type input "**********"
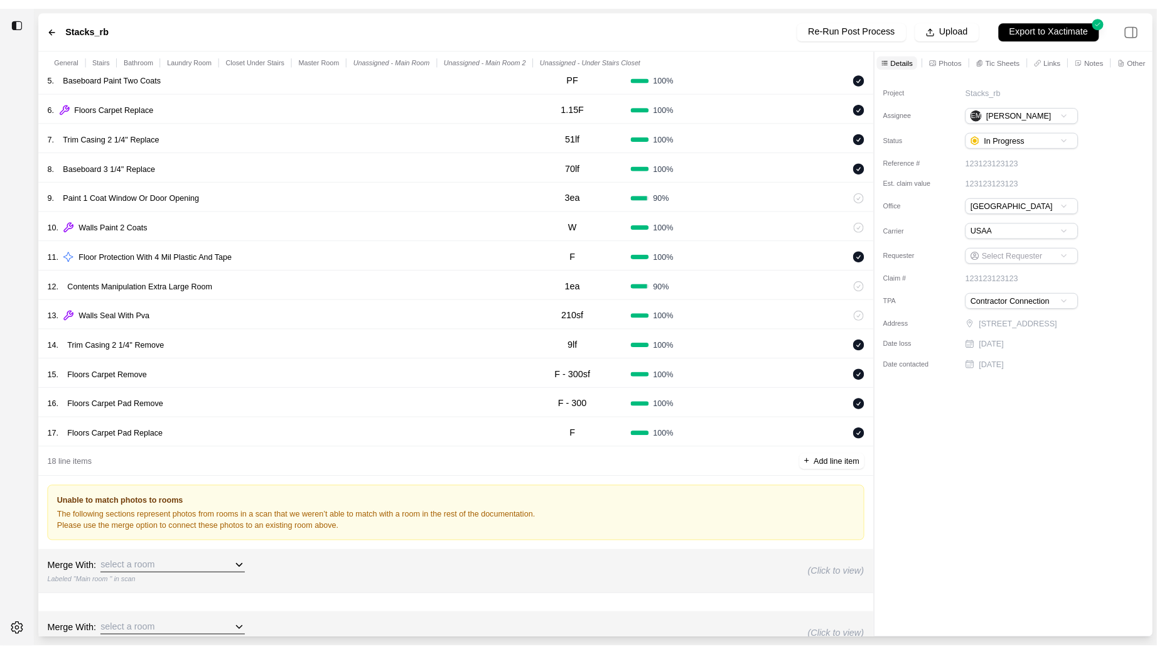
scroll to position [1884, 0]
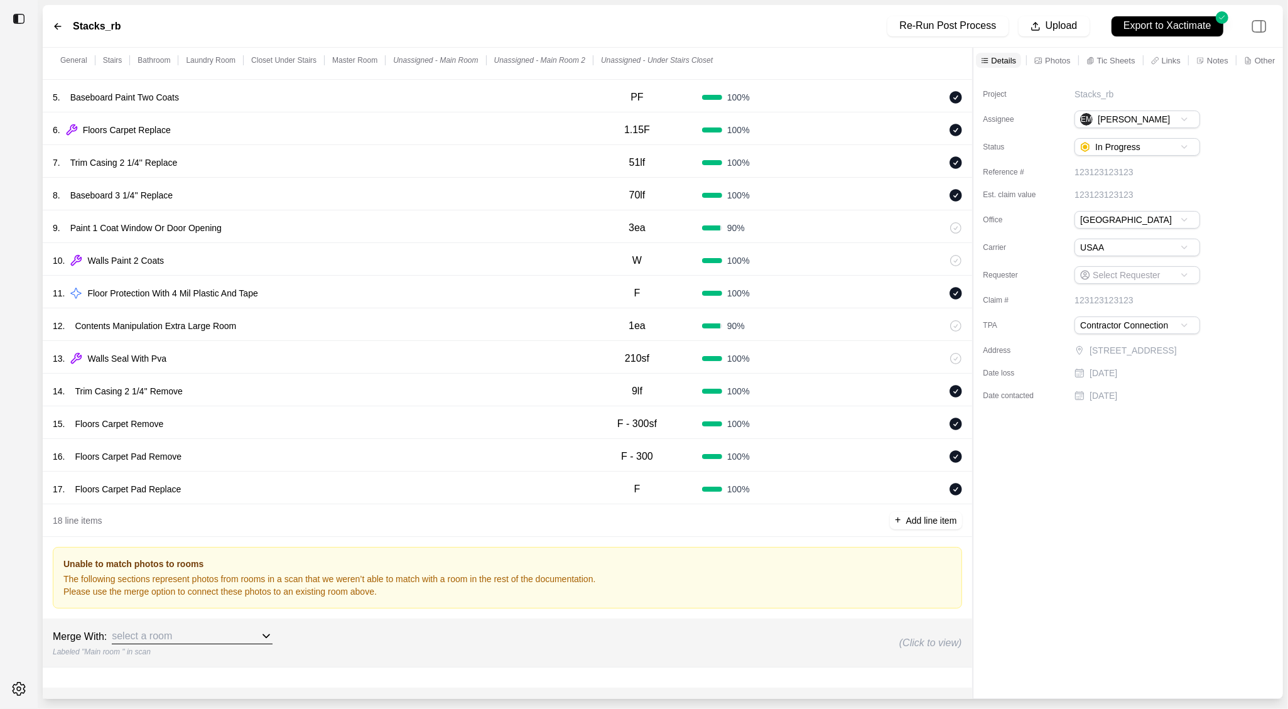
click at [546, 430] on div "15 . Floors Carpet Remove F - 300sf 100 %" at bounding box center [507, 422] width 929 height 33
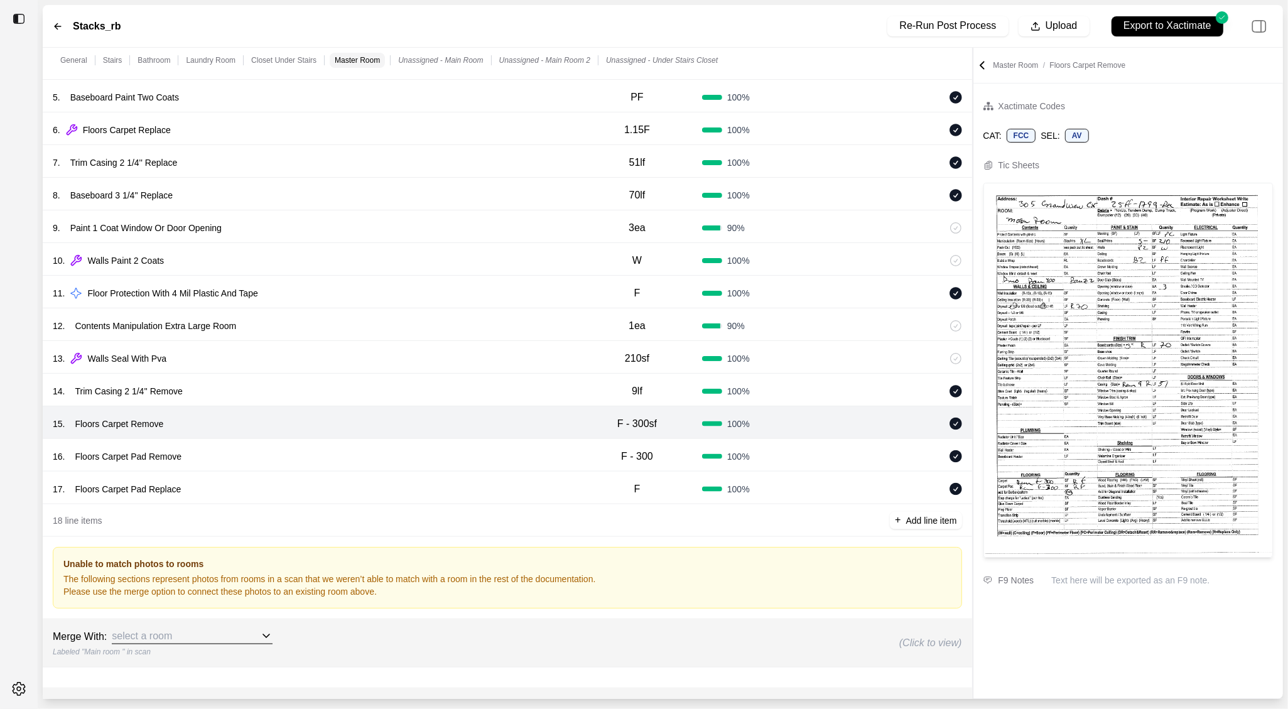
click at [547, 451] on div "16 . Floors Carpet Pad Remove" at bounding box center [312, 457] width 519 height 18
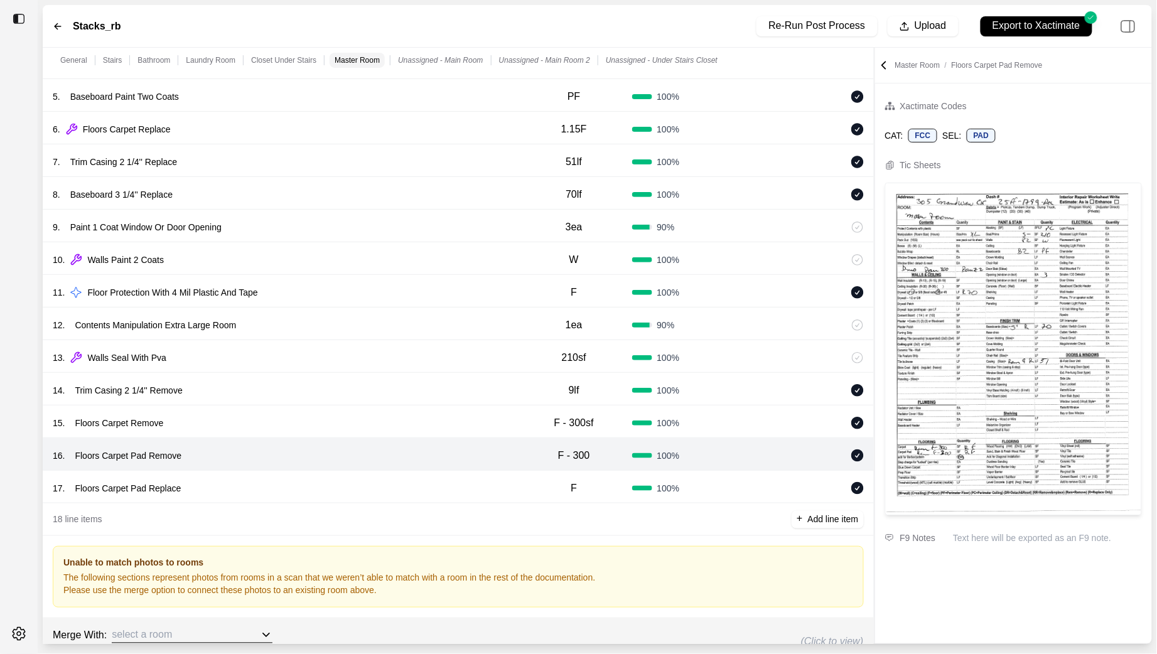
scroll to position [2088, 0]
